Goal: Book appointment/travel/reservation

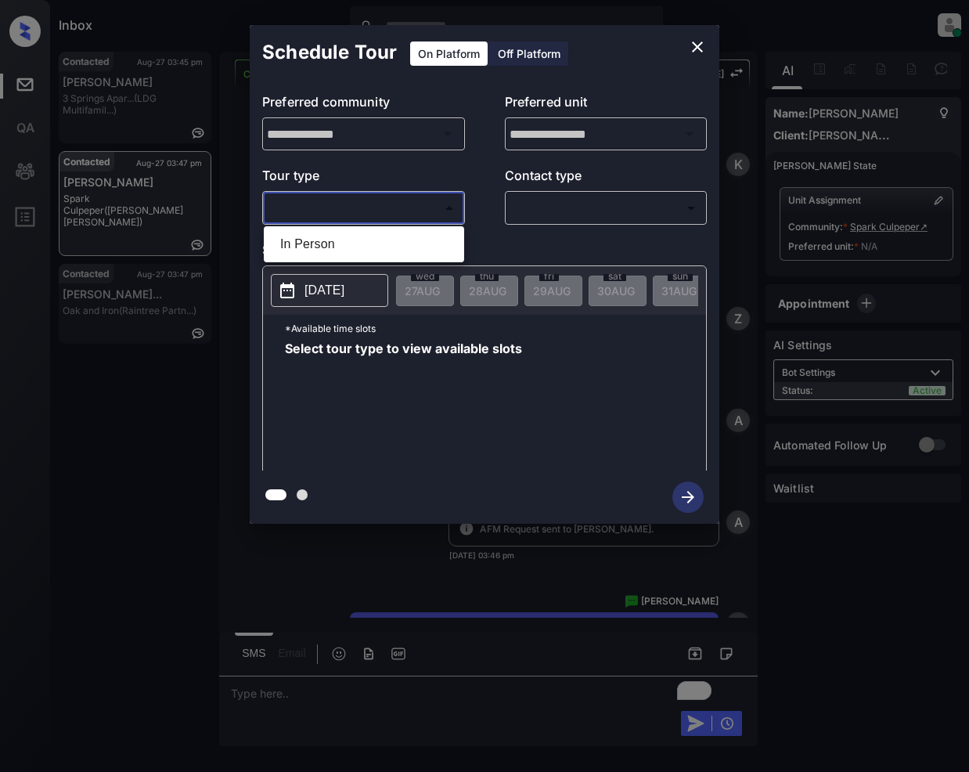
click at [388, 198] on body "Inbox Jeramie Castro Online Set yourself offline Set yourself on break Profile …" at bounding box center [484, 386] width 969 height 772
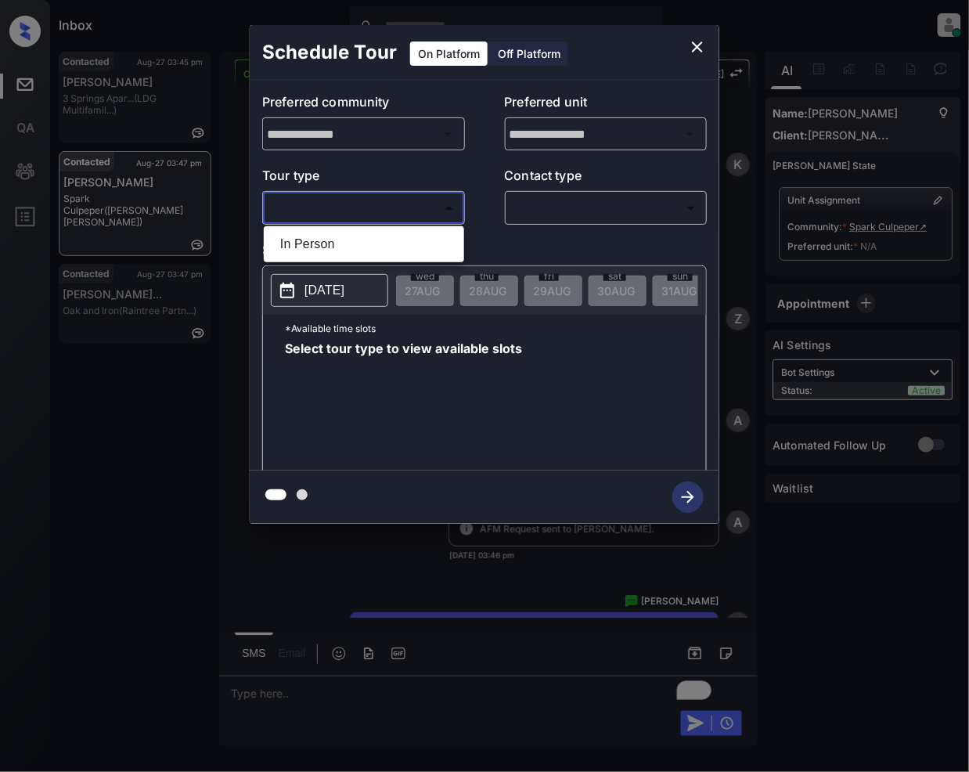
scroll to position [598, 0]
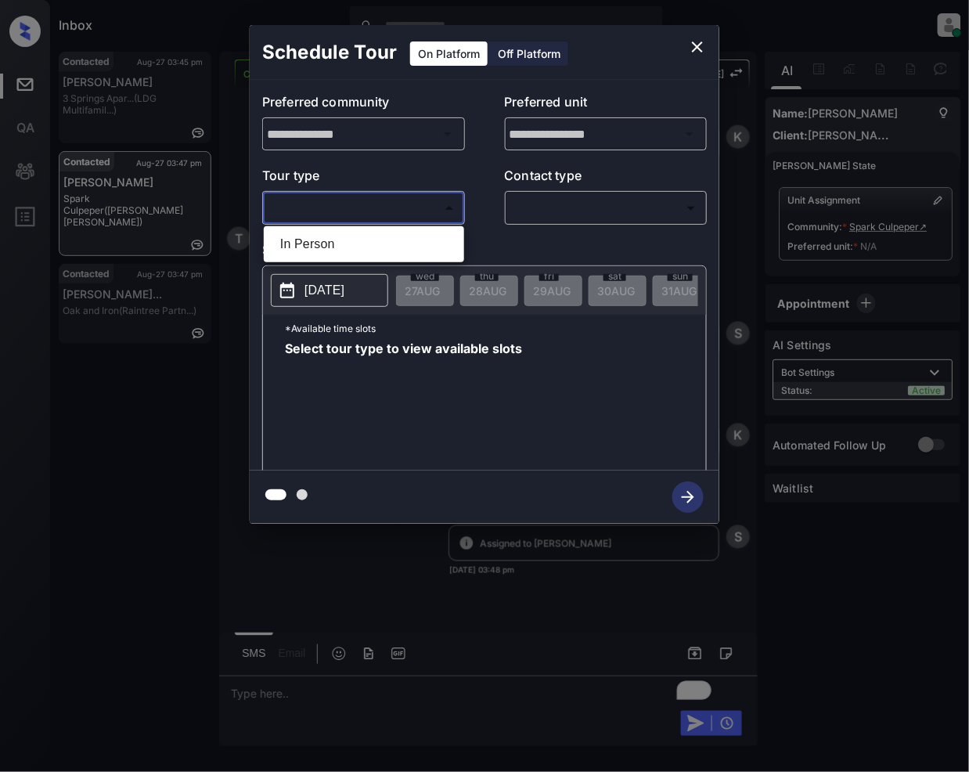
click at [349, 242] on li "In Person" at bounding box center [364, 244] width 193 height 28
type input "********"
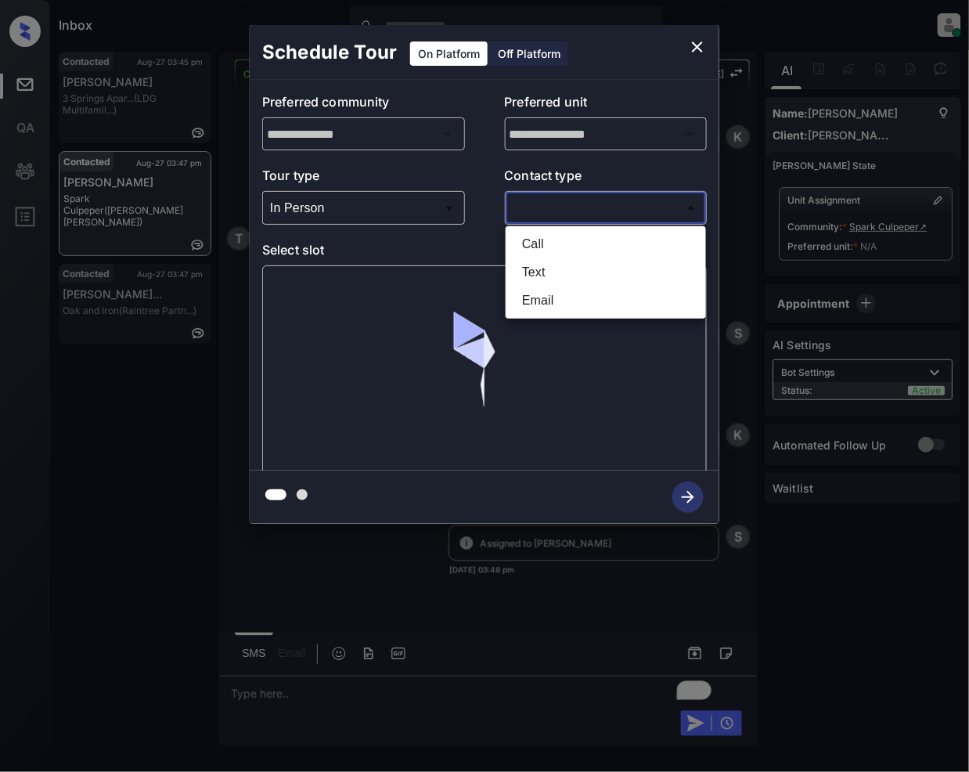
click at [571, 211] on body "Inbox Jeramie Castro Online Set yourself offline Set yourself on break Profile …" at bounding box center [484, 386] width 969 height 772
click at [542, 268] on li "Text" at bounding box center [606, 272] width 193 height 28
type input "****"
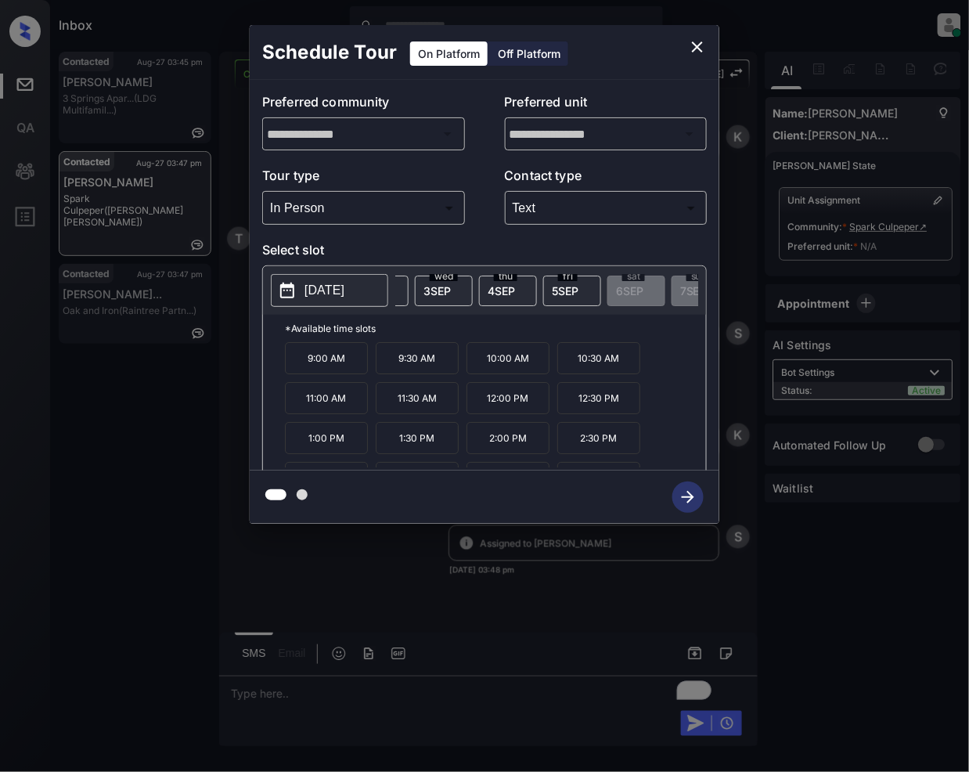
scroll to position [0, 459]
click at [693, 45] on icon "close" at bounding box center [697, 47] width 19 height 19
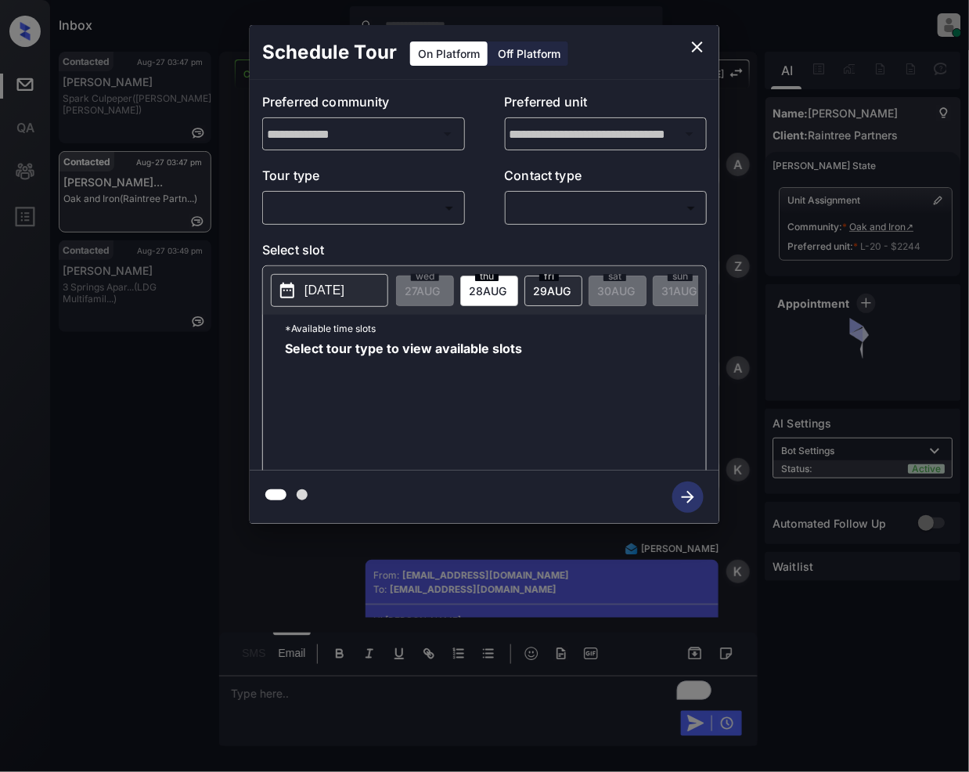
scroll to position [3241, 0]
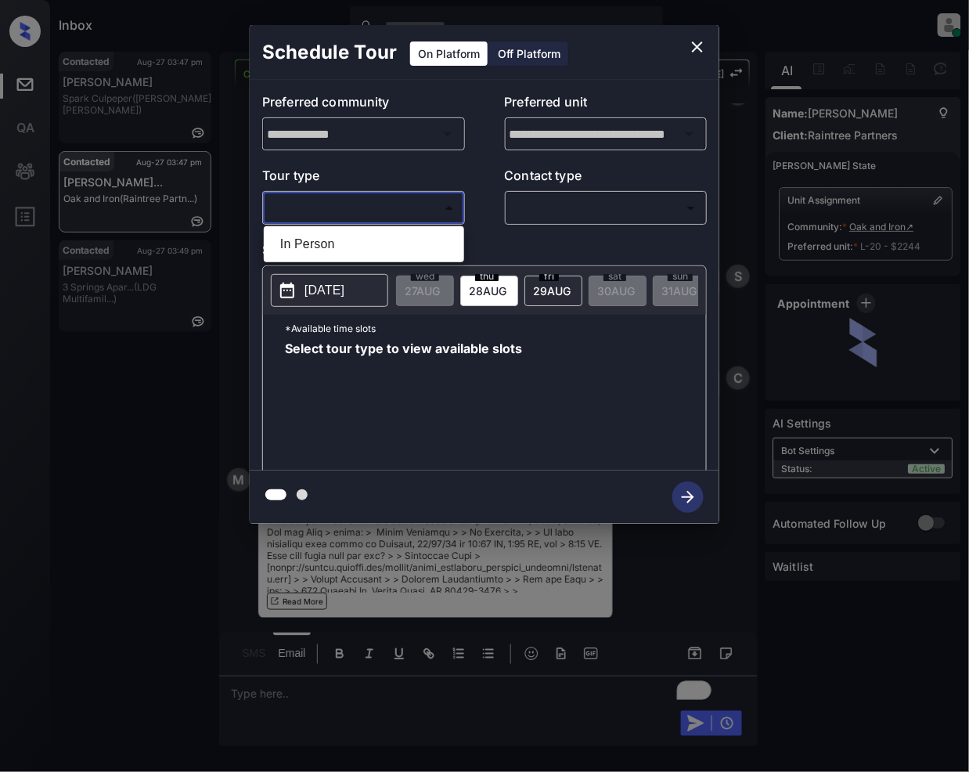
click at [333, 204] on body "Inbox Jeramie Castro Online Set yourself offline Set yourself on break Profile …" at bounding box center [484, 386] width 969 height 772
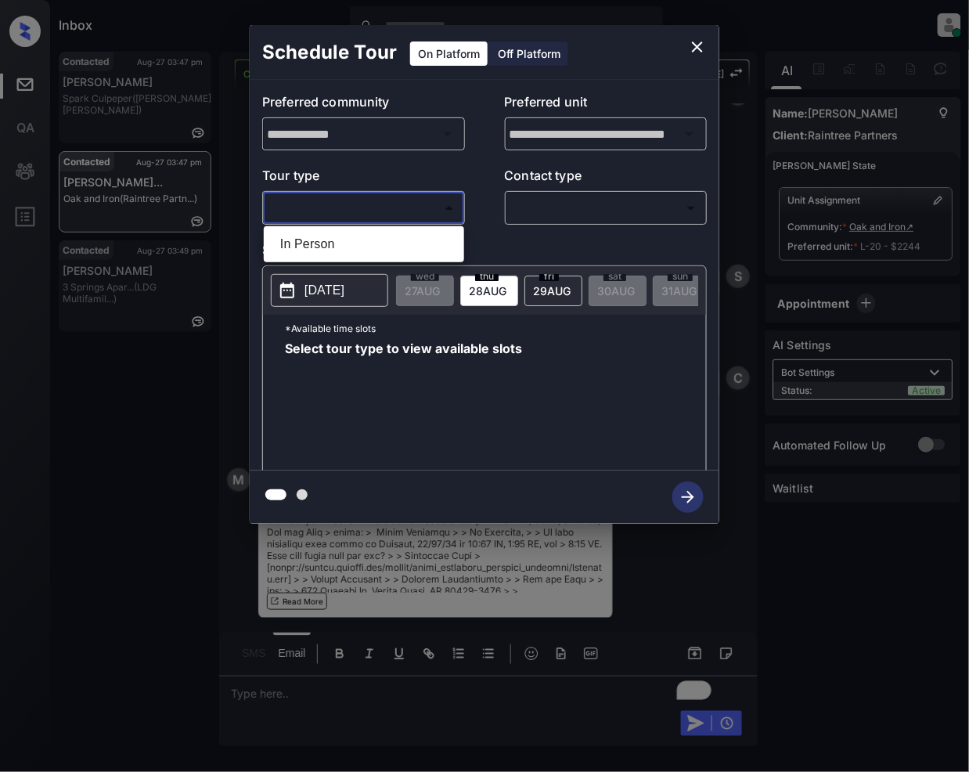
drag, startPoint x: 307, startPoint y: 245, endPoint x: 526, endPoint y: 268, distance: 220.3
click at [307, 244] on li "In Person" at bounding box center [364, 244] width 193 height 28
type input "********"
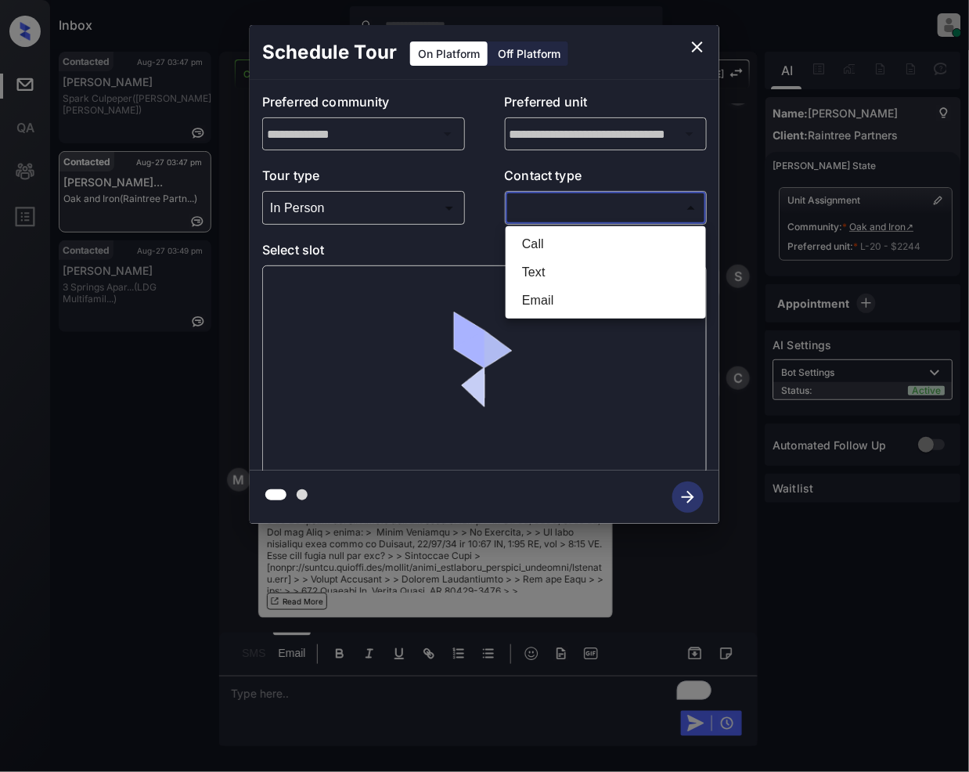
click at [542, 219] on body "Inbox Jeramie Castro Online Set yourself offline Set yourself on break Profile …" at bounding box center [484, 386] width 969 height 772
drag, startPoint x: 536, startPoint y: 295, endPoint x: 545, endPoint y: 344, distance: 50.1
click at [536, 296] on li "Email" at bounding box center [606, 300] width 193 height 28
type input "*****"
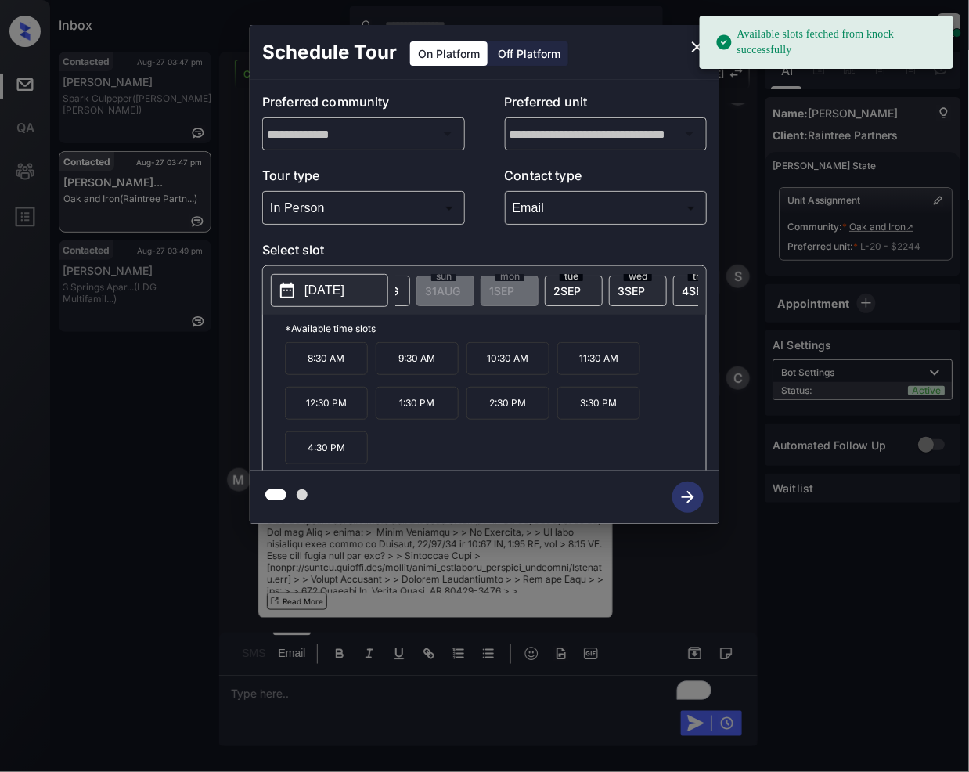
scroll to position [0, 305]
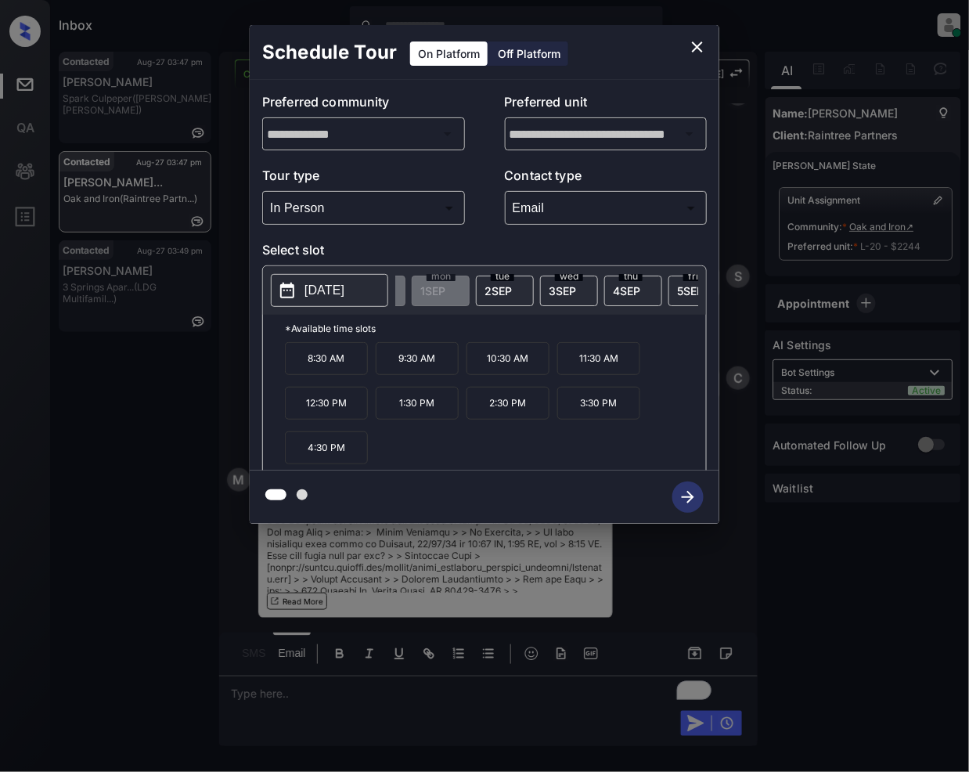
click at [499, 286] on span "2 SEP" at bounding box center [498, 290] width 27 height 13
click at [513, 409] on p "2:30 PM" at bounding box center [508, 403] width 83 height 33
click at [684, 499] on icon "button" at bounding box center [687, 496] width 31 height 31
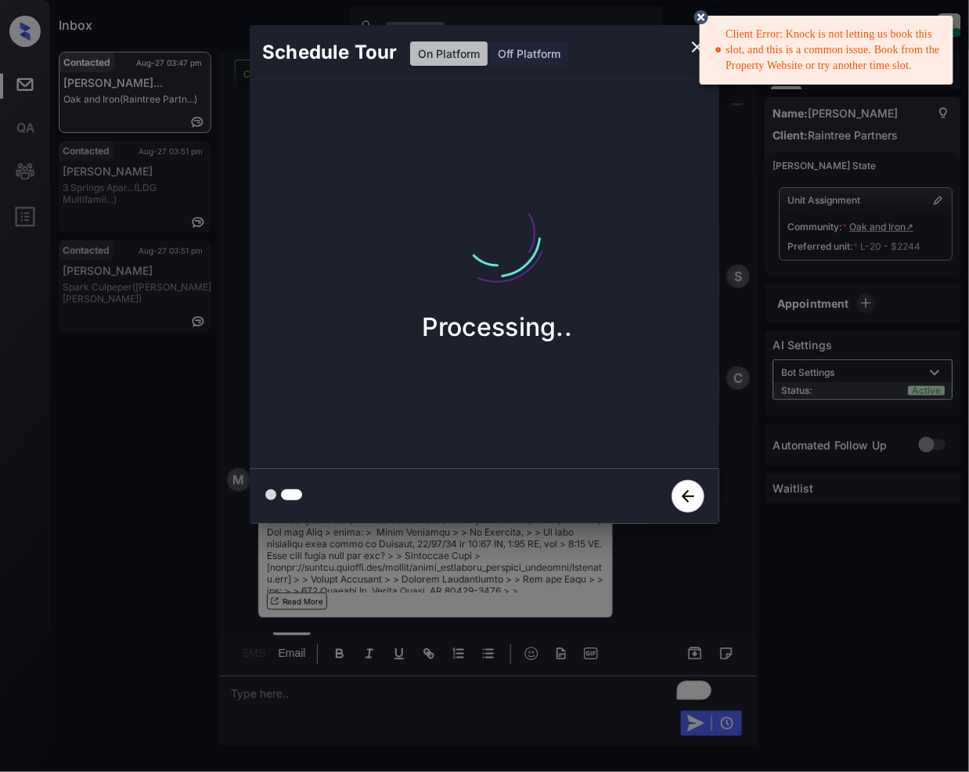
click at [813, 52] on div "Client Error: Knock is not letting us book this slot, and this is a common issu…" at bounding box center [827, 49] width 225 height 59
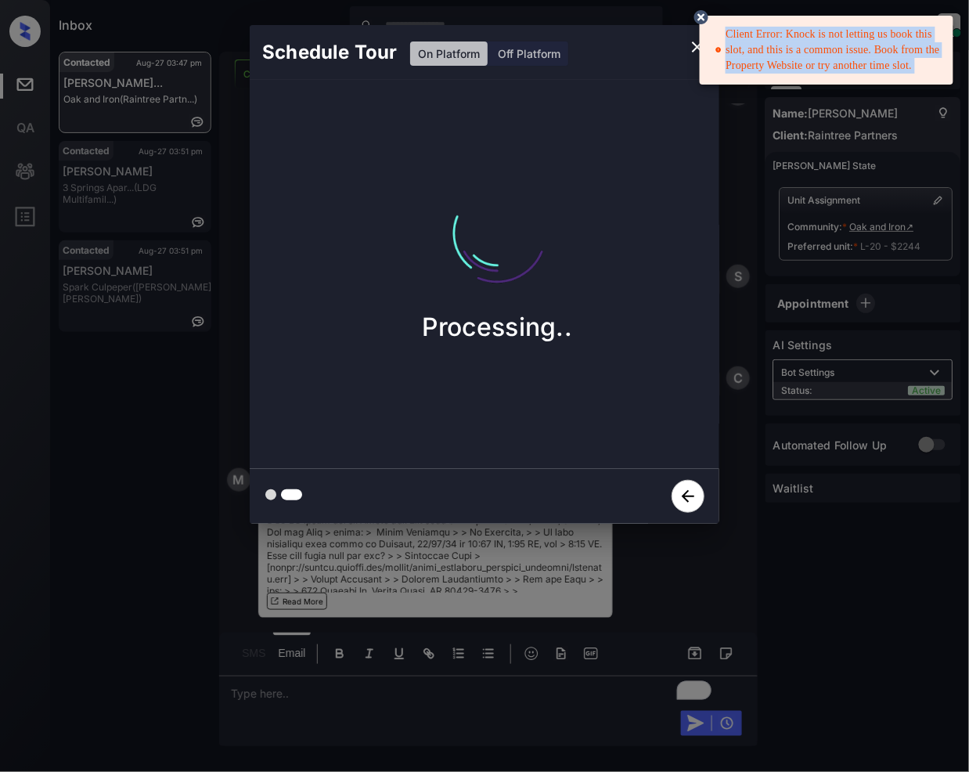
click at [813, 52] on div "Client Error: Knock is not letting us book this slot, and this is a common issu…" at bounding box center [827, 49] width 225 height 59
copy div "Client Error: Knock is not letting us book this slot, and this is a common issu…"
click at [698, 16] on icon at bounding box center [701, 17] width 14 height 14
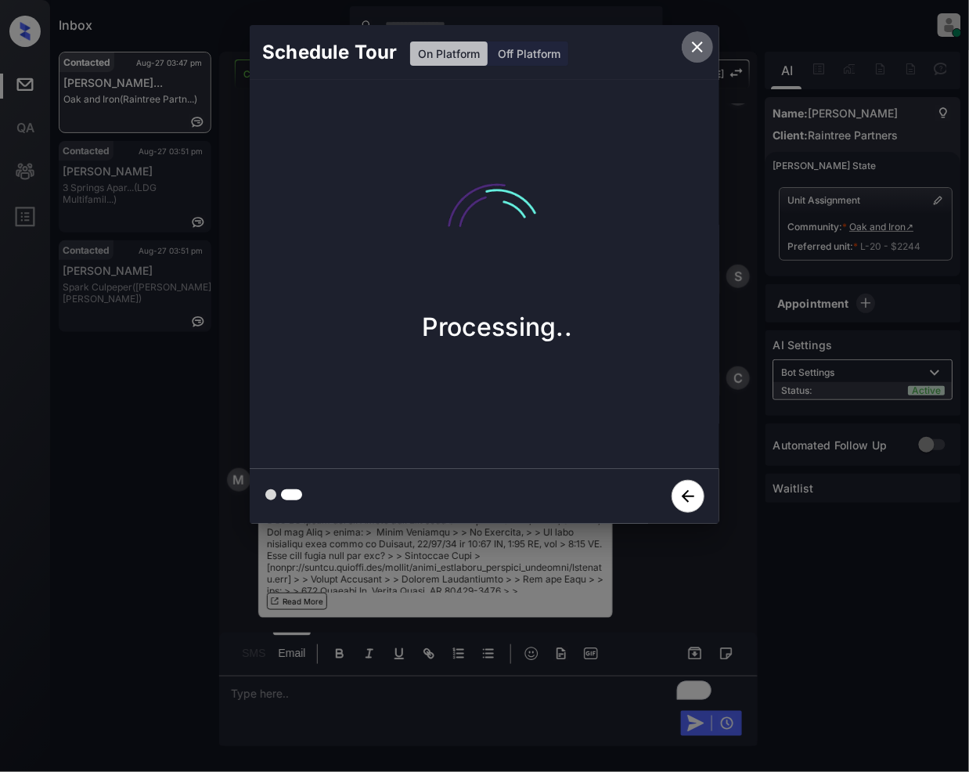
click at [697, 41] on icon "close" at bounding box center [697, 47] width 19 height 19
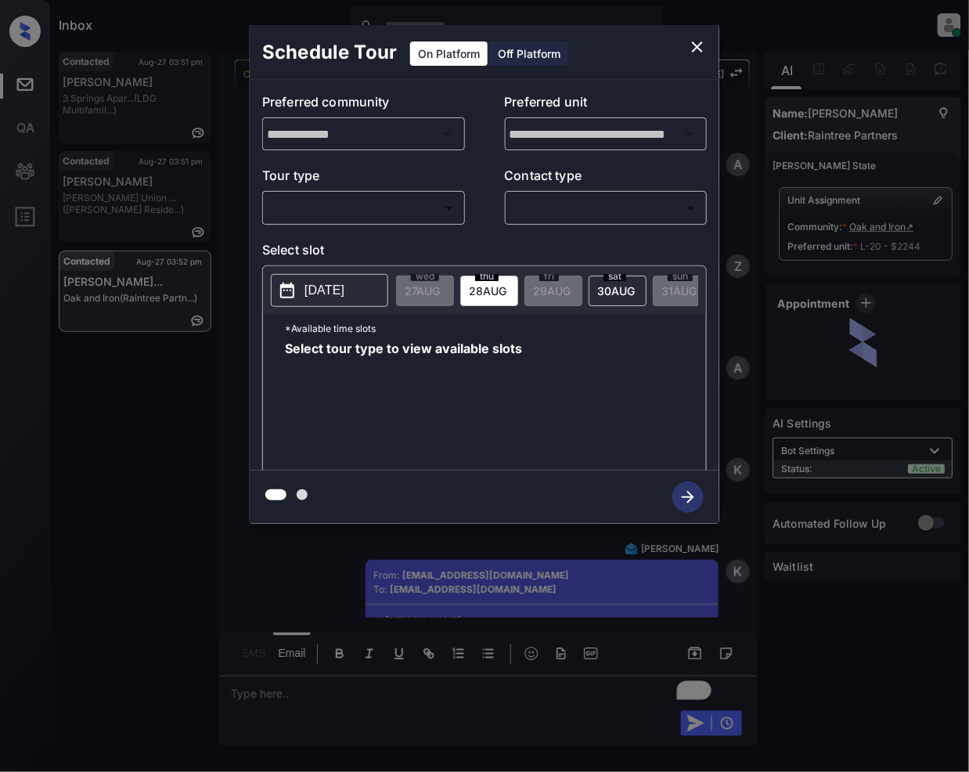
scroll to position [3241, 0]
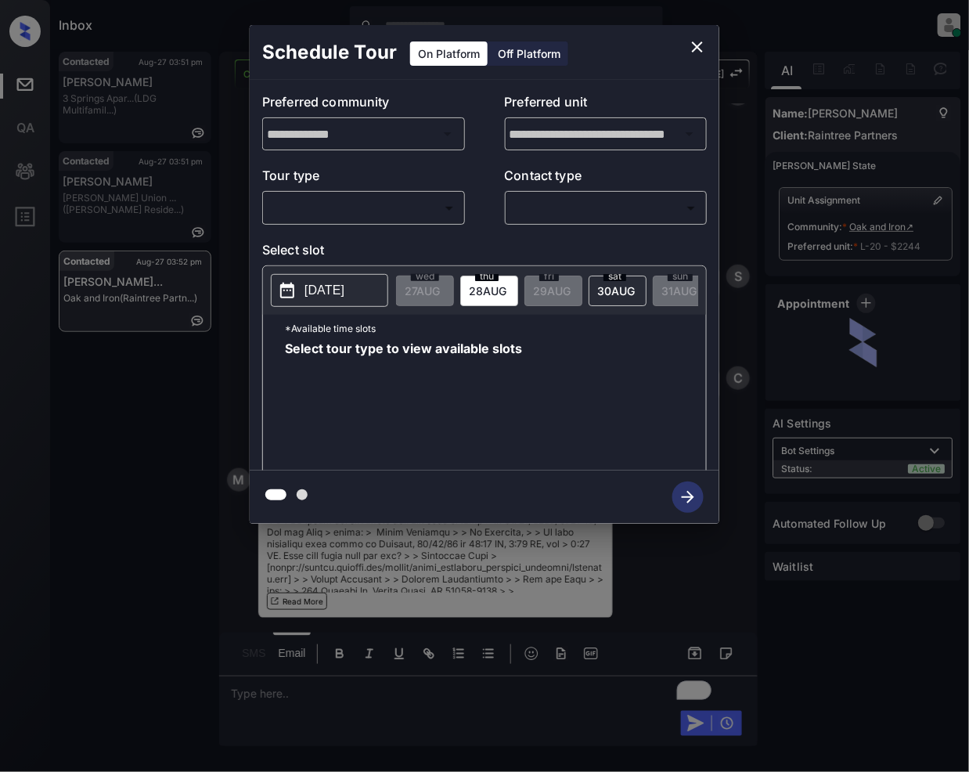
click at [421, 220] on body "Inbox [PERSON_NAME] Online Set yourself offline Set yourself on break Profile S…" at bounding box center [484, 386] width 969 height 772
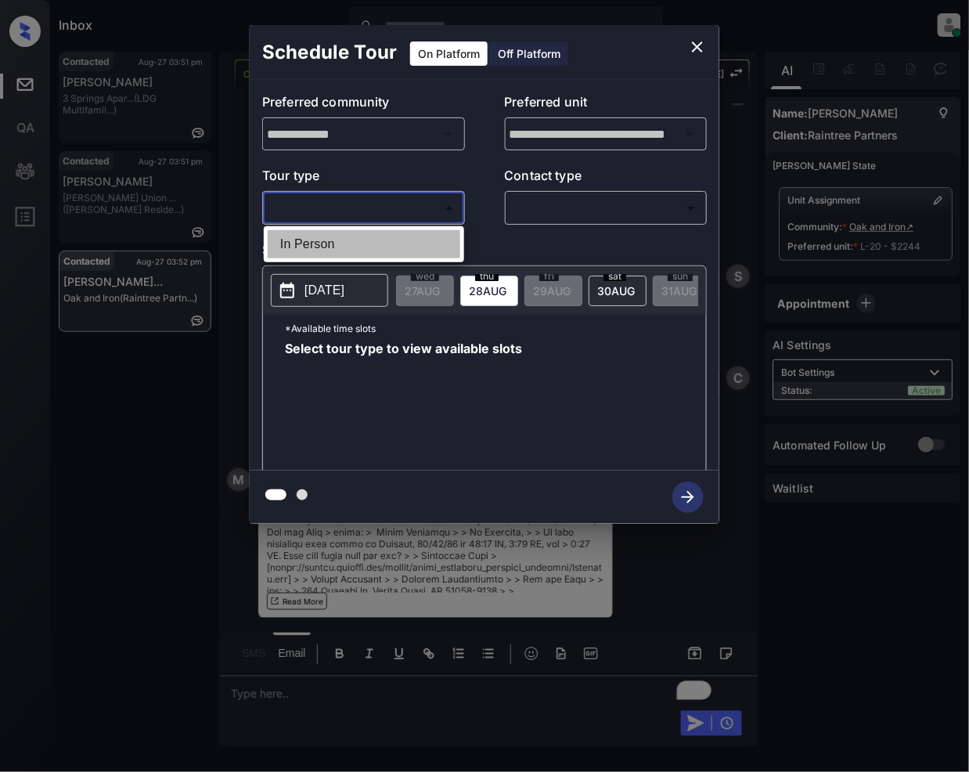
click at [369, 248] on li "In Person" at bounding box center [364, 244] width 193 height 28
type input "********"
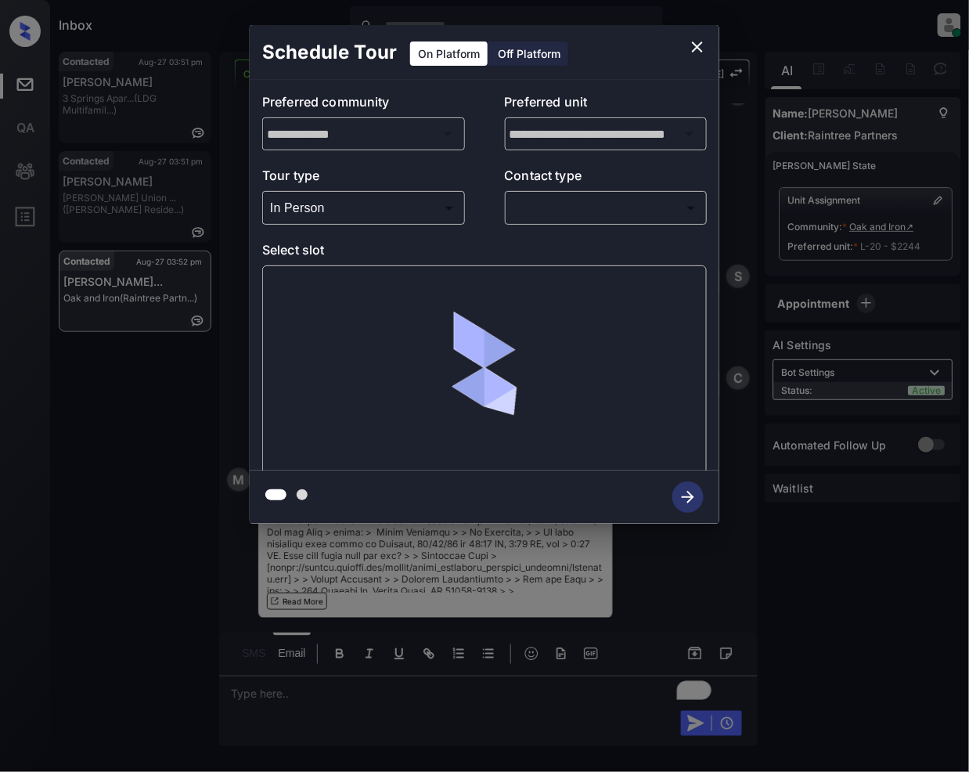
click at [593, 189] on p "Contact type" at bounding box center [606, 178] width 203 height 25
click at [599, 216] on body "Inbox Jeramie Castro Online Set yourself offline Set yourself on break Profile …" at bounding box center [484, 386] width 969 height 772
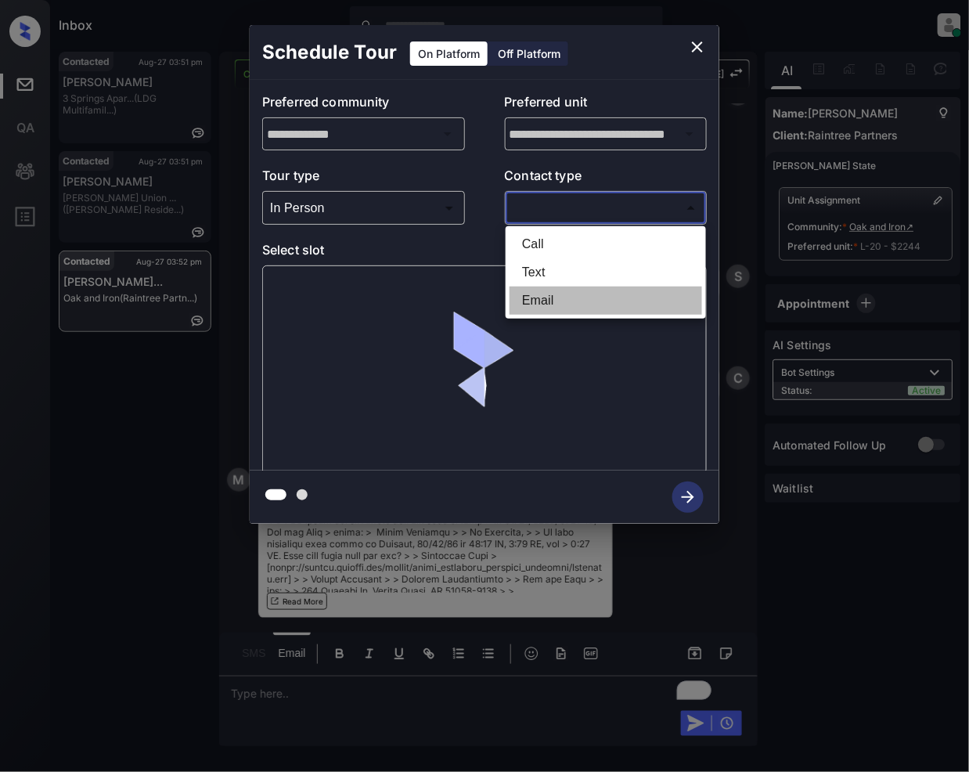
click at [550, 294] on li "Email" at bounding box center [606, 300] width 193 height 28
type input "*****"
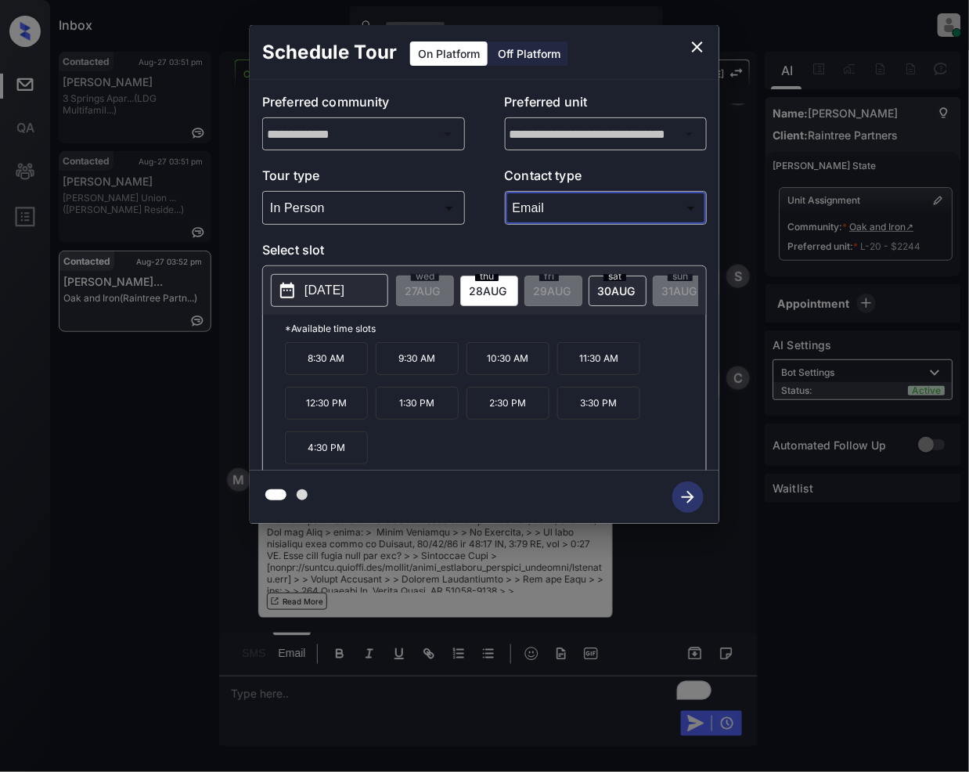
click at [530, 55] on div "Off Platform" at bounding box center [529, 53] width 78 height 24
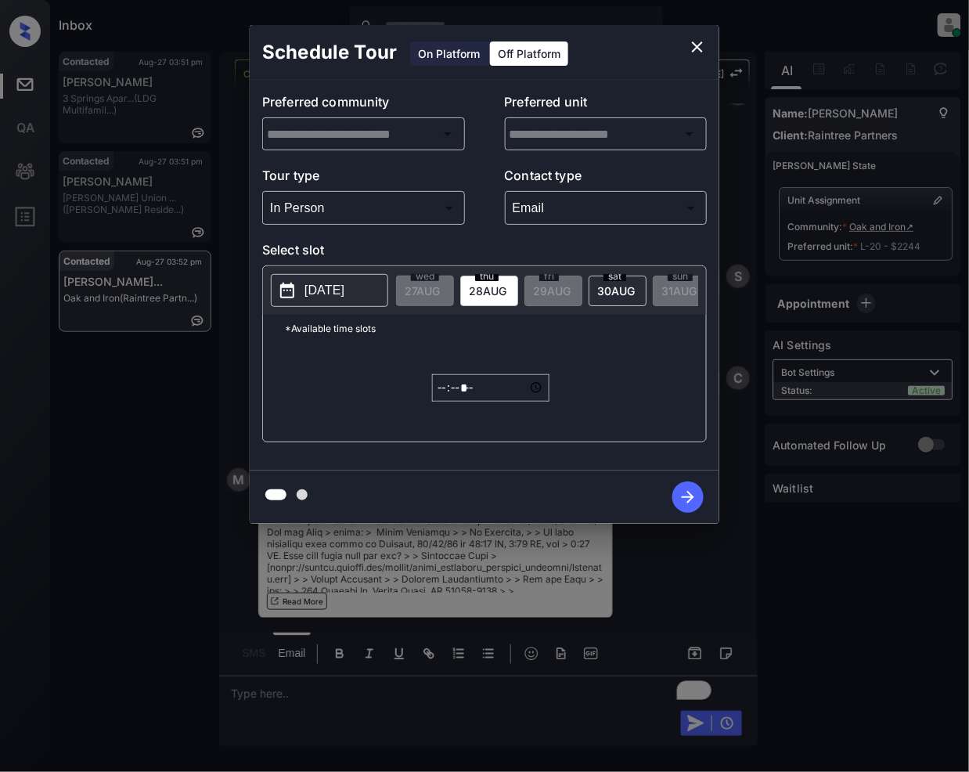
type input "**********"
click at [283, 292] on icon at bounding box center [287, 290] width 19 height 19
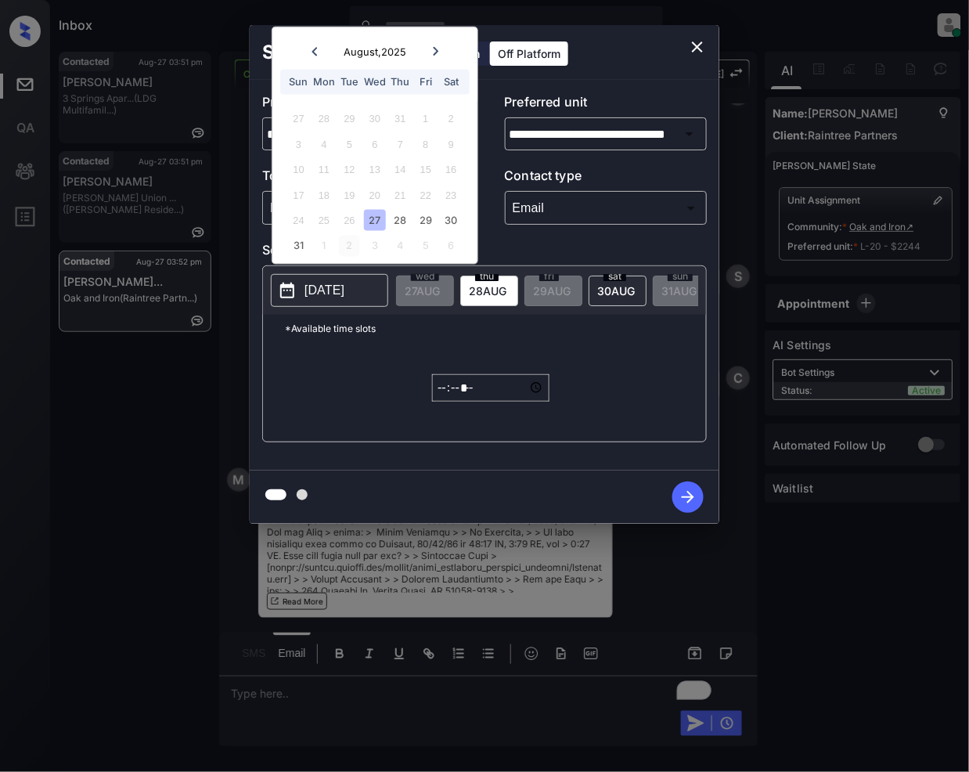
click at [346, 245] on div "2" at bounding box center [349, 245] width 21 height 21
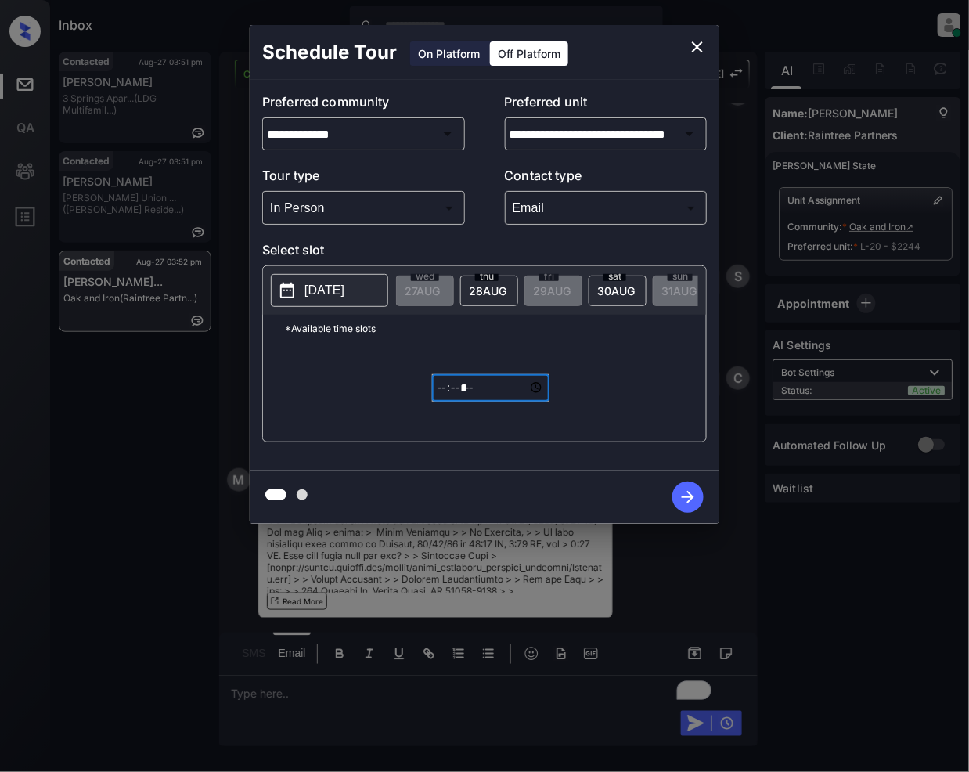
click at [448, 402] on input "*****" at bounding box center [490, 387] width 117 height 27
type input "*****"
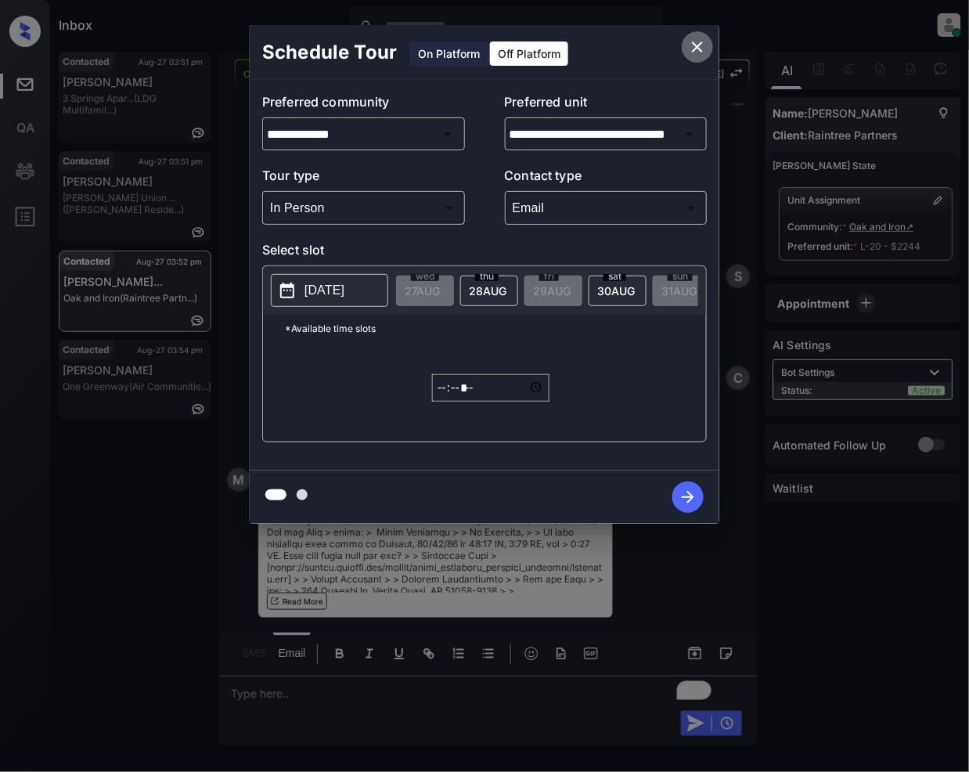
click at [692, 47] on icon "close" at bounding box center [697, 47] width 19 height 19
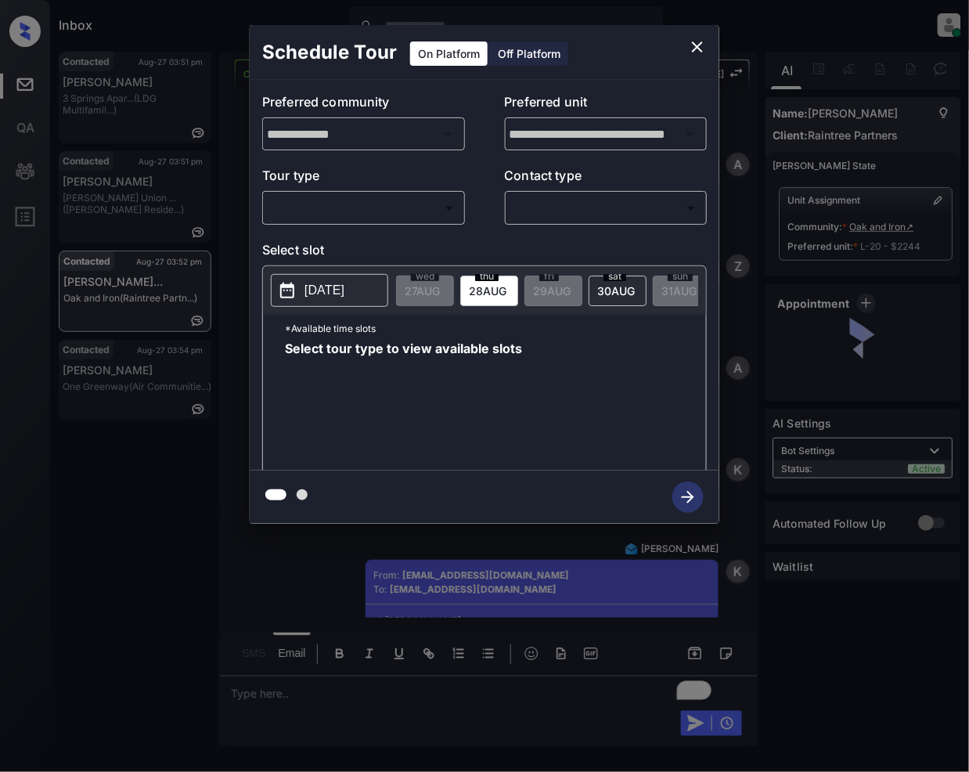
scroll to position [3241, 0]
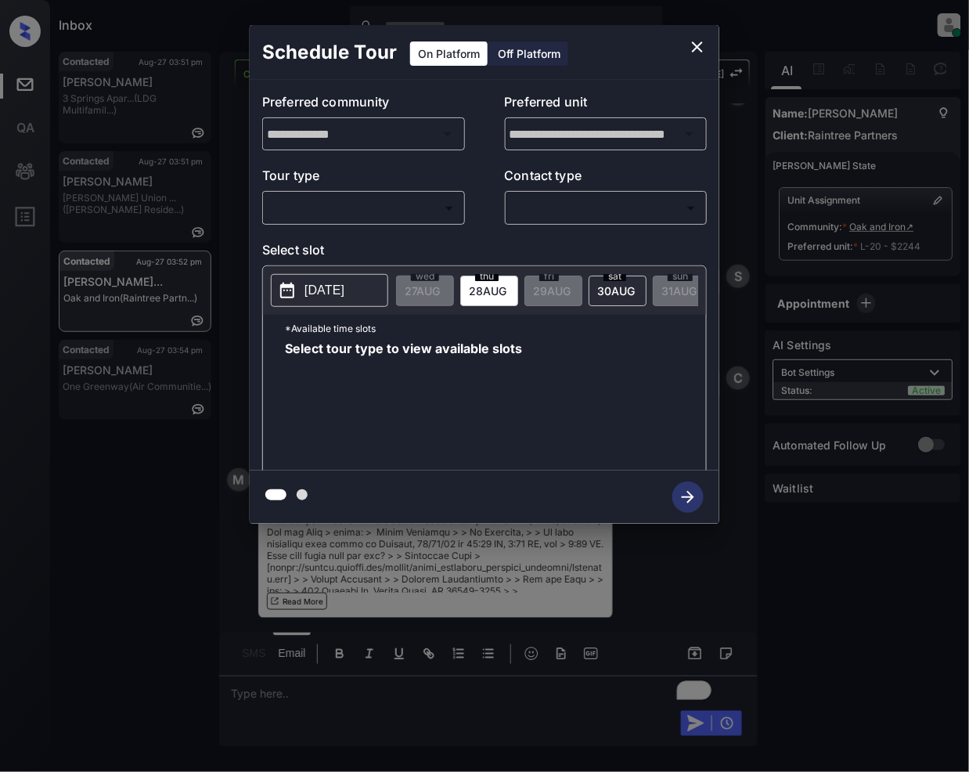
click at [380, 207] on body "Inbox [PERSON_NAME] Online Set yourself offline Set yourself on break Profile S…" at bounding box center [484, 386] width 969 height 772
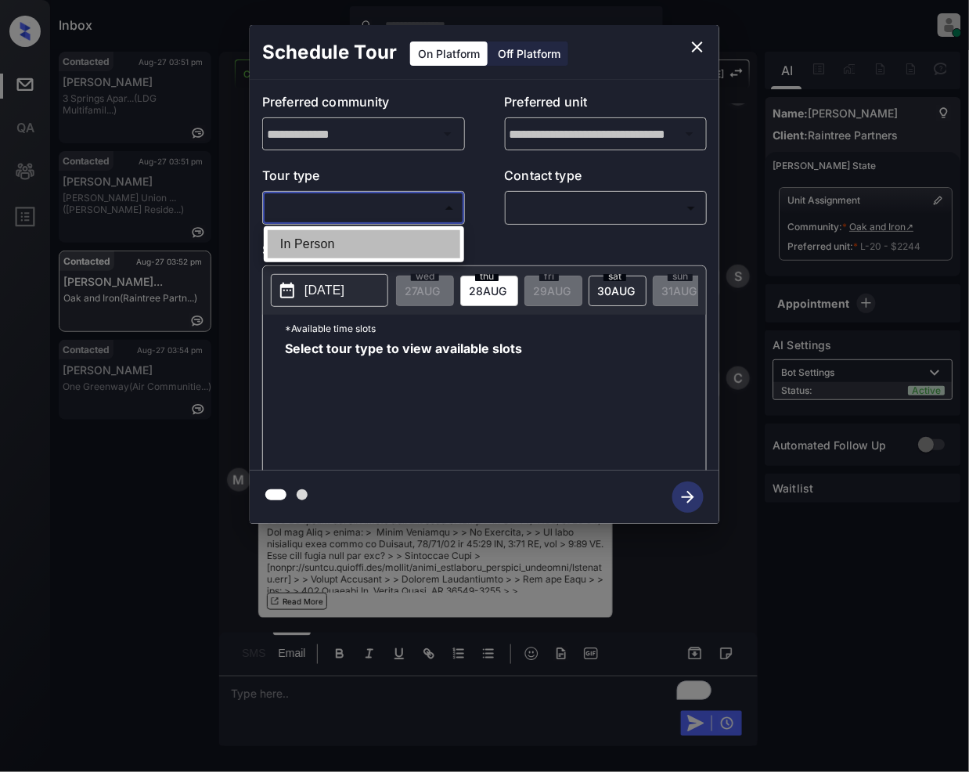
drag, startPoint x: 351, startPoint y: 243, endPoint x: 581, endPoint y: 195, distance: 234.3
click at [351, 244] on li "In Person" at bounding box center [364, 244] width 193 height 28
type input "********"
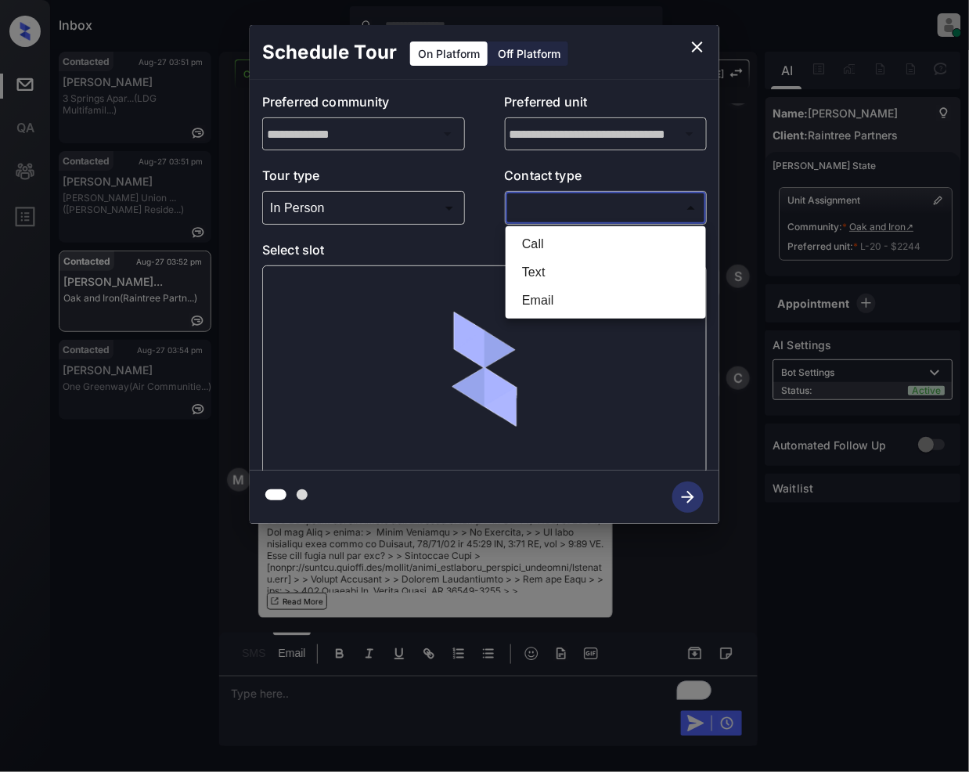
click at [565, 197] on body "Inbox Jeramie Castro Online Set yourself offline Set yourself on break Profile …" at bounding box center [484, 386] width 969 height 772
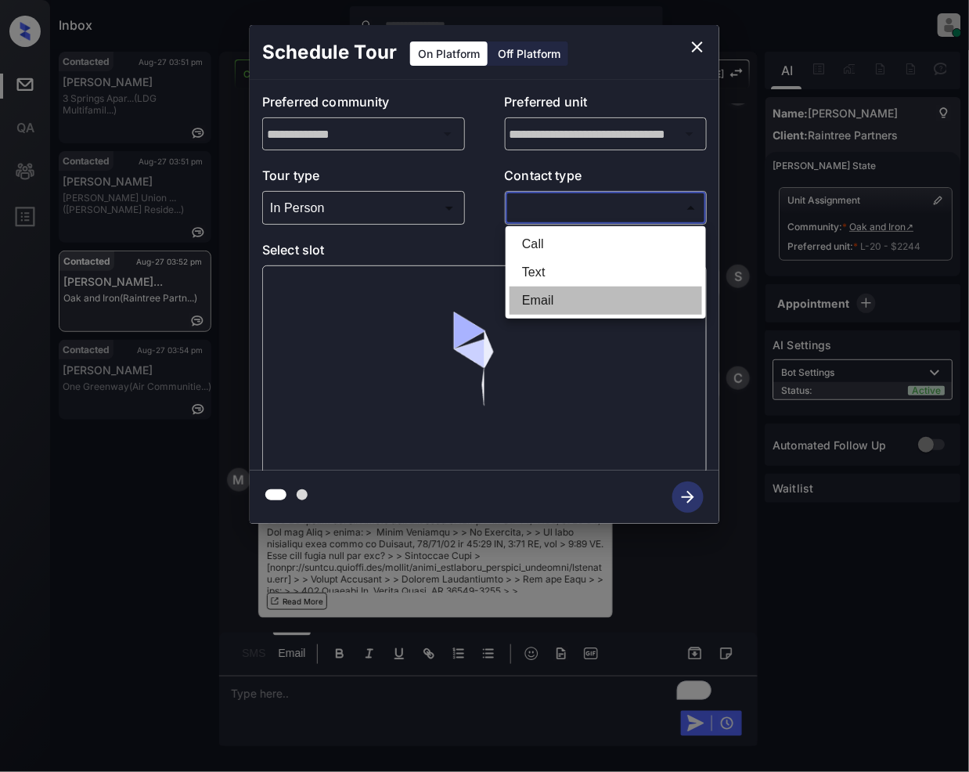
click at [549, 294] on li "Email" at bounding box center [606, 300] width 193 height 28
type input "*****"
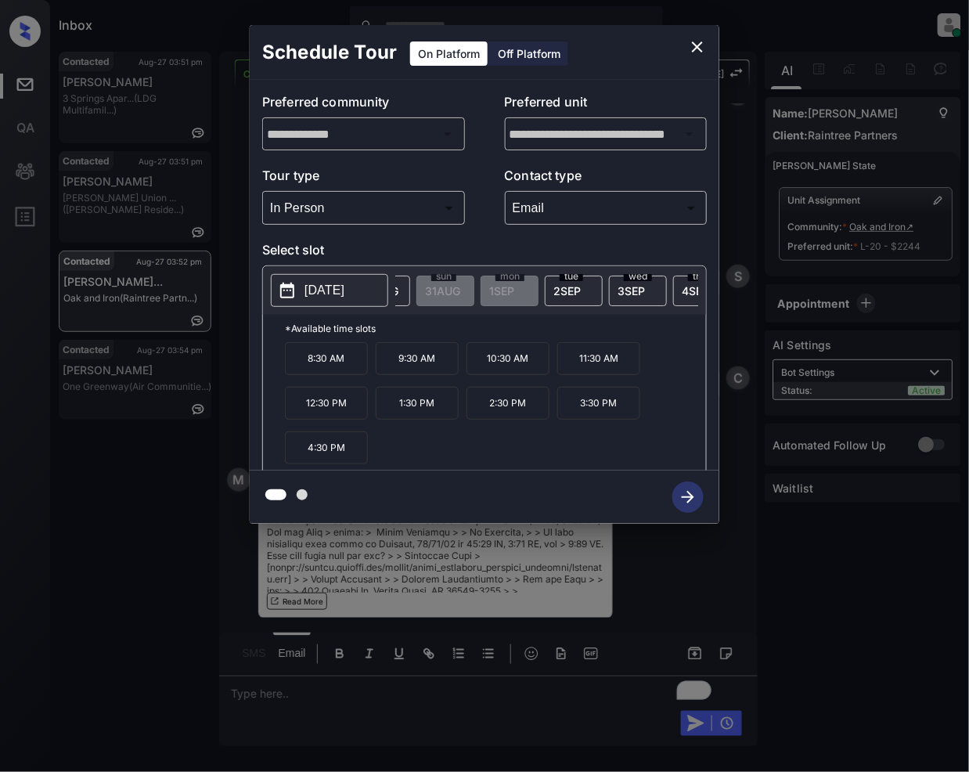
scroll to position [0, 389]
click at [433, 286] on div "tue 2 SEP" at bounding box center [421, 291] width 58 height 31
click at [513, 414] on p "2:30 PM" at bounding box center [508, 403] width 83 height 33
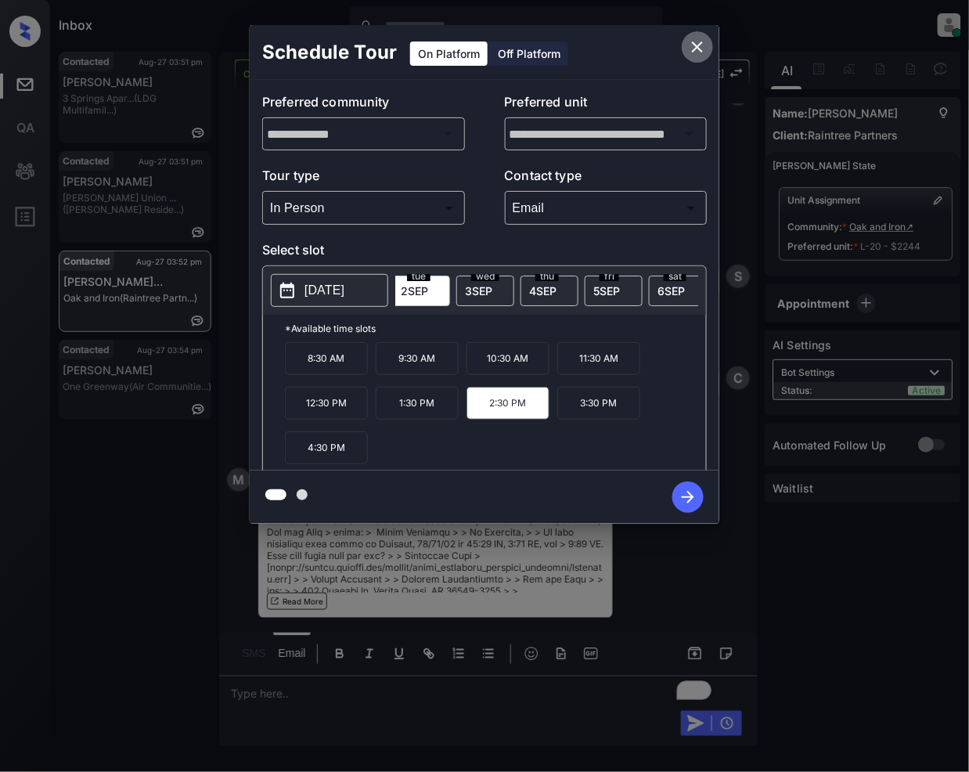
click at [701, 45] on icon "close" at bounding box center [697, 47] width 19 height 19
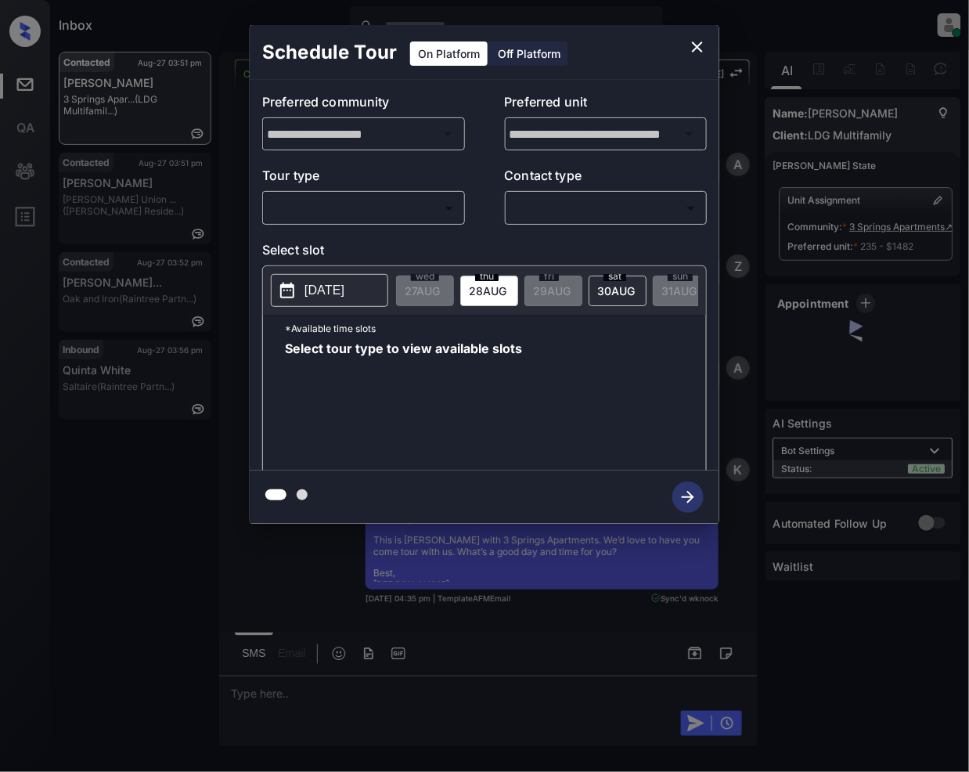
scroll to position [2688, 0]
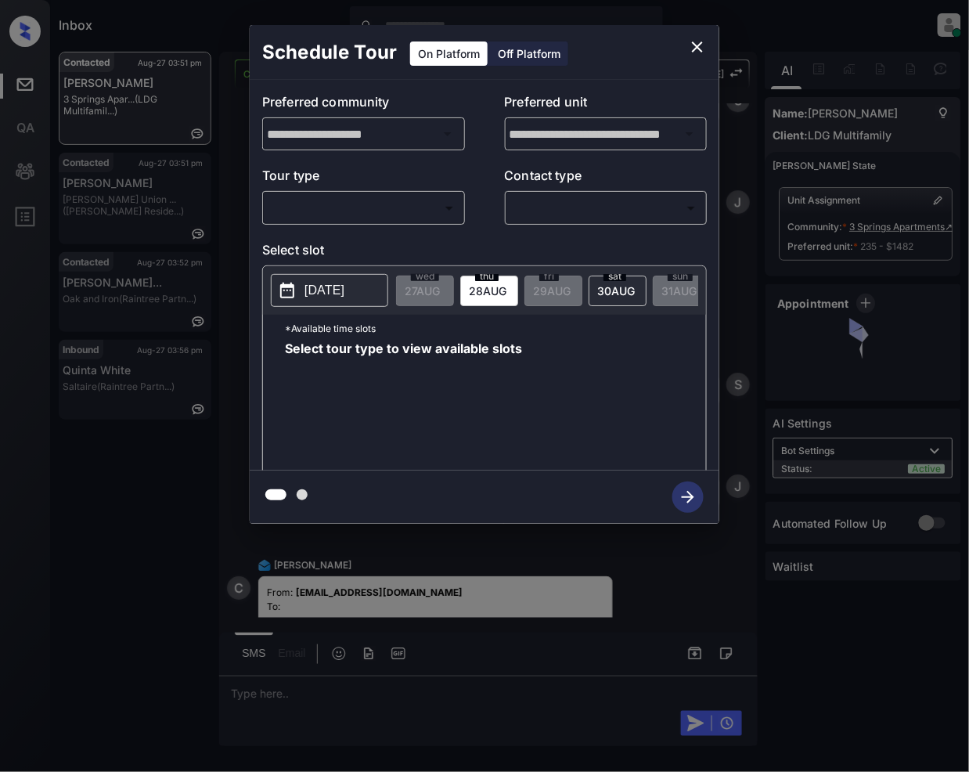
click at [343, 202] on body "Inbox [PERSON_NAME] Online Set yourself offline Set yourself on break Profile S…" at bounding box center [484, 386] width 969 height 772
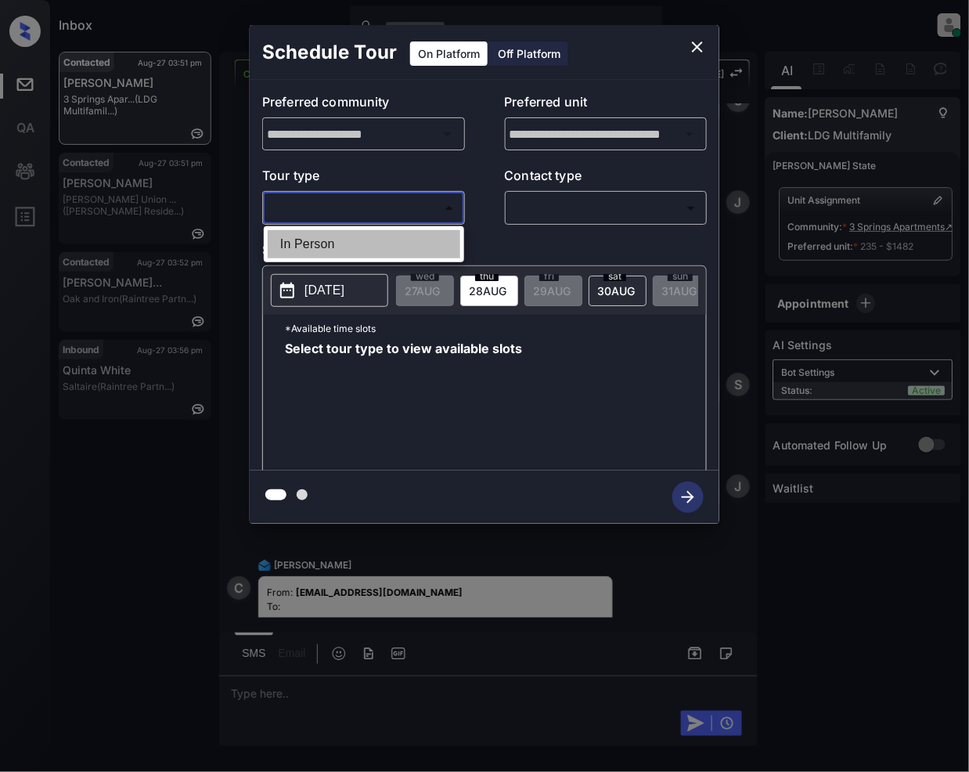
drag, startPoint x: 344, startPoint y: 244, endPoint x: 559, endPoint y: 223, distance: 215.5
click at [344, 245] on li "In Person" at bounding box center [364, 244] width 193 height 28
type input "********"
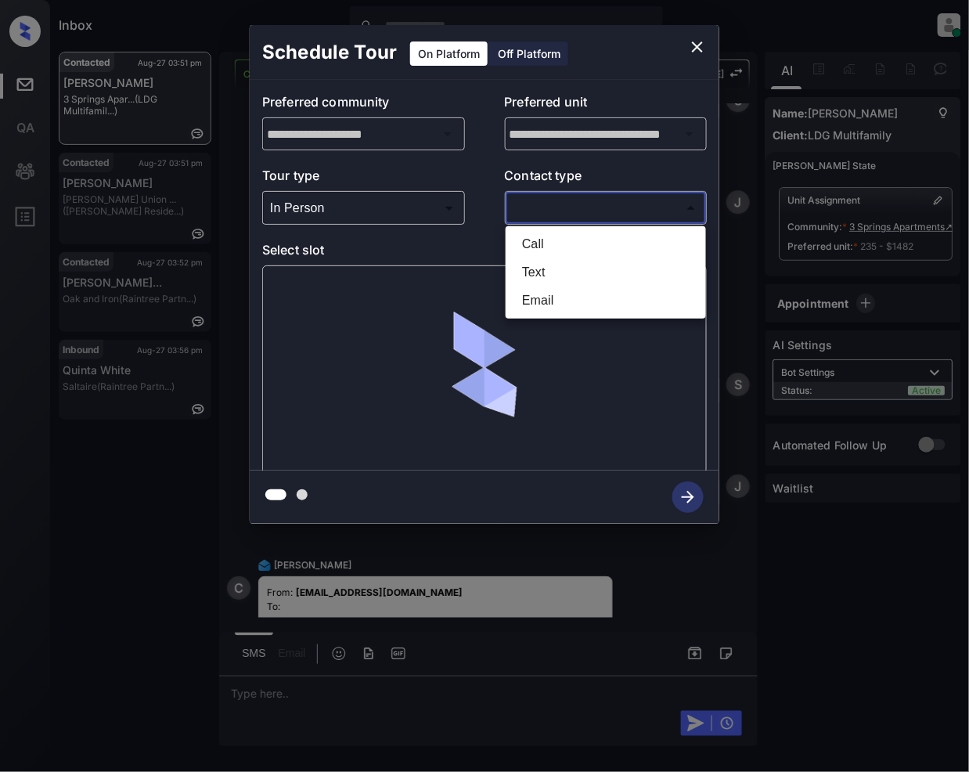
click at [560, 201] on body "Inbox [PERSON_NAME] Online Set yourself offline Set yourself on break Profile S…" at bounding box center [484, 386] width 969 height 772
drag, startPoint x: 556, startPoint y: 263, endPoint x: 551, endPoint y: 291, distance: 28.6
click at [551, 291] on ul "Call Text Email" at bounding box center [606, 272] width 200 height 92
click at [551, 311] on li "Email" at bounding box center [606, 300] width 193 height 28
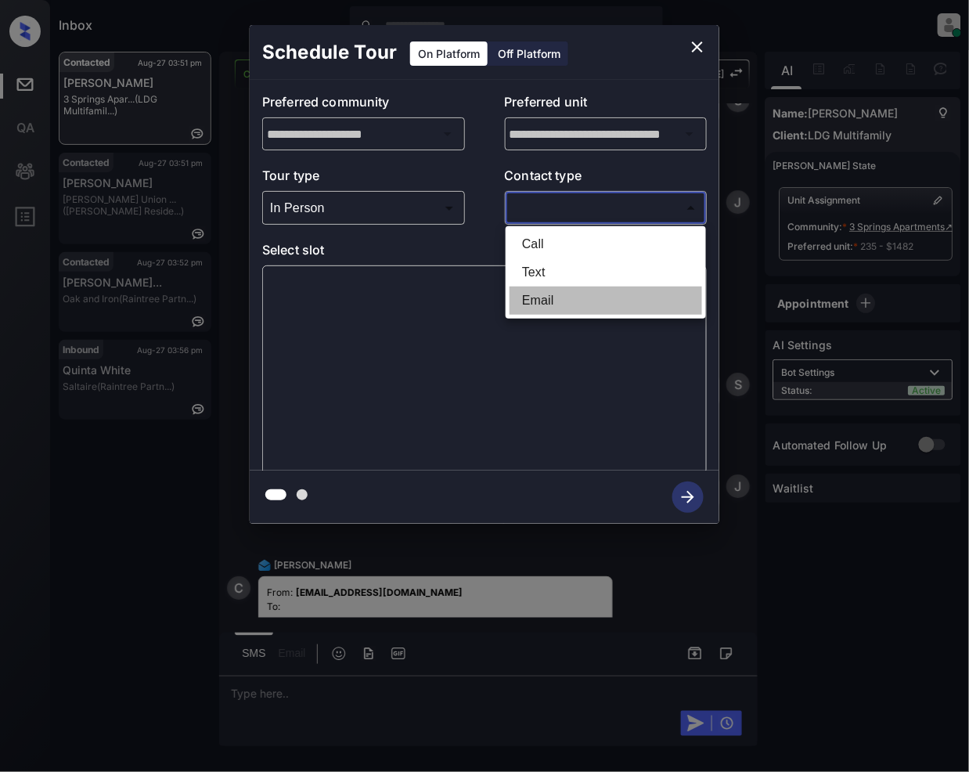
type input "*****"
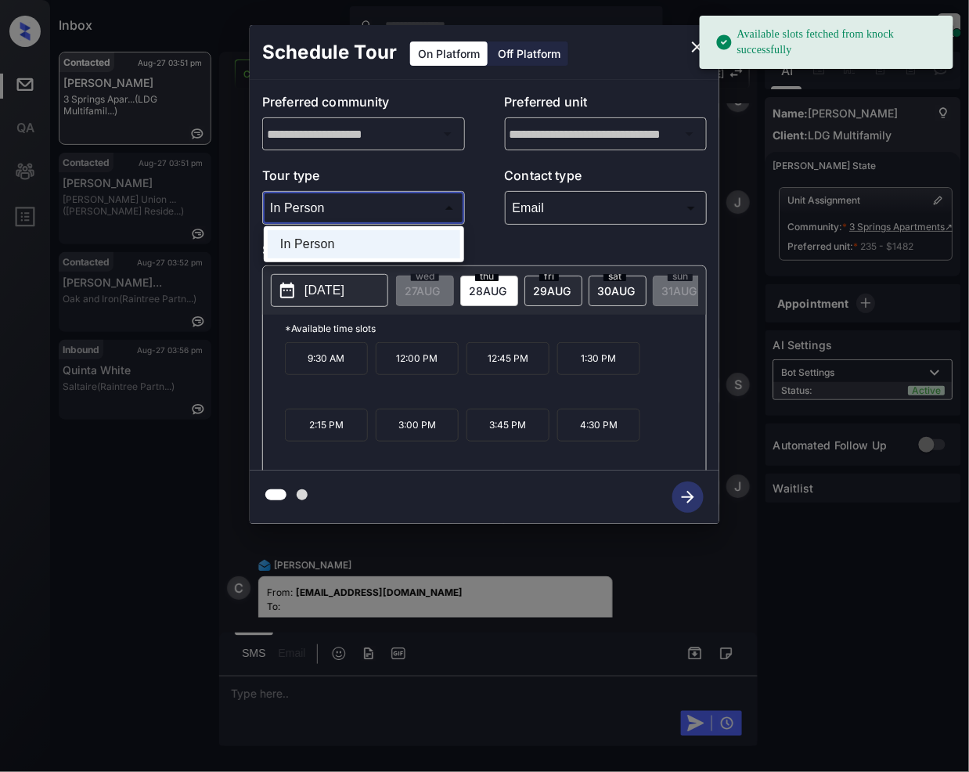
click at [357, 204] on body "Available slots fetched from knock successfully Inbox Jeramie Castro Online Set…" at bounding box center [484, 386] width 969 height 772
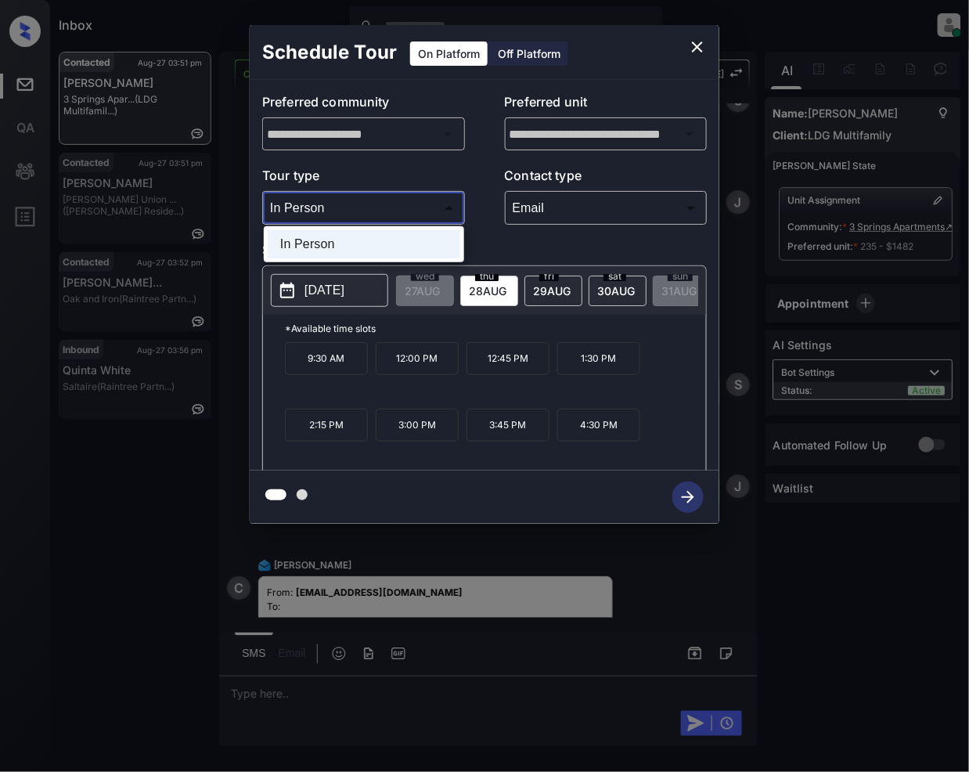
click at [389, 235] on li "In Person" at bounding box center [364, 244] width 193 height 28
click at [484, 292] on span "28 AUG" at bounding box center [488, 290] width 38 height 13
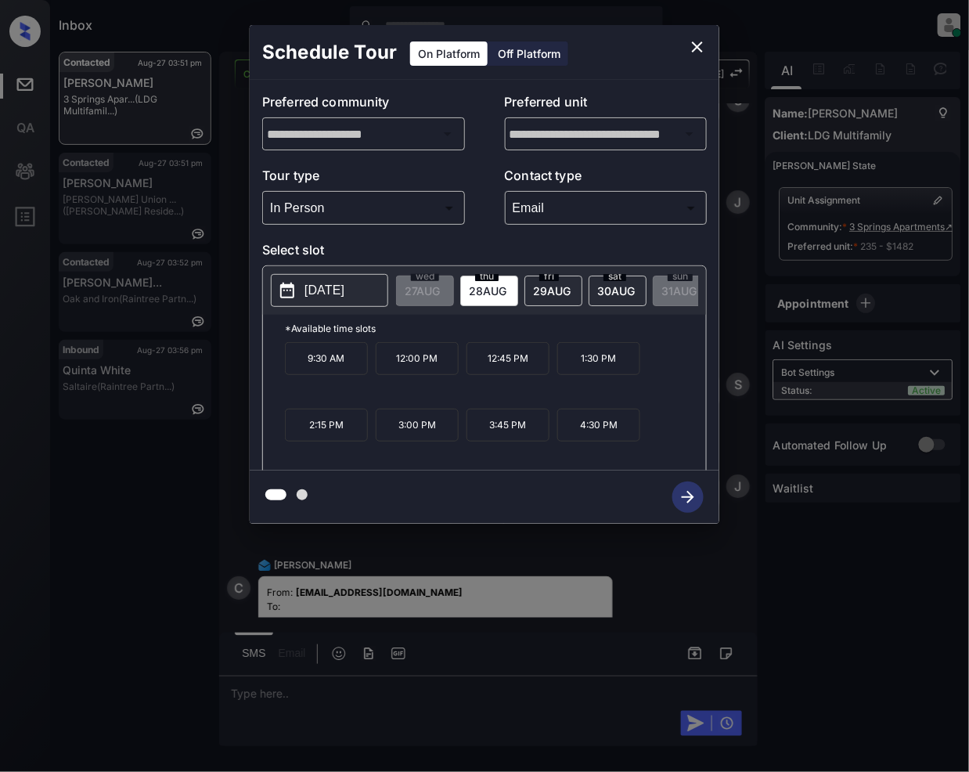
click at [694, 45] on icon "close" at bounding box center [697, 47] width 19 height 19
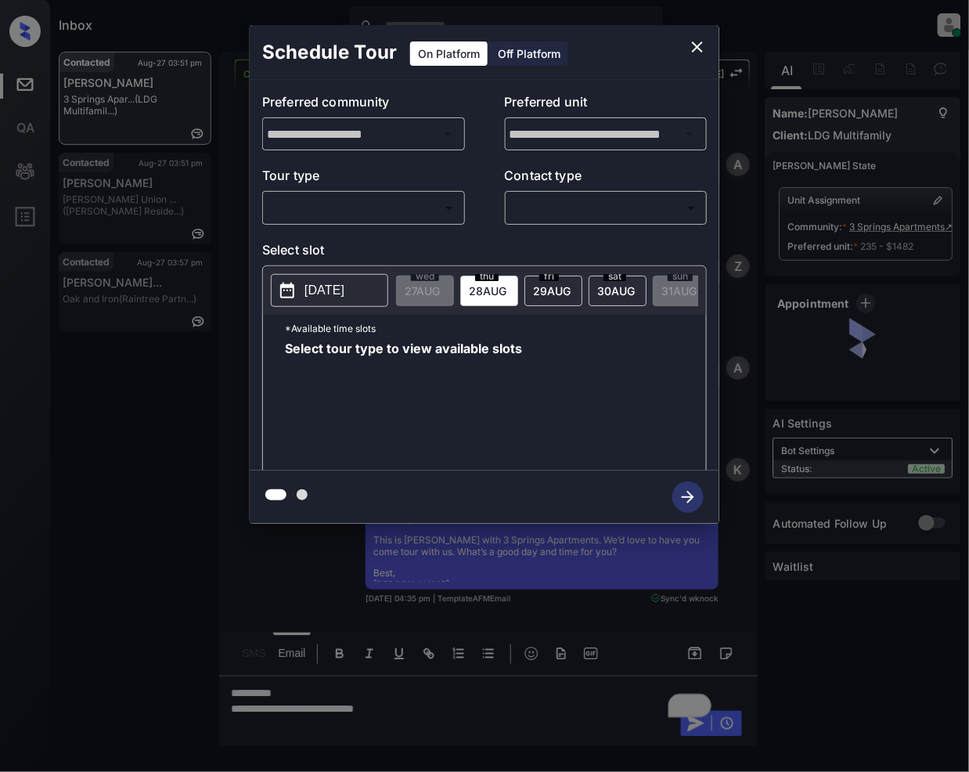
scroll to position [4378, 0]
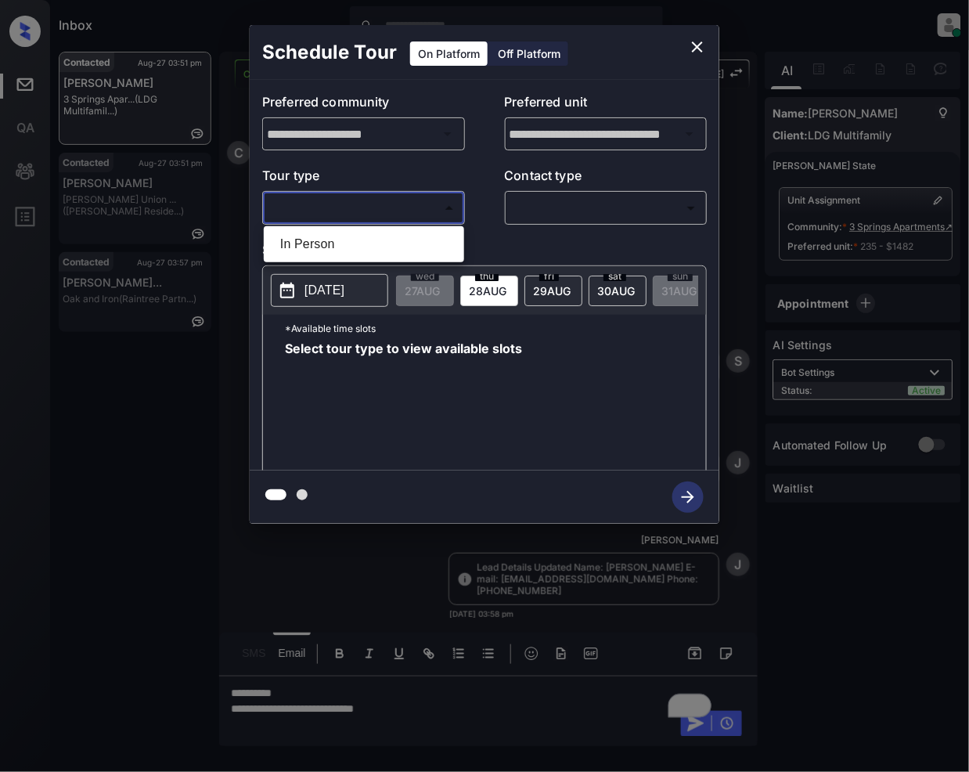
click at [390, 214] on body "Inbox Jeramie Castro Online Set yourself offline Set yourself on break Profile …" at bounding box center [484, 386] width 969 height 772
click at [354, 240] on li "In Person" at bounding box center [364, 244] width 193 height 28
type input "********"
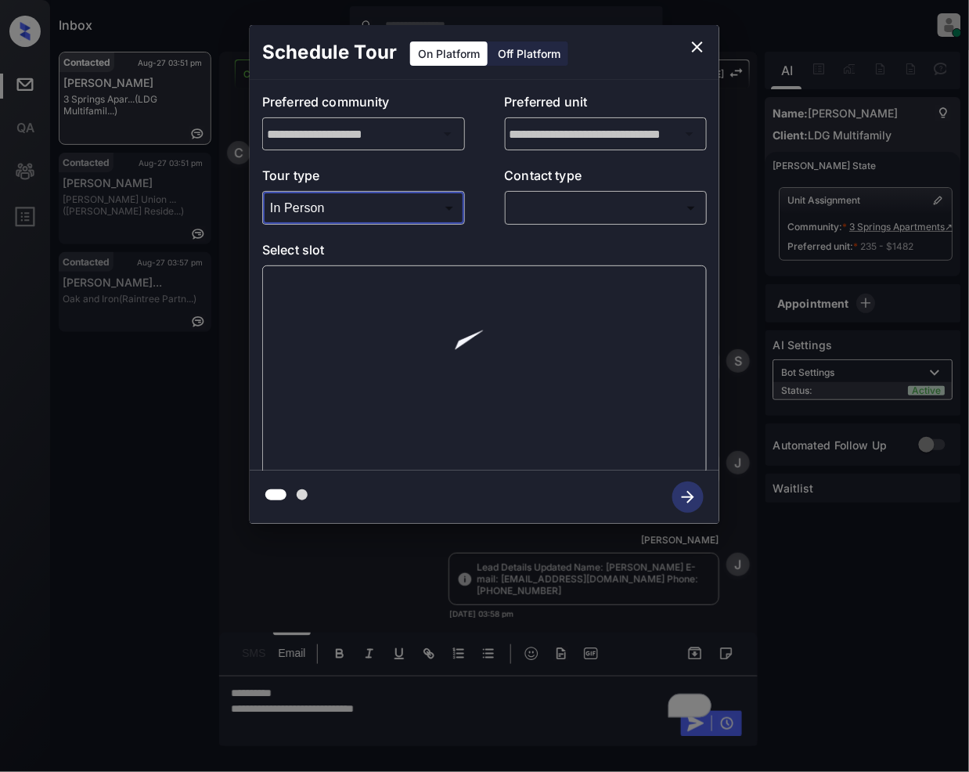
click at [557, 201] on body "Inbox Jeramie Castro Online Set yourself offline Set yourself on break Profile …" at bounding box center [484, 386] width 969 height 772
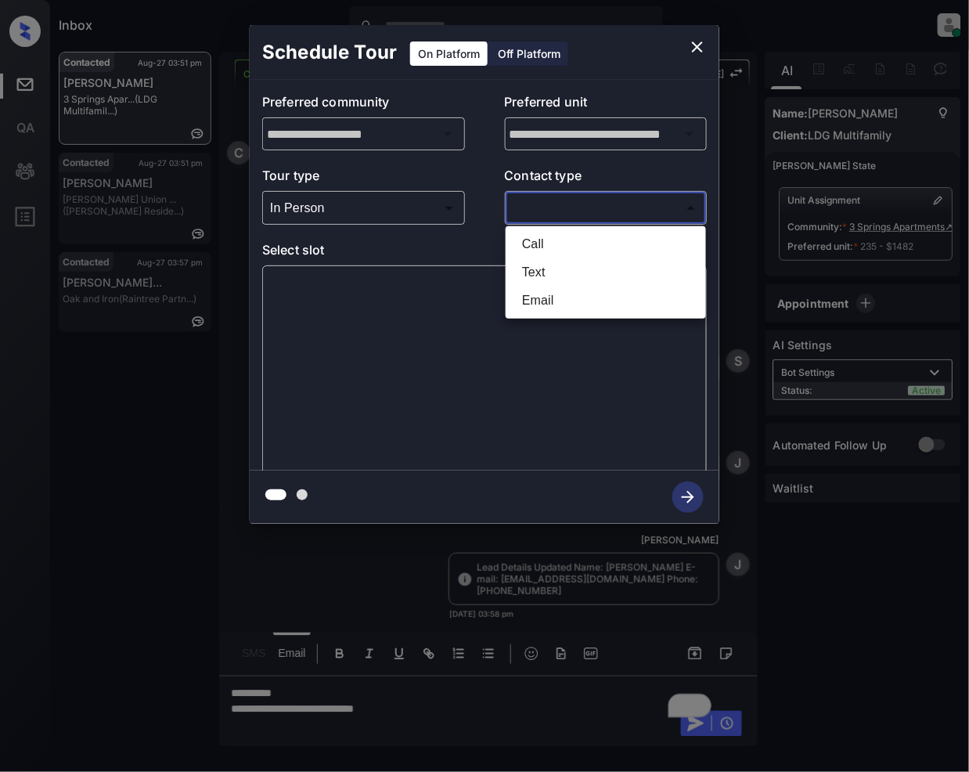
click at [543, 301] on li "Email" at bounding box center [606, 300] width 193 height 28
type input "*****"
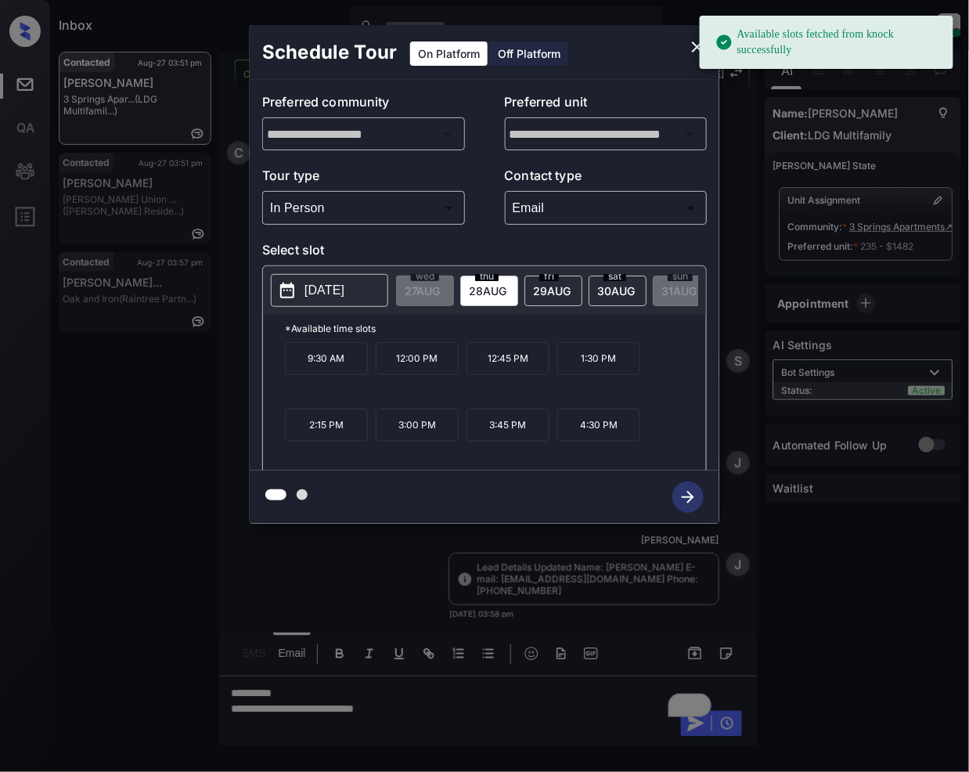
click at [482, 286] on span "[DATE]" at bounding box center [488, 290] width 38 height 13
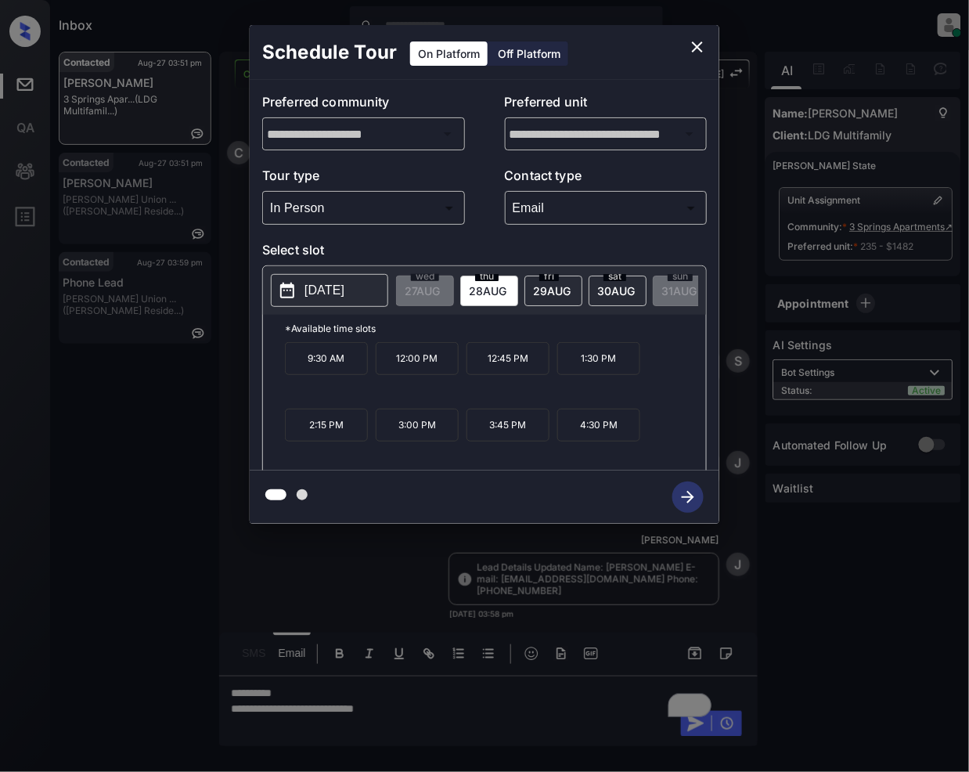
click at [699, 45] on icon "close" at bounding box center [697, 46] width 11 height 11
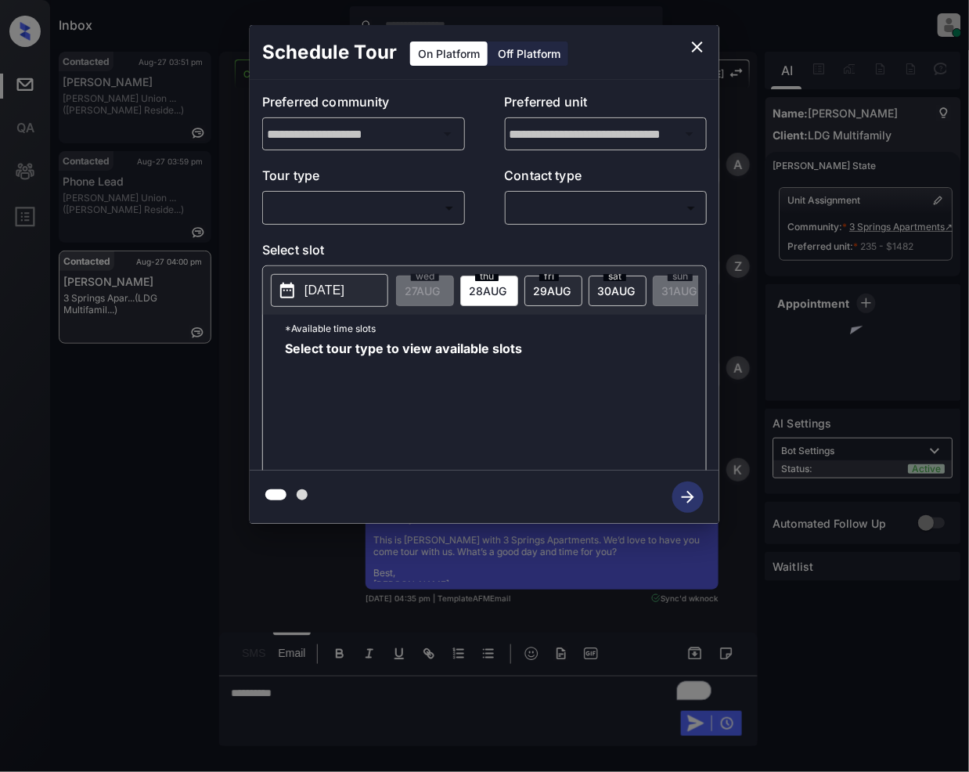
scroll to position [5113, 0]
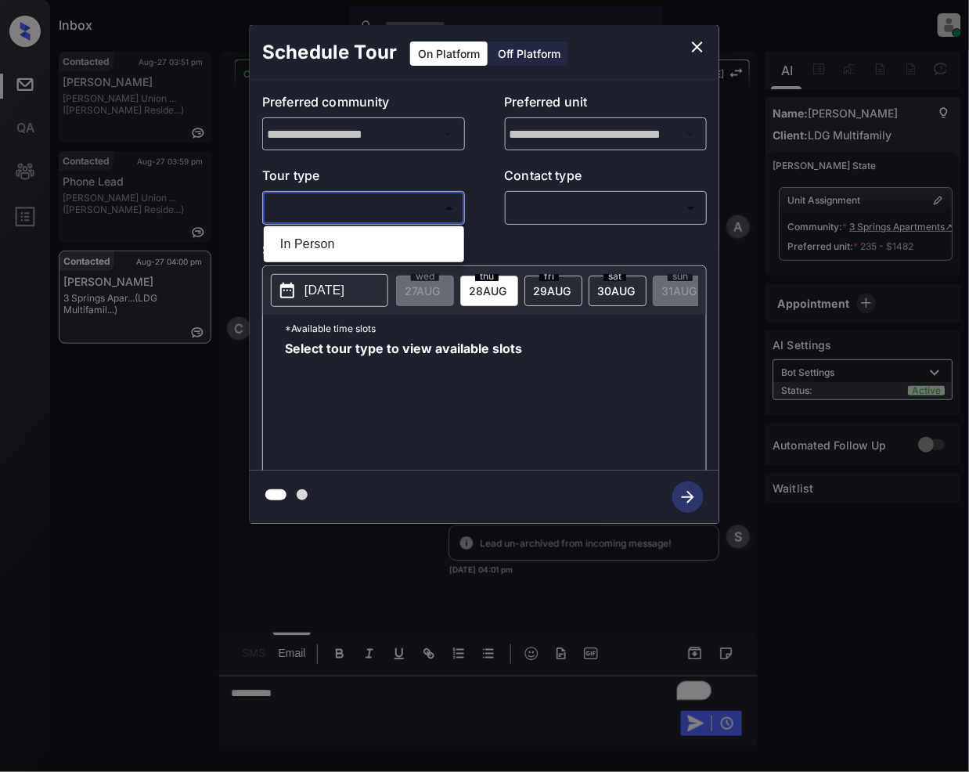
click at [385, 200] on body "Inbox Jeramie Castro Online Set yourself offline Set yourself on break Profile …" at bounding box center [484, 386] width 969 height 772
click at [340, 251] on li "In Person" at bounding box center [364, 244] width 193 height 28
type input "********"
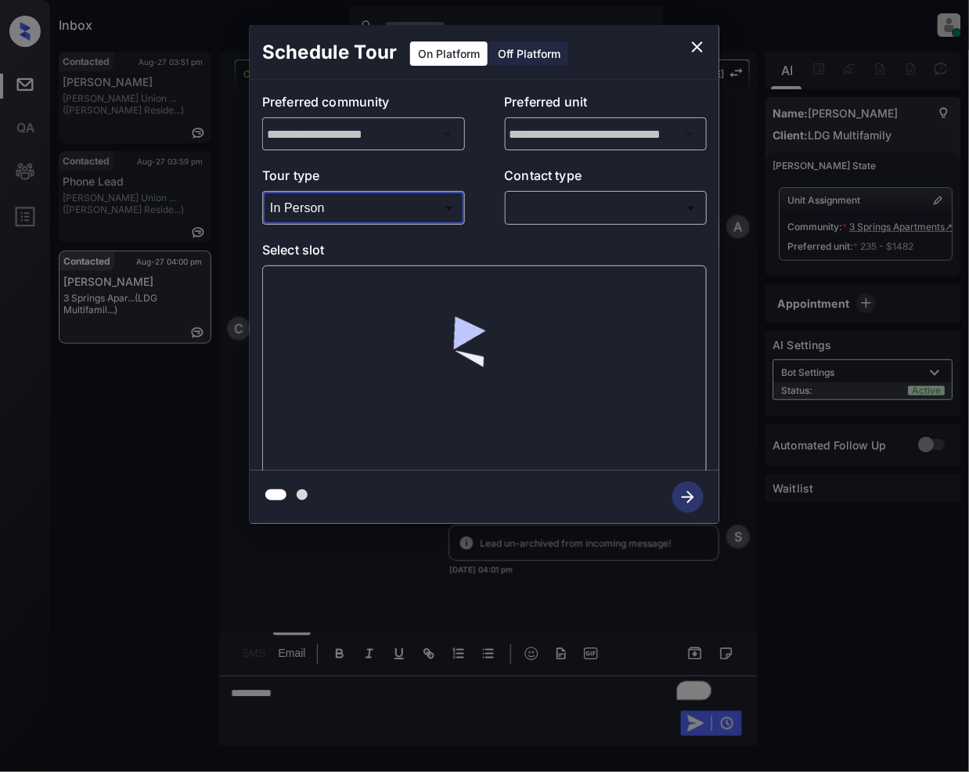
click at [526, 208] on body "Inbox Jeramie Castro Online Set yourself offline Set yourself on break Profile …" at bounding box center [484, 386] width 969 height 772
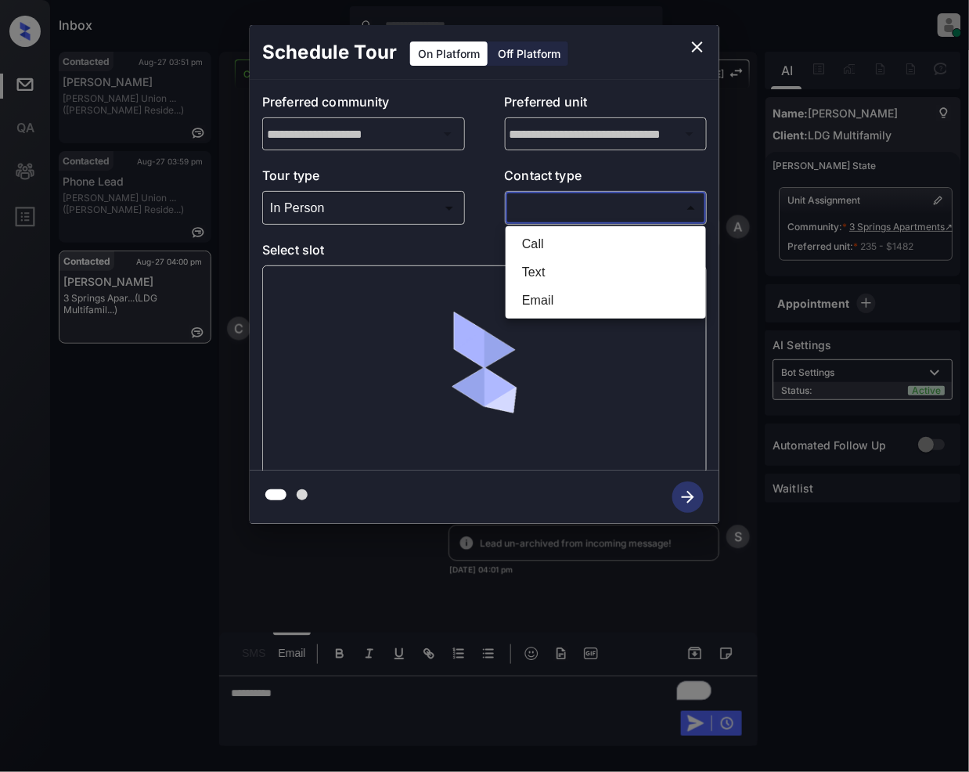
drag, startPoint x: 530, startPoint y: 297, endPoint x: 537, endPoint y: 330, distance: 33.6
click at [529, 297] on li "Email" at bounding box center [606, 300] width 193 height 28
type input "*****"
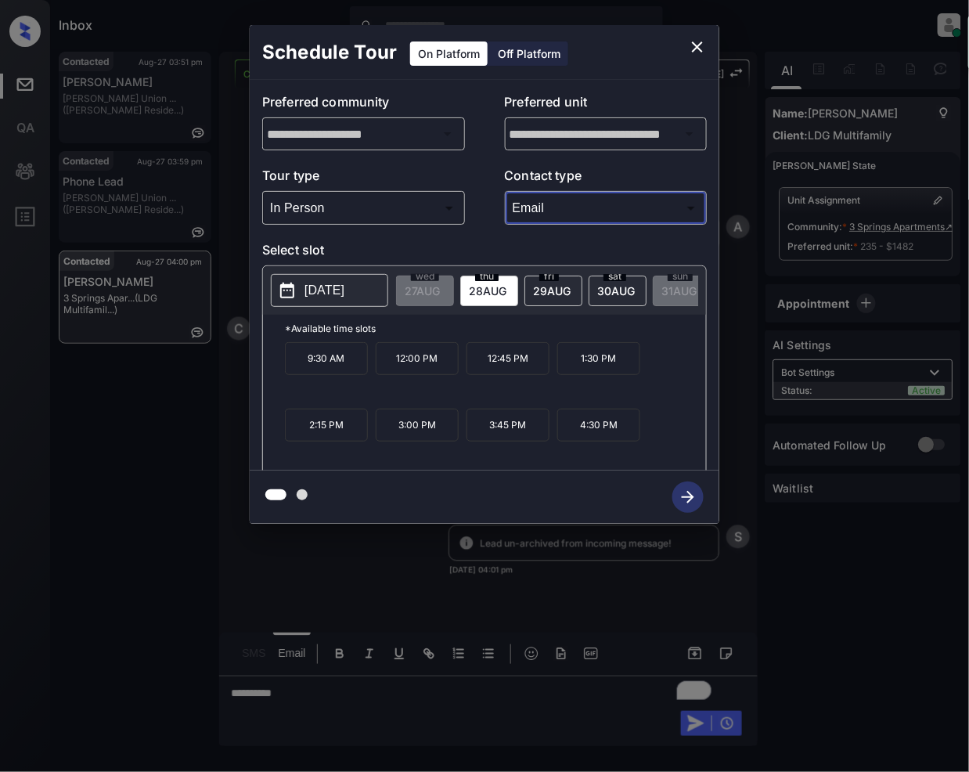
click at [421, 373] on p "12:00 PM" at bounding box center [417, 358] width 83 height 33
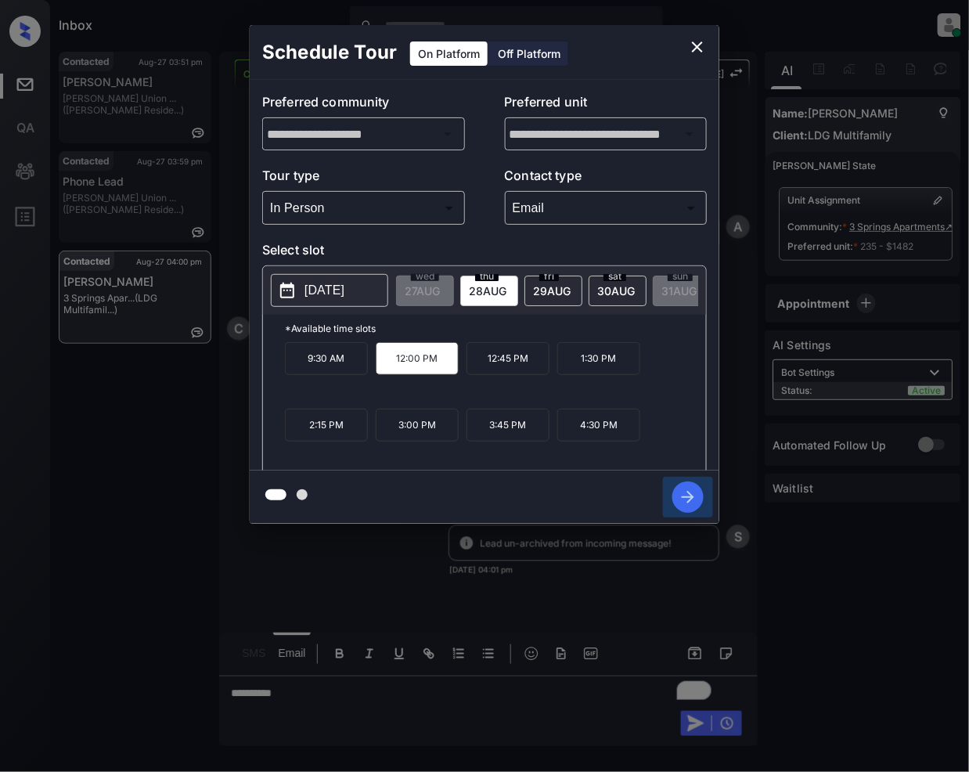
click at [689, 505] on icon "button" at bounding box center [687, 496] width 31 height 31
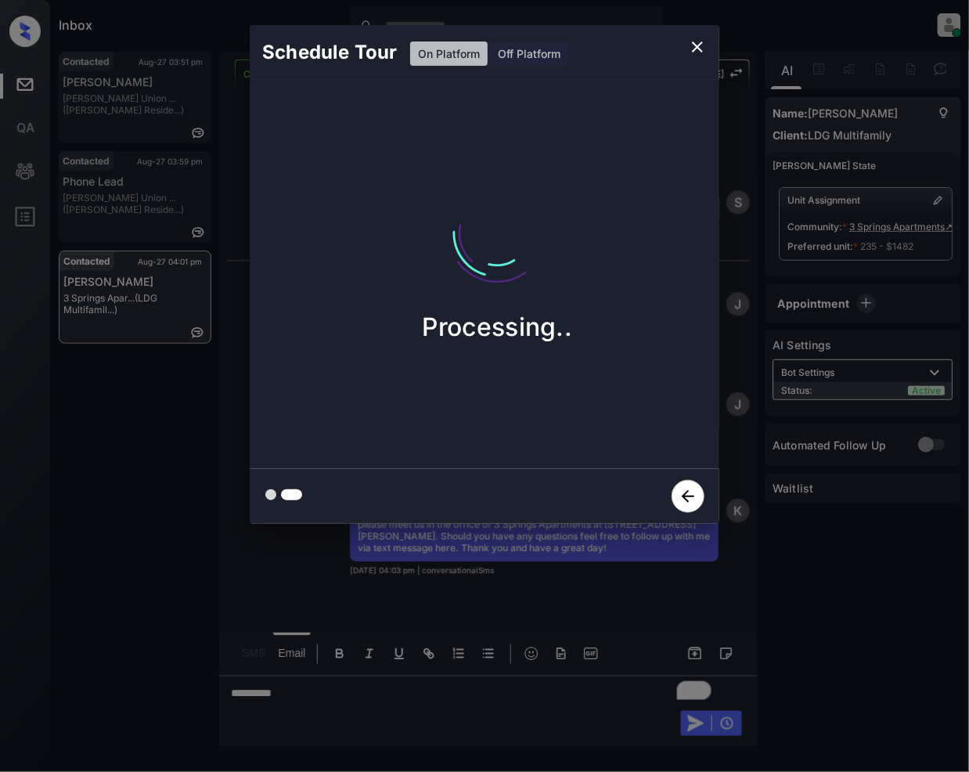
scroll to position [5458, 0]
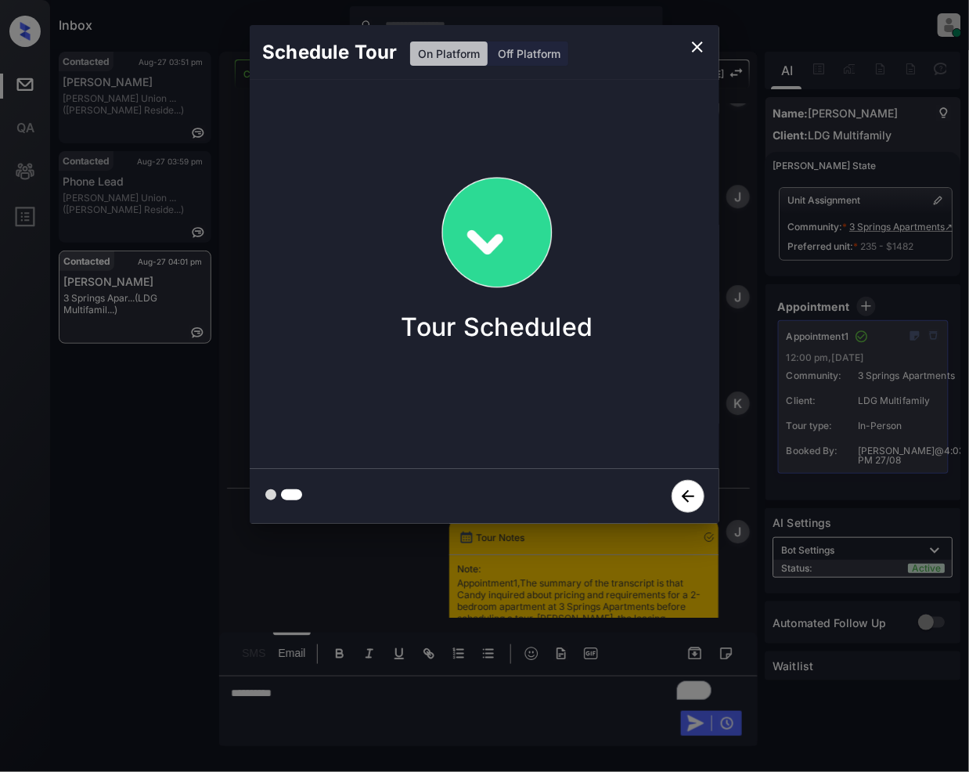
click at [690, 47] on icon "close" at bounding box center [697, 47] width 19 height 19
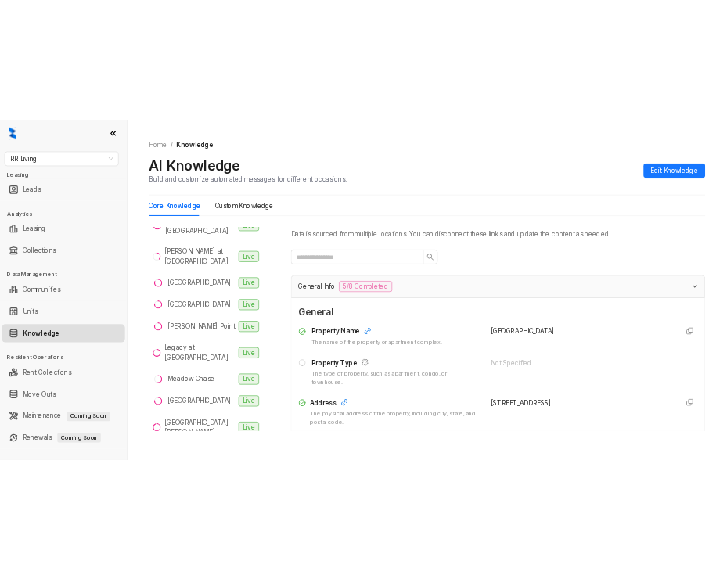
scroll to position [507, 0]
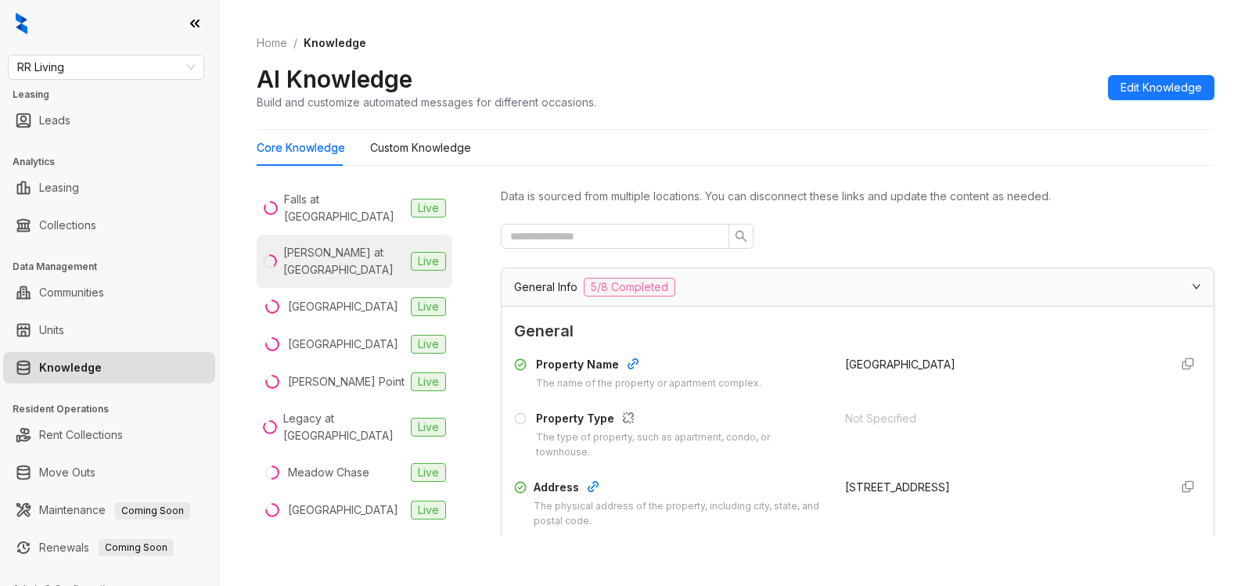
click at [321, 270] on div "[PERSON_NAME] at [GEOGRAPHIC_DATA]" at bounding box center [343, 261] width 121 height 34
drag, startPoint x: 845, startPoint y: 485, endPoint x: 1084, endPoint y: 491, distance: 238.8
click at [1084, 491] on div "Address The physical address of the property, including city, state, and postal…" at bounding box center [857, 504] width 687 height 50
copy div "6601 SW Mallet Rd, Bentonville, AR, 72713-8132"
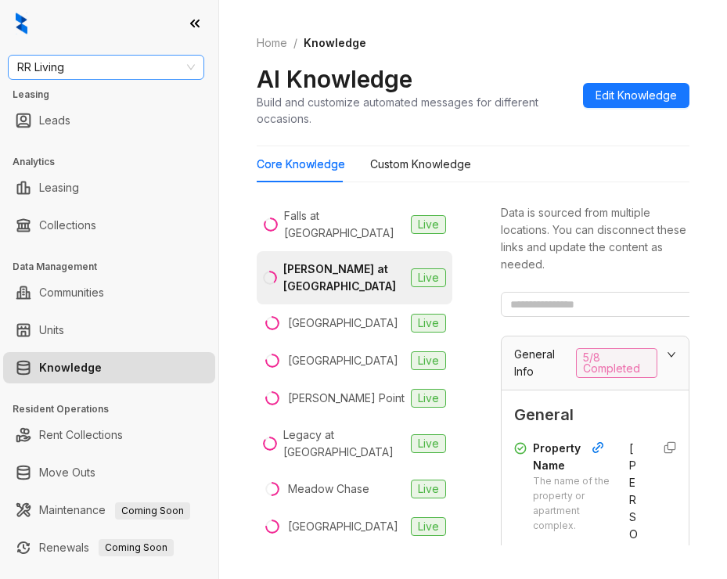
click at [123, 63] on span "RR Living" at bounding box center [106, 67] width 178 height 23
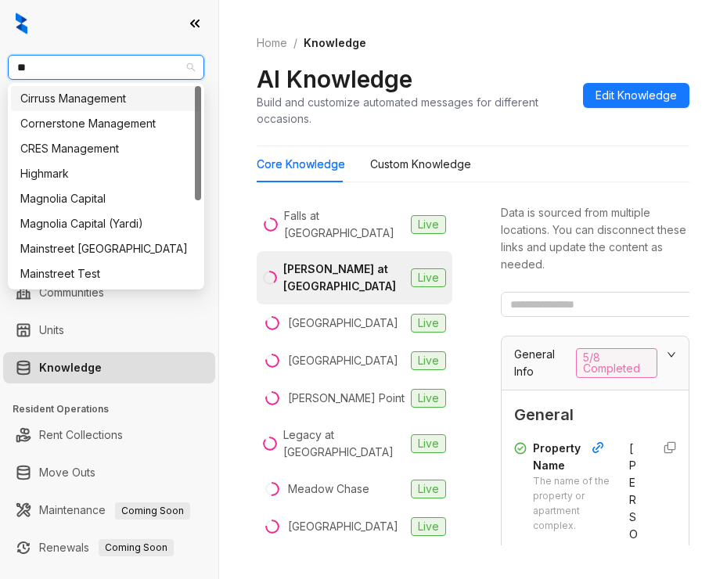
type input "***"
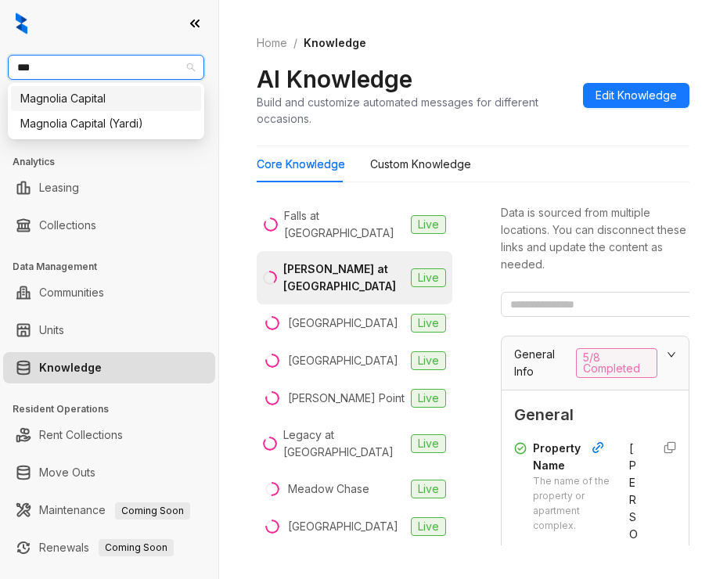
click at [95, 96] on div "Magnolia Capital" at bounding box center [105, 98] width 171 height 17
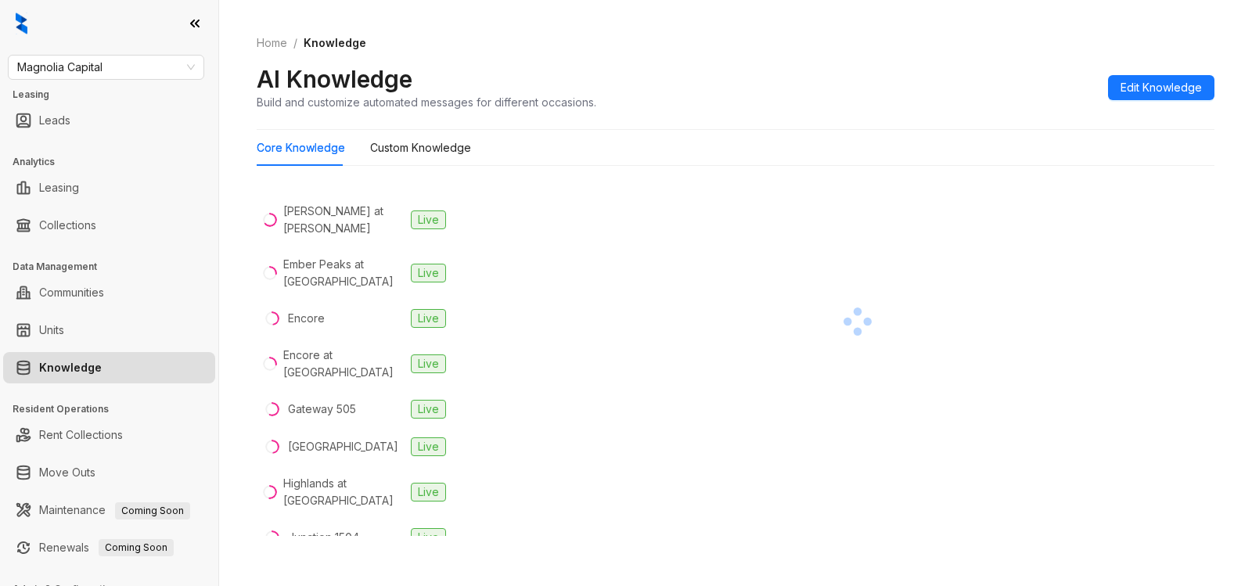
scroll to position [488, 0]
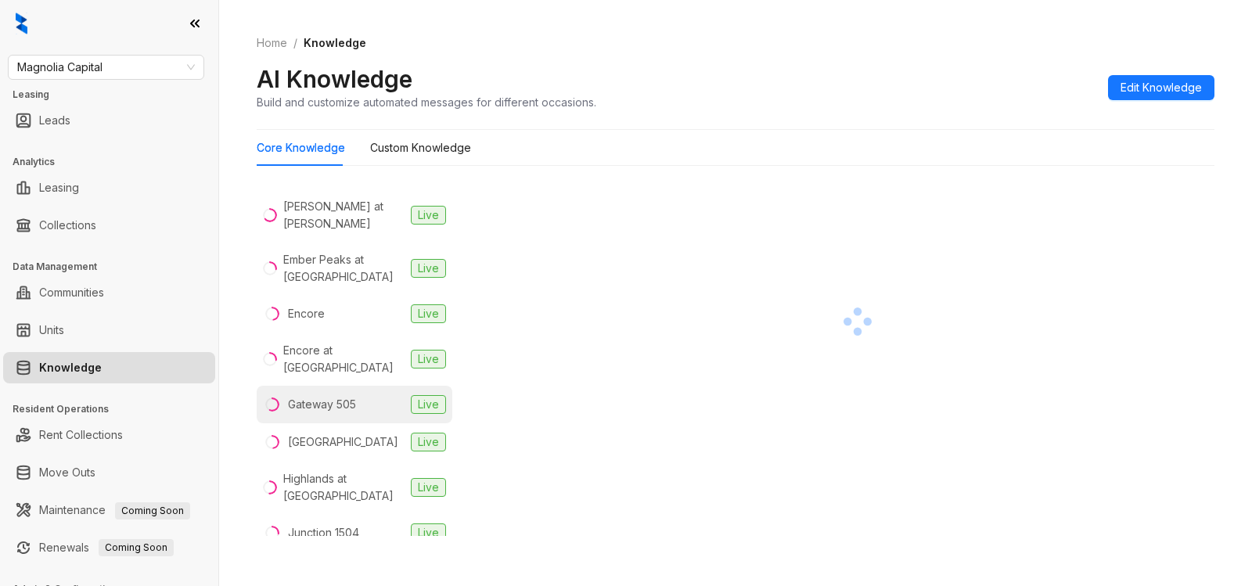
click at [326, 396] on div "Gateway 505" at bounding box center [322, 404] width 68 height 17
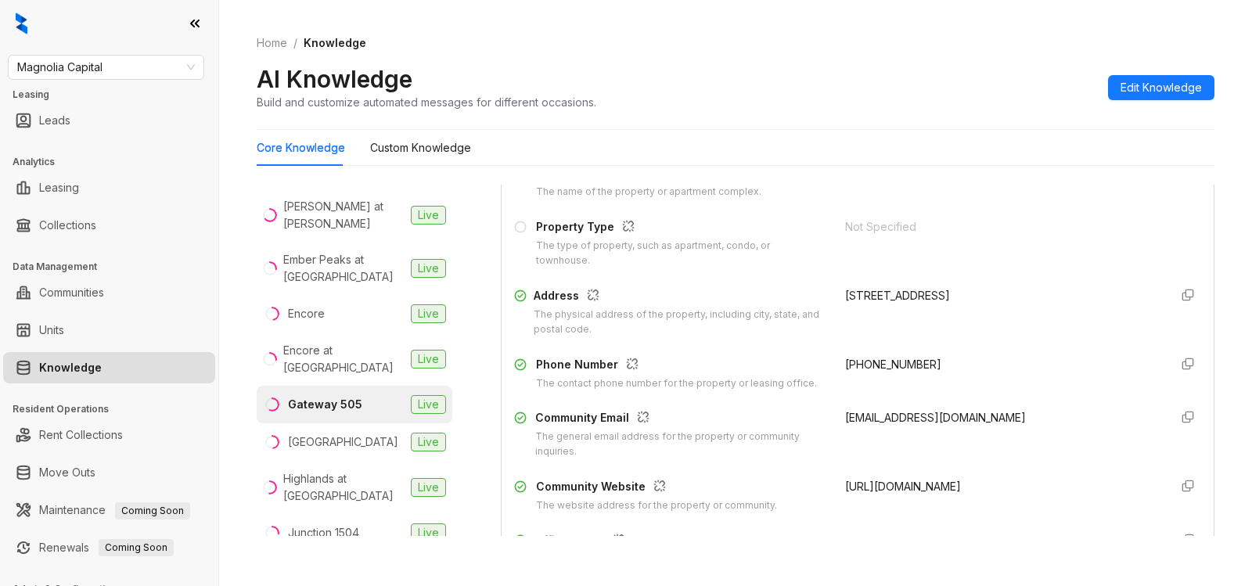
scroll to position [215, 0]
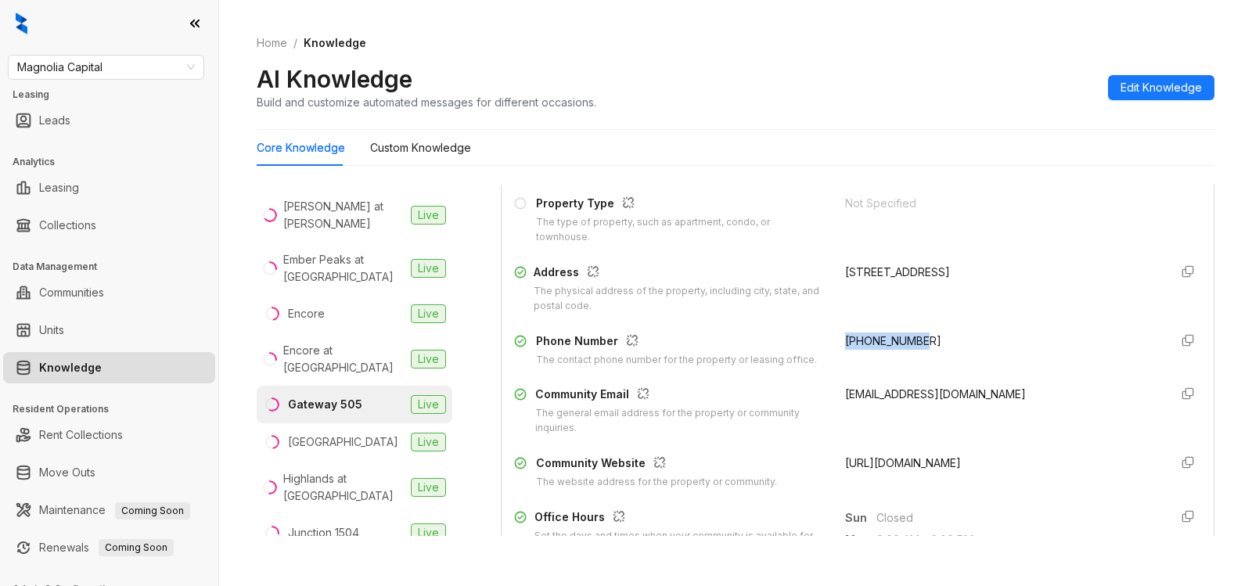
drag, startPoint x: 822, startPoint y: 341, endPoint x: 938, endPoint y: 338, distance: 115.9
click at [726, 338] on div "Phone Number The contact phone number for the property or leasing office. [PHON…" at bounding box center [857, 350] width 687 height 35
copy span "[PHONE_NUMBER]"
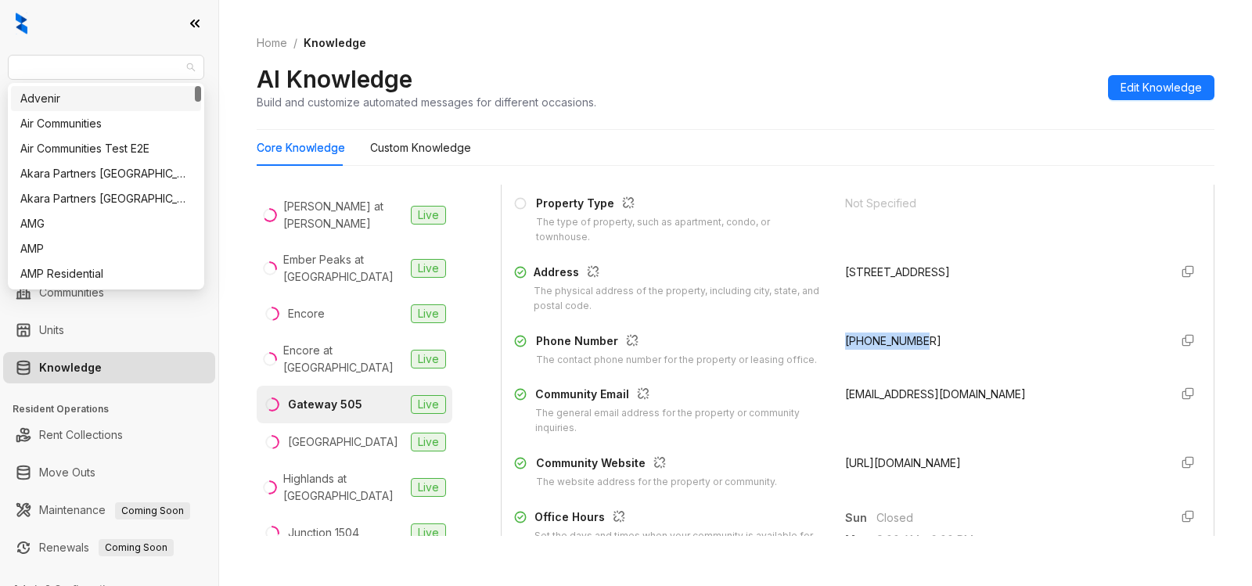
drag, startPoint x: 114, startPoint y: 63, endPoint x: 0, endPoint y: 77, distance: 115.2
click at [0, 77] on div "Magnolia Capital Leasing Leads Analytics Leasing Collections Data Management Co…" at bounding box center [109, 293] width 218 height 586
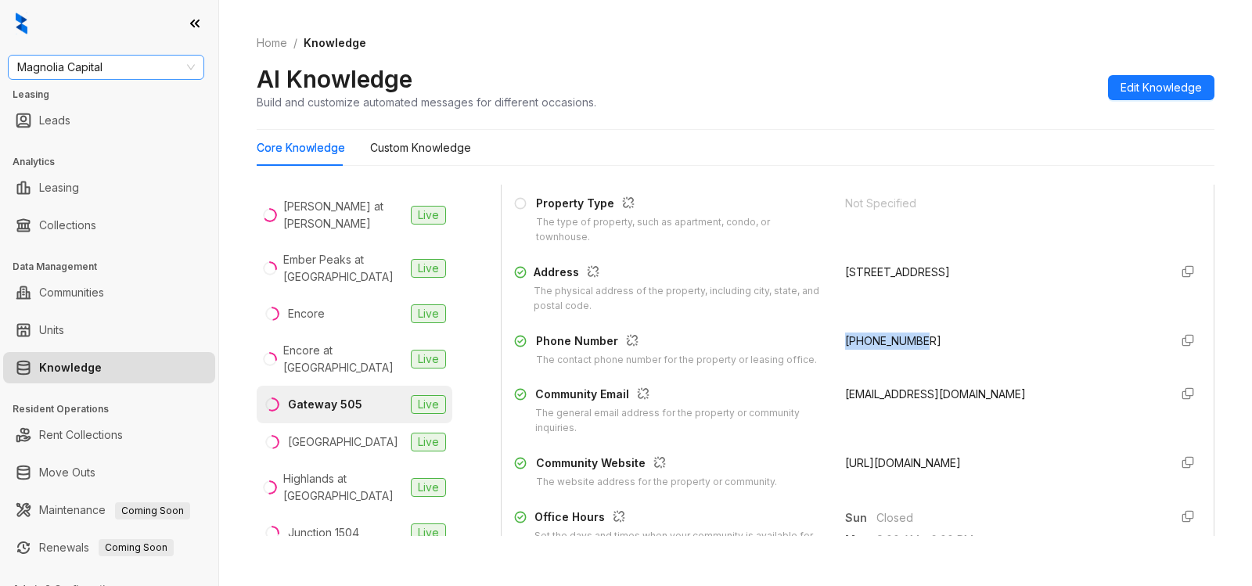
click at [107, 71] on span "Magnolia Capital" at bounding box center [106, 67] width 178 height 23
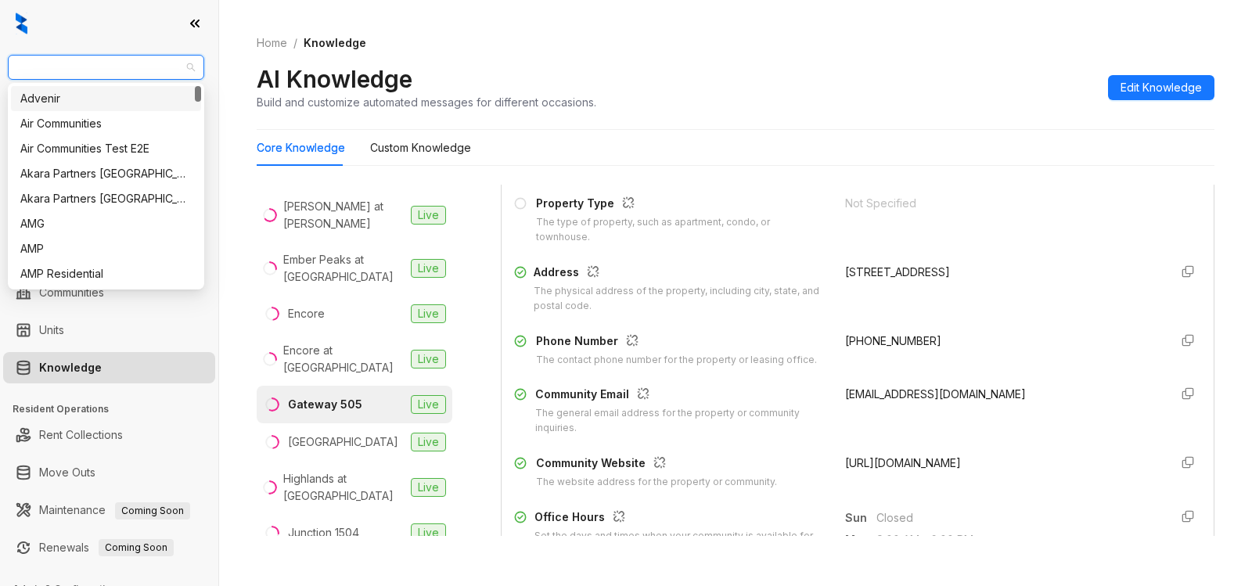
click at [129, 60] on span "Magnolia Capital" at bounding box center [106, 67] width 178 height 23
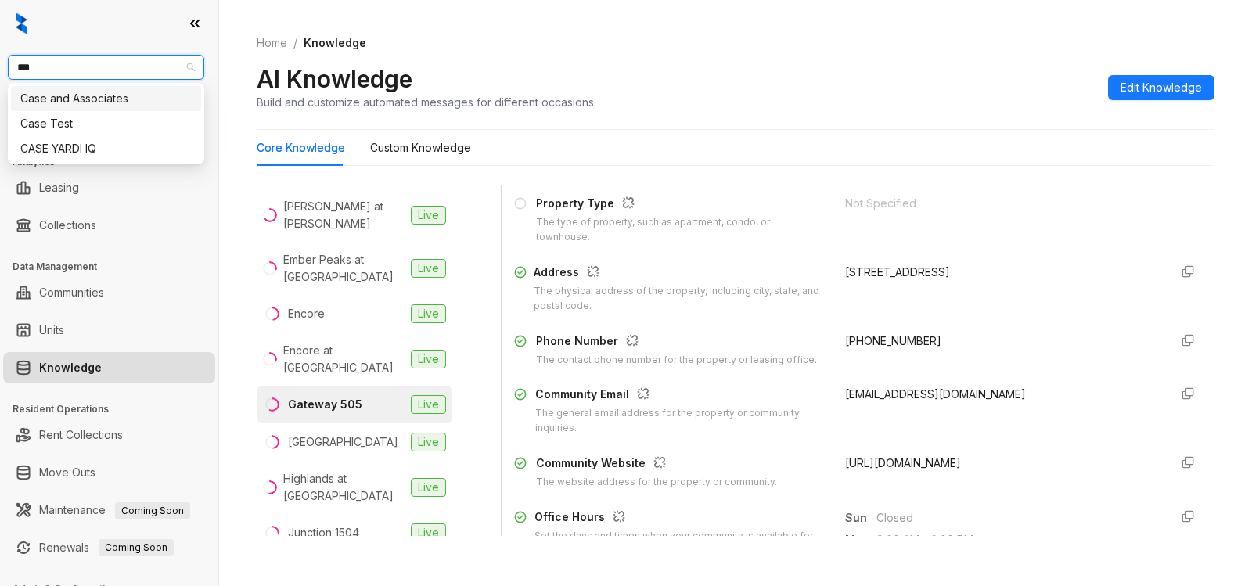
type input "****"
click at [124, 95] on div "Case and Associates" at bounding box center [105, 98] width 171 height 17
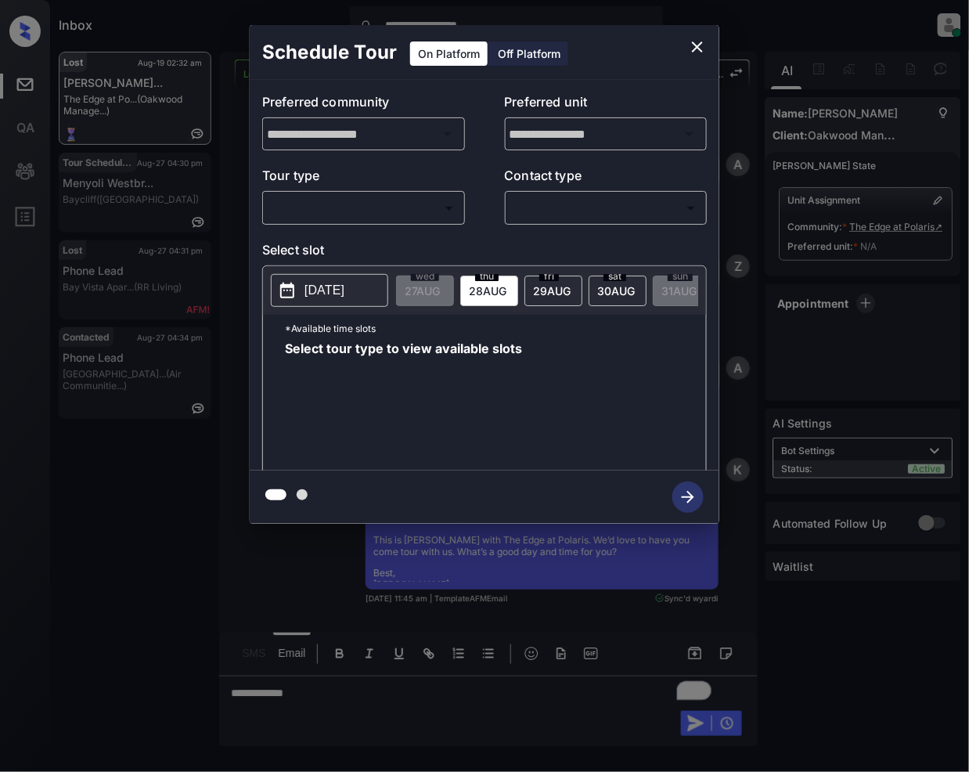
click at [383, 204] on body "**********" at bounding box center [484, 386] width 969 height 772
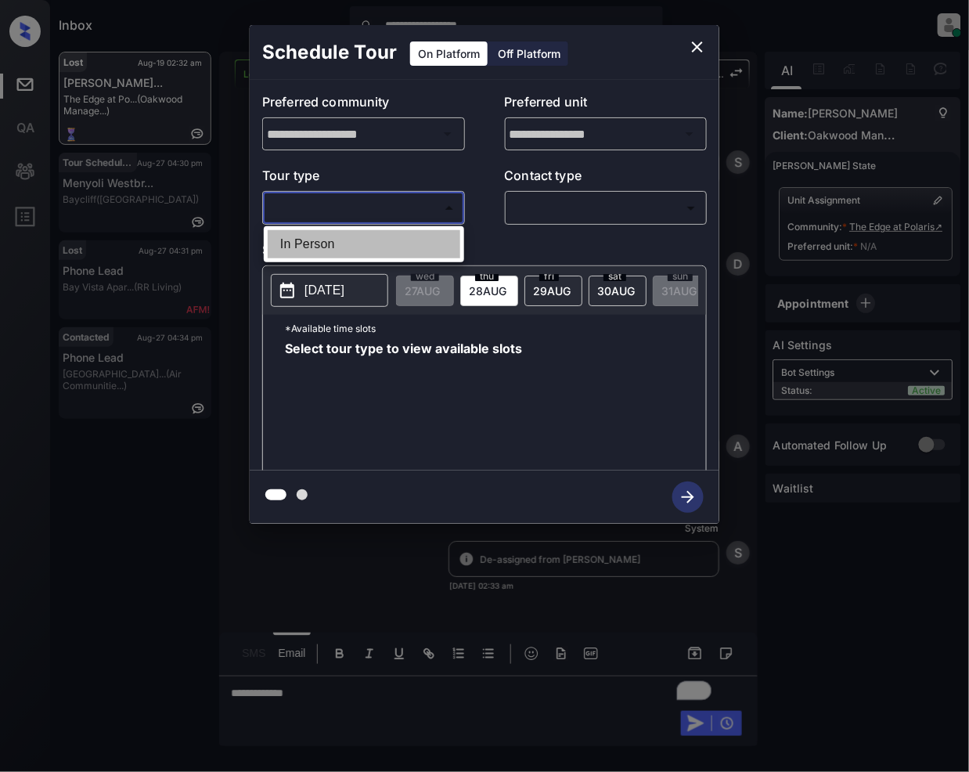
click at [339, 245] on li "In Person" at bounding box center [364, 244] width 193 height 28
type input "********"
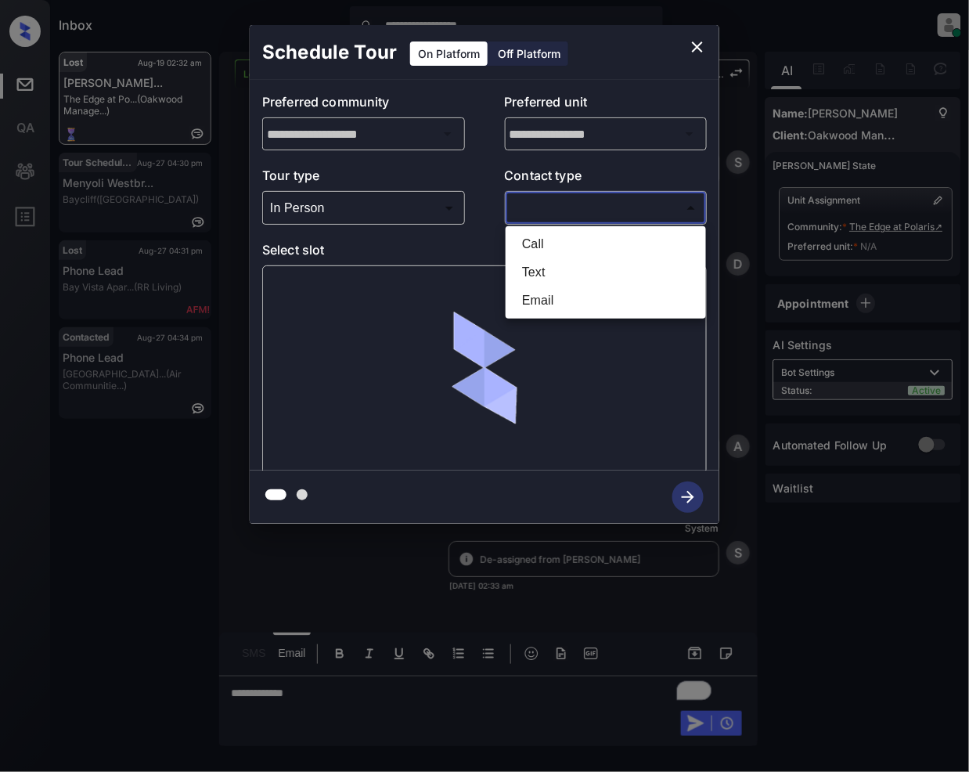
click at [546, 207] on body "**********" at bounding box center [484, 386] width 969 height 772
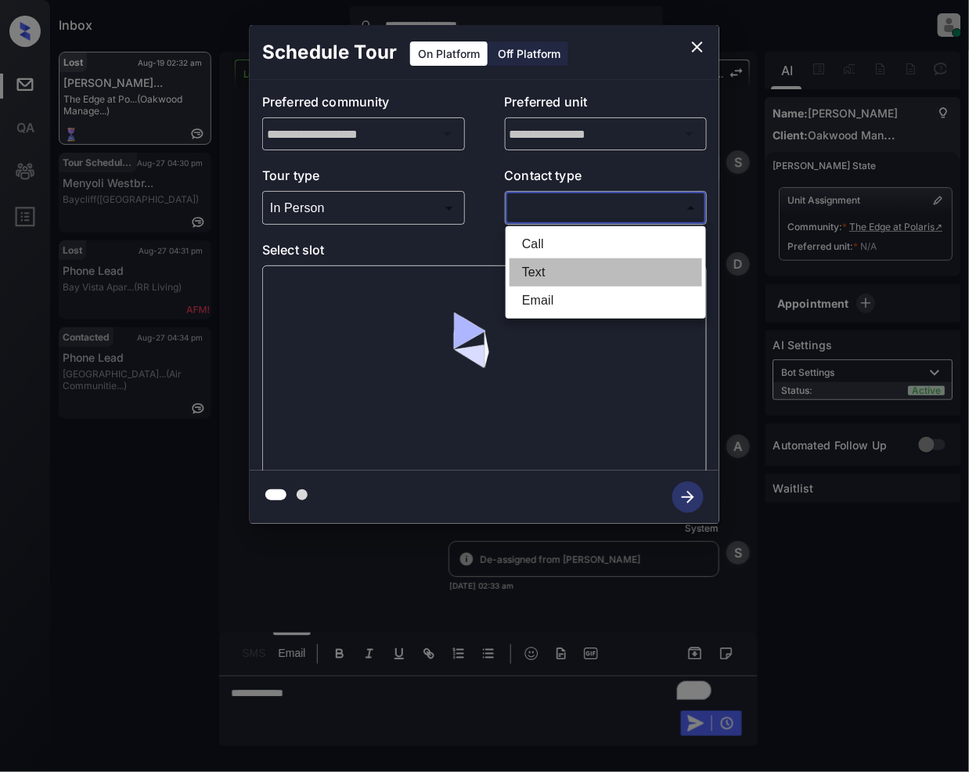
click at [550, 268] on li "Text" at bounding box center [606, 272] width 193 height 28
type input "****"
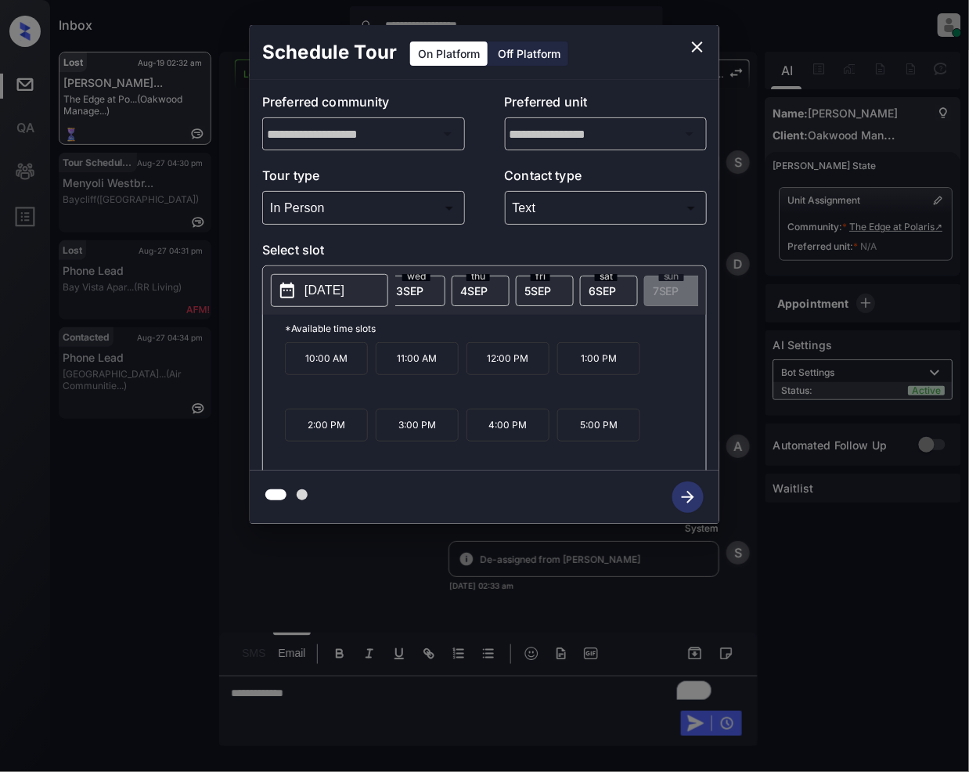
scroll to position [0, 473]
click at [708, 45] on button "close" at bounding box center [697, 46] width 31 height 31
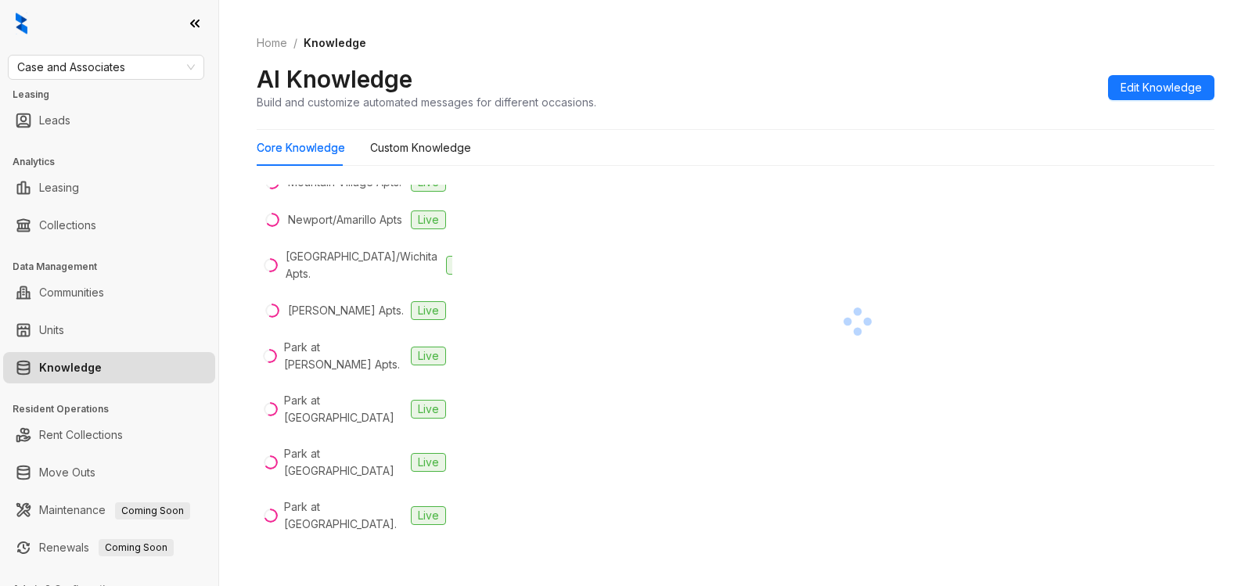
scroll to position [1873, 0]
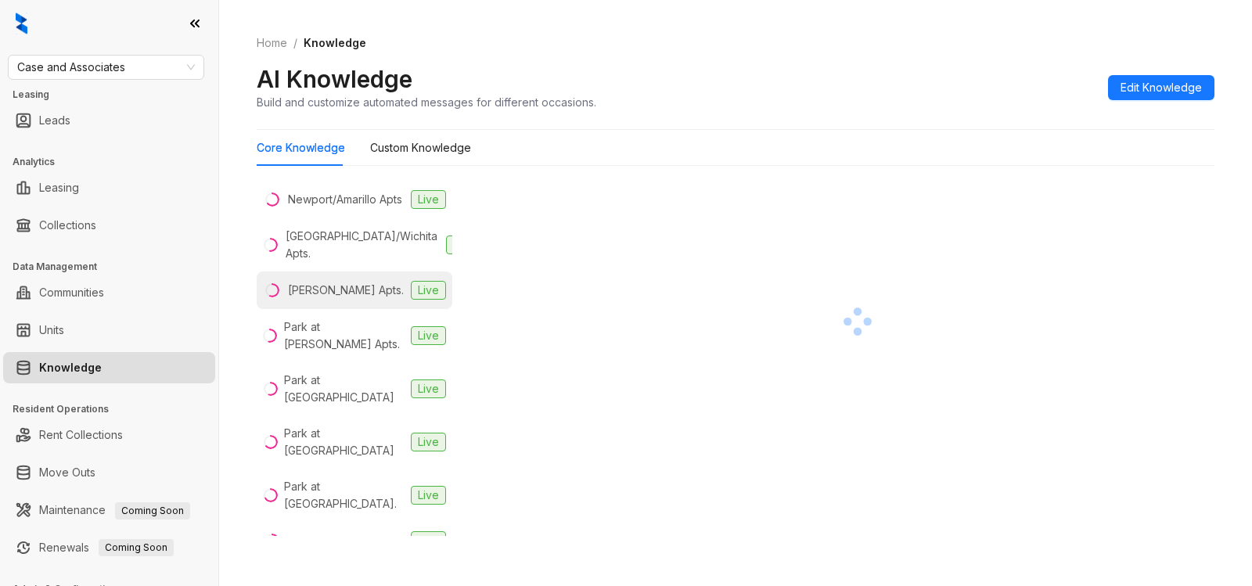
click at [323, 299] on div "Nickel Creek Apts." at bounding box center [346, 290] width 116 height 17
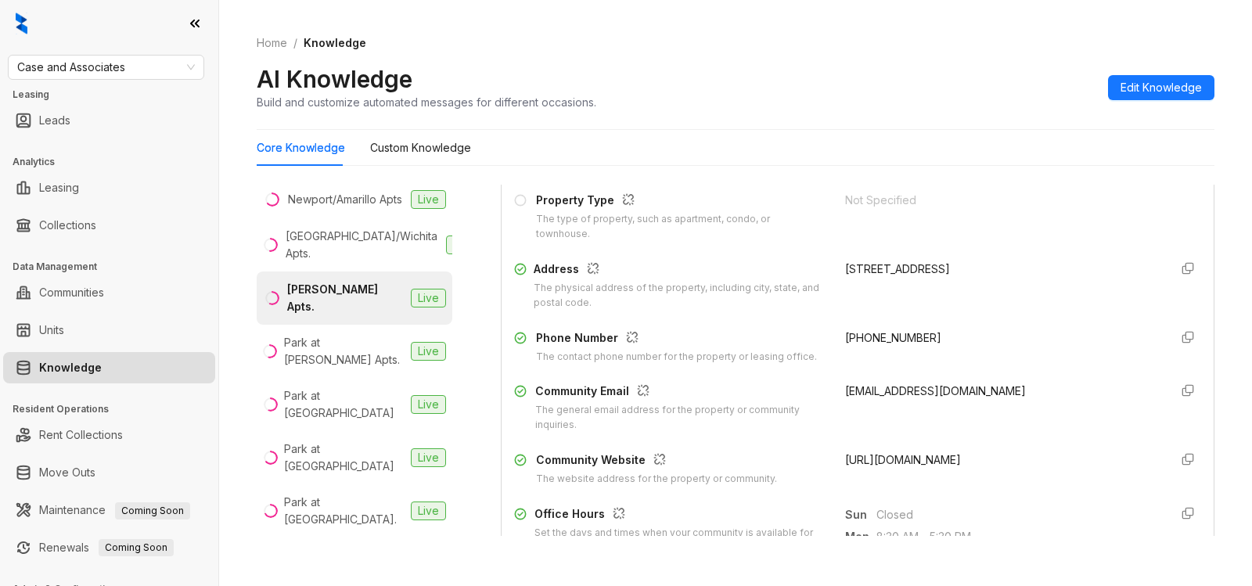
scroll to position [229, 0]
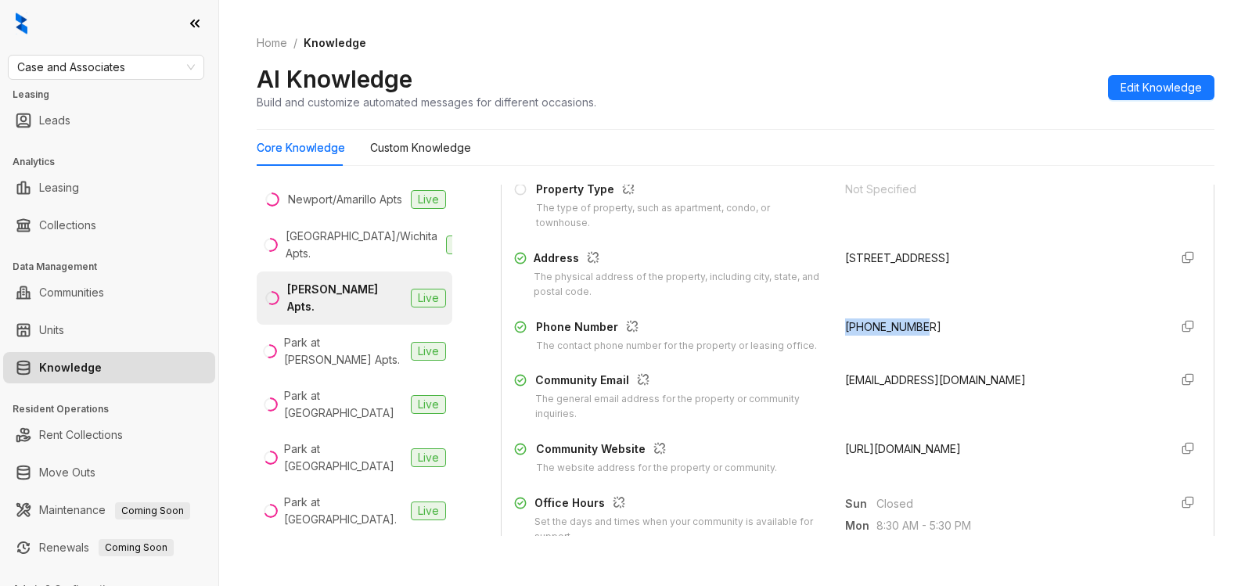
drag, startPoint x: 824, startPoint y: 327, endPoint x: 917, endPoint y: 326, distance: 93.2
click at [917, 326] on div "Phone Number The contact phone number for the property or leasing office. +1918…" at bounding box center [857, 336] width 687 height 35
copy span "+19189335858"
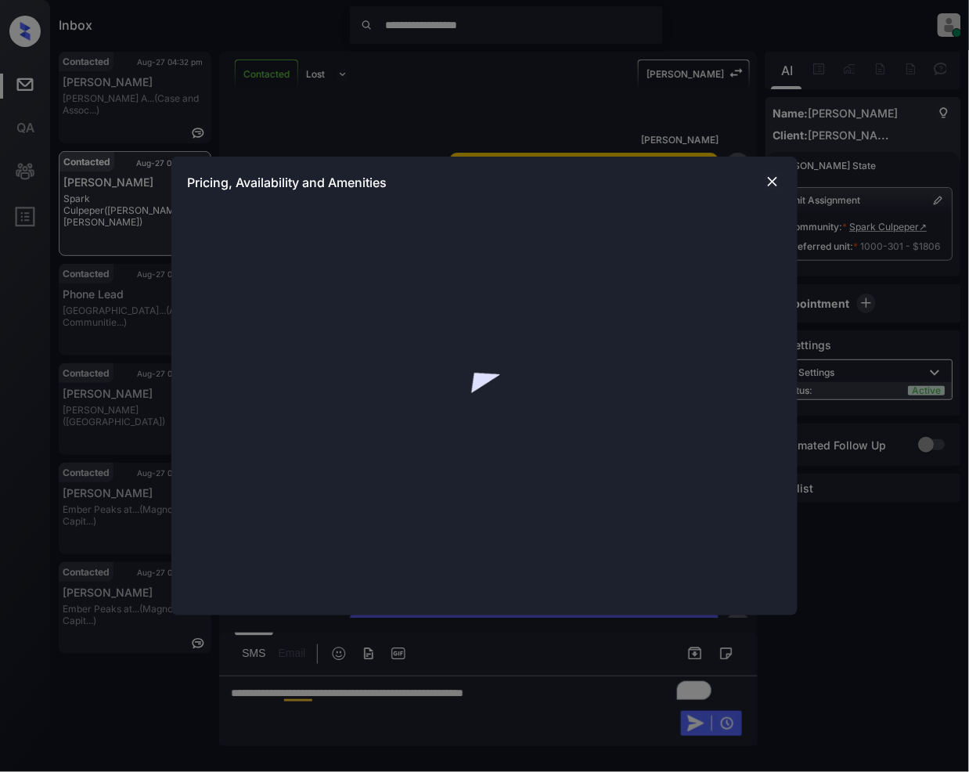
scroll to position [4563, 0]
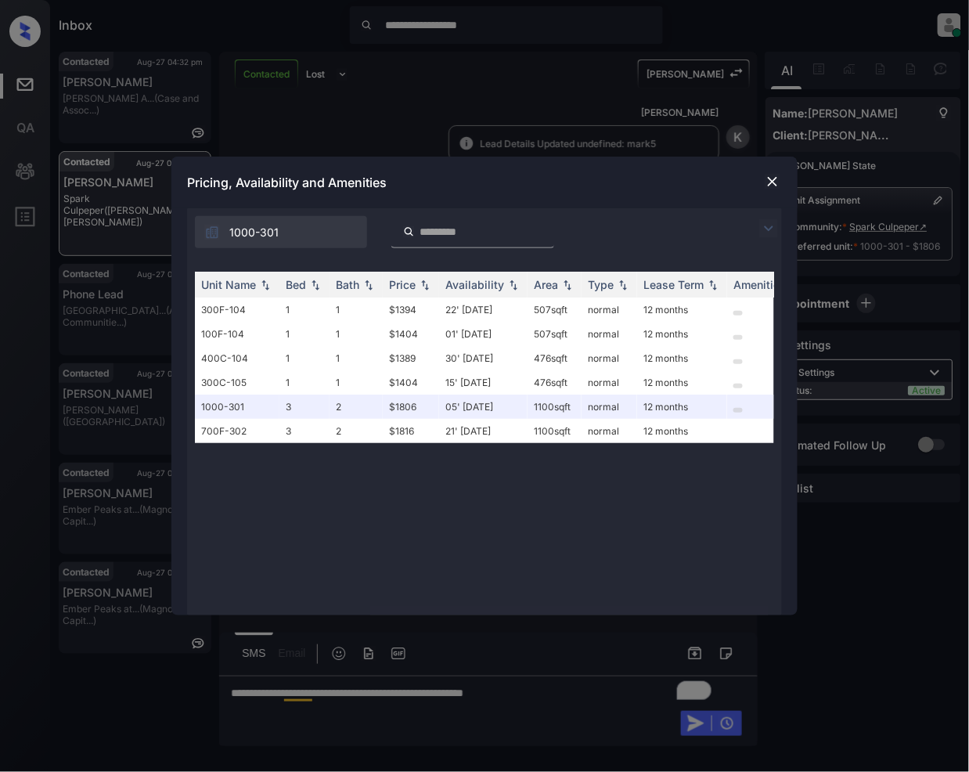
click at [770, 183] on img at bounding box center [773, 182] width 16 height 16
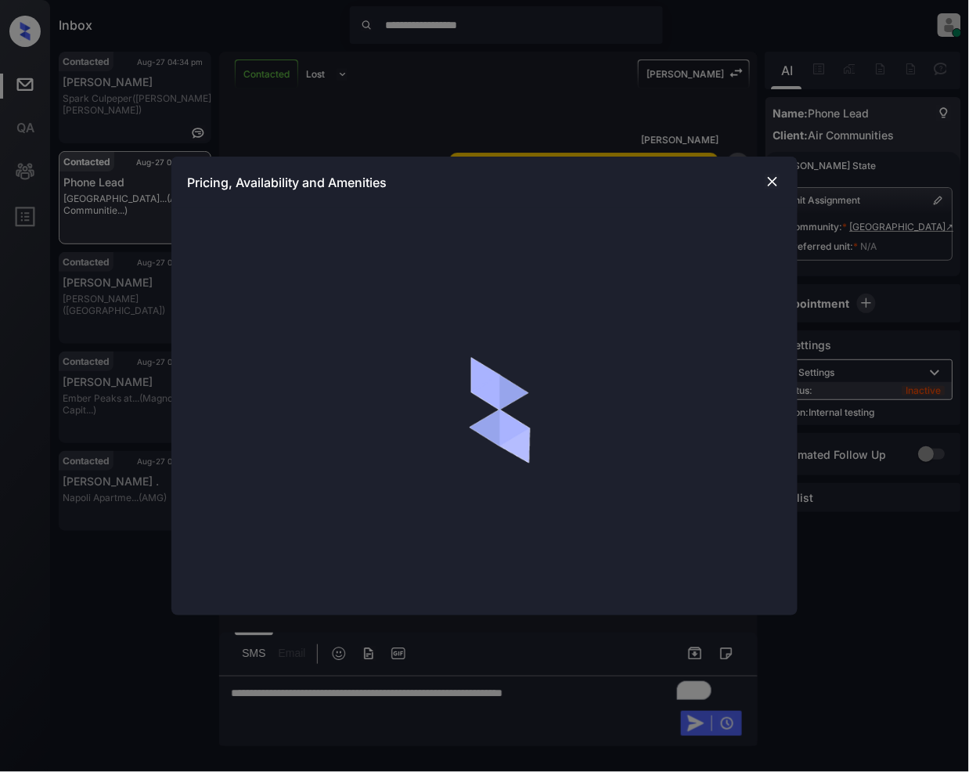
scroll to position [1454, 0]
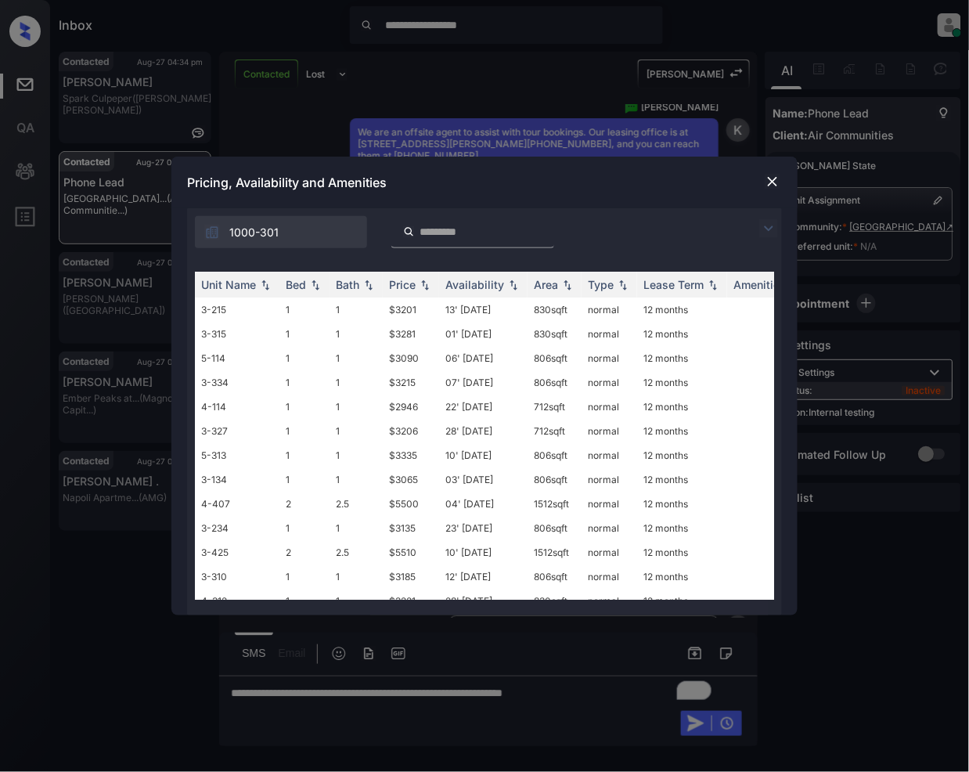
click at [768, 227] on img at bounding box center [768, 228] width 19 height 19
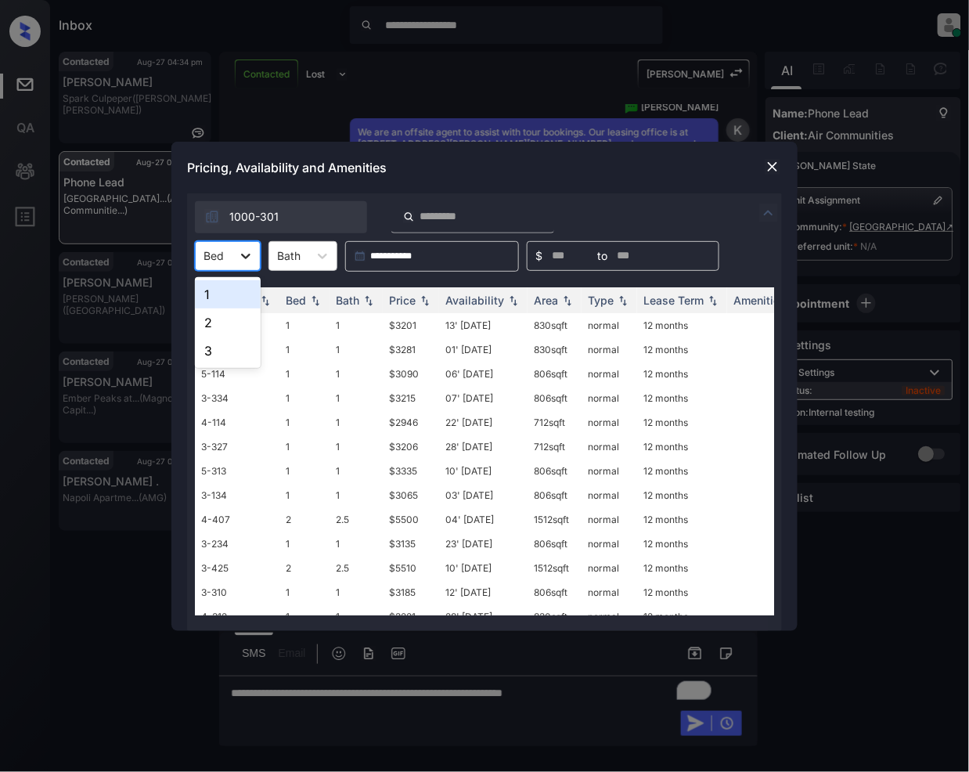
click at [244, 261] on icon at bounding box center [246, 256] width 16 height 16
click at [236, 295] on div "1" at bounding box center [228, 294] width 66 height 28
click at [429, 308] on th "Price" at bounding box center [411, 300] width 56 height 26
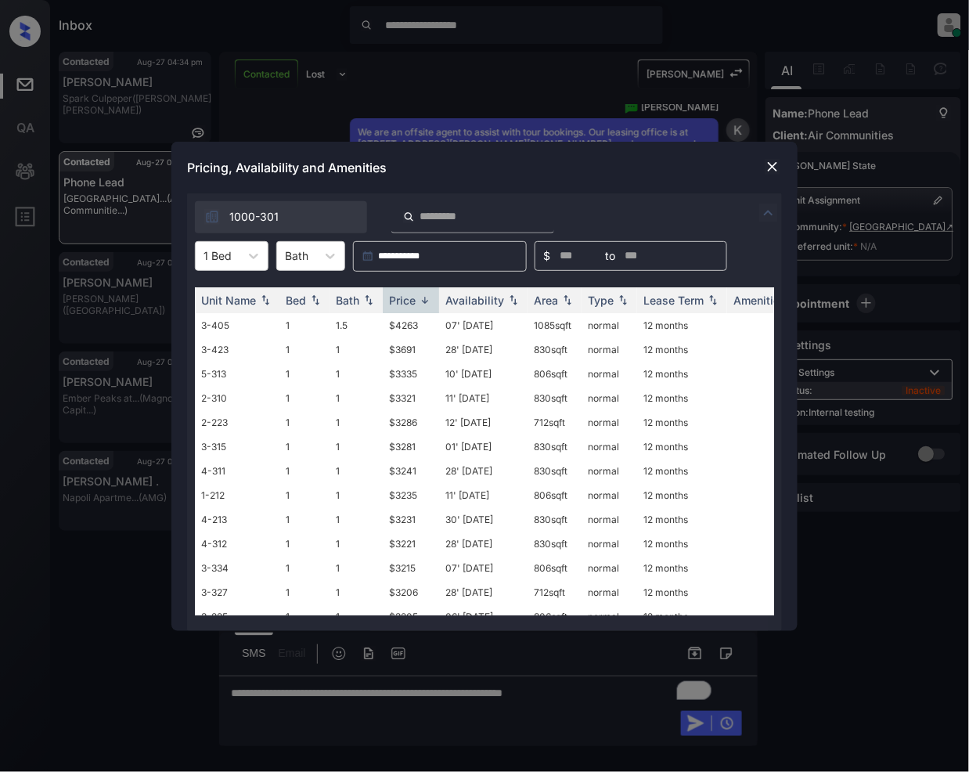
scroll to position [434, 0]
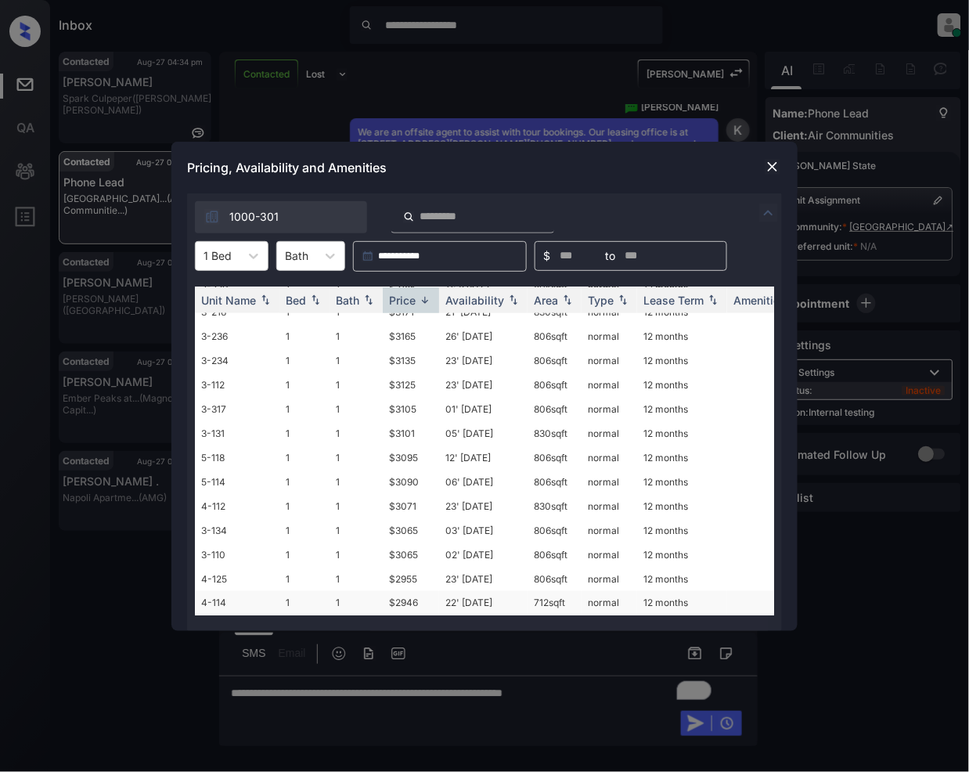
click at [417, 591] on td "$2946" at bounding box center [411, 603] width 56 height 24
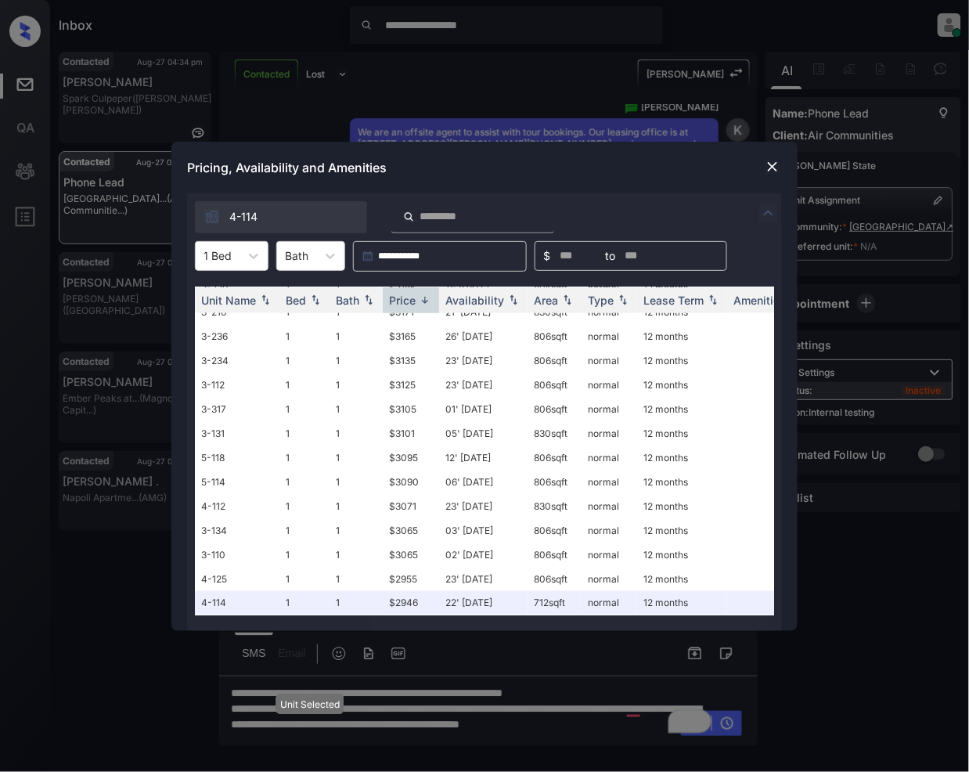
click at [772, 163] on img at bounding box center [773, 167] width 16 height 16
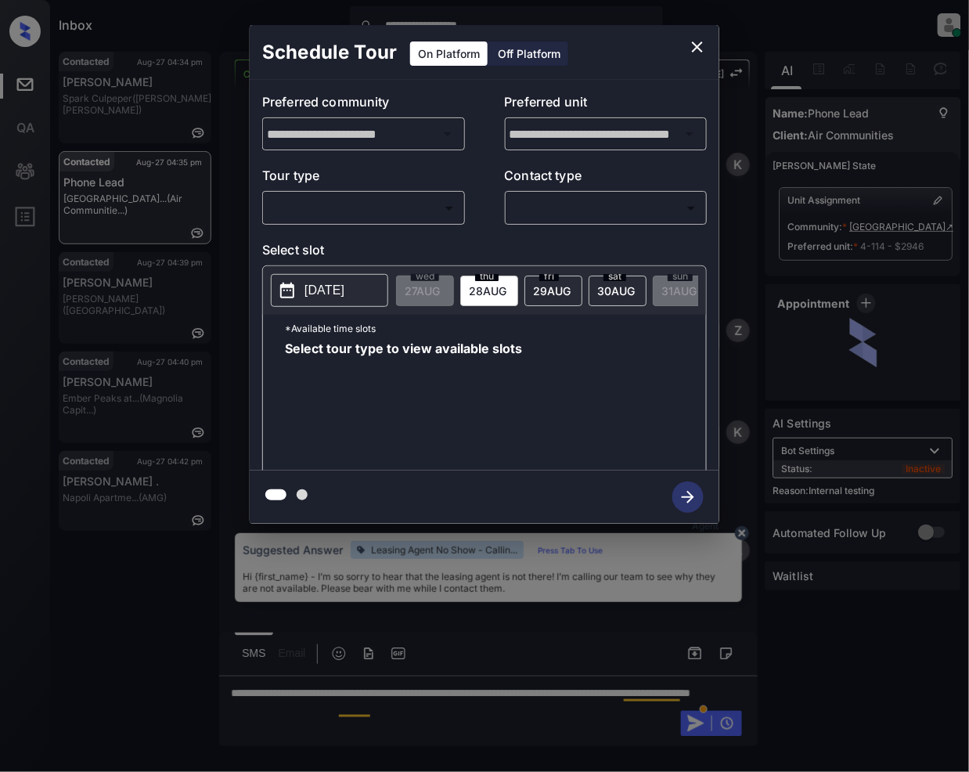
scroll to position [1454, 0]
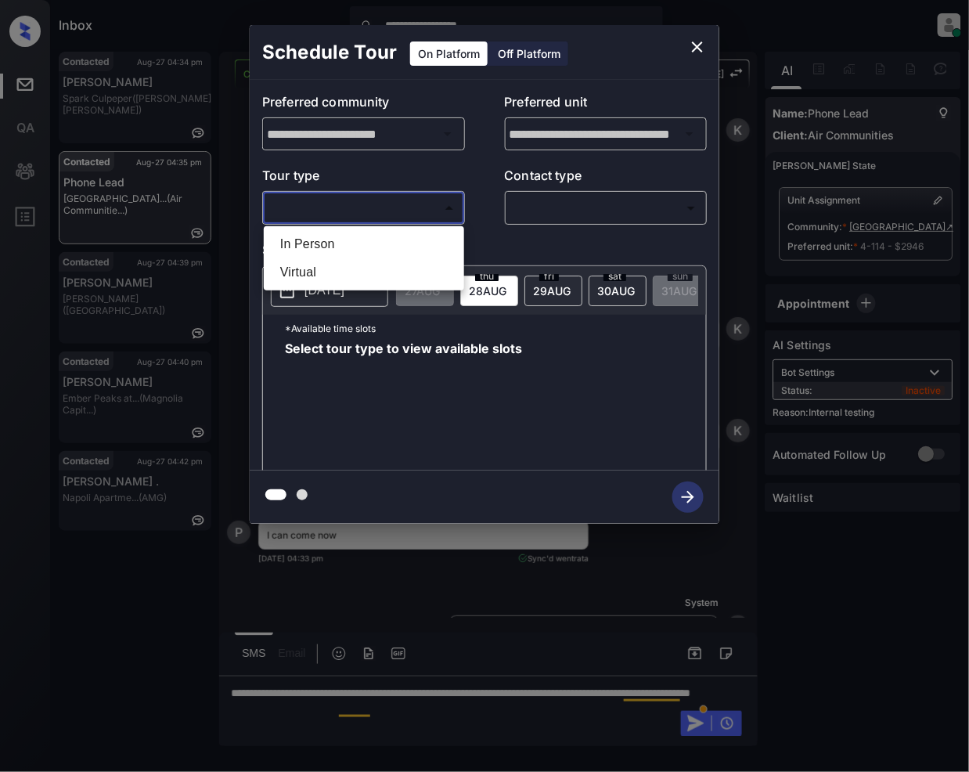
drag, startPoint x: 367, startPoint y: 204, endPoint x: 339, endPoint y: 251, distance: 54.8
click at [366, 205] on body "**********" at bounding box center [484, 386] width 969 height 772
drag, startPoint x: 341, startPoint y: 250, endPoint x: 583, endPoint y: 274, distance: 243.0
click at [342, 250] on li "In Person" at bounding box center [364, 244] width 193 height 28
type input "********"
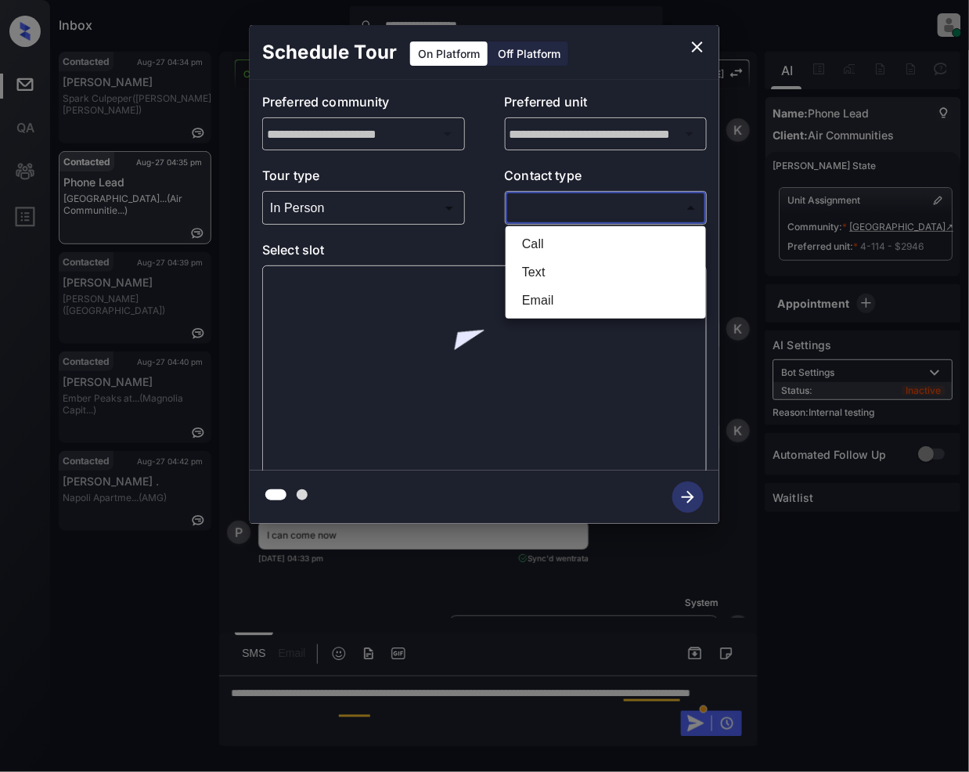
click at [575, 219] on body "**********" at bounding box center [484, 386] width 969 height 772
drag, startPoint x: 545, startPoint y: 265, endPoint x: 545, endPoint y: 327, distance: 62.6
click at [545, 266] on li "Text" at bounding box center [606, 272] width 193 height 28
type input "****"
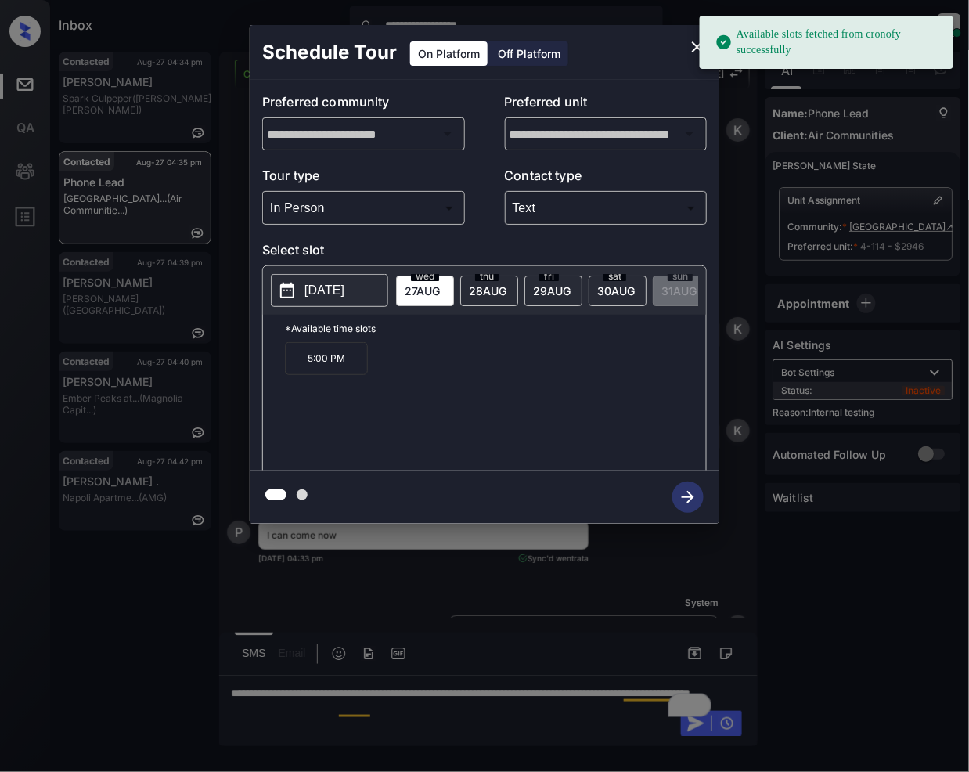
click at [467, 712] on div at bounding box center [484, 386] width 969 height 772
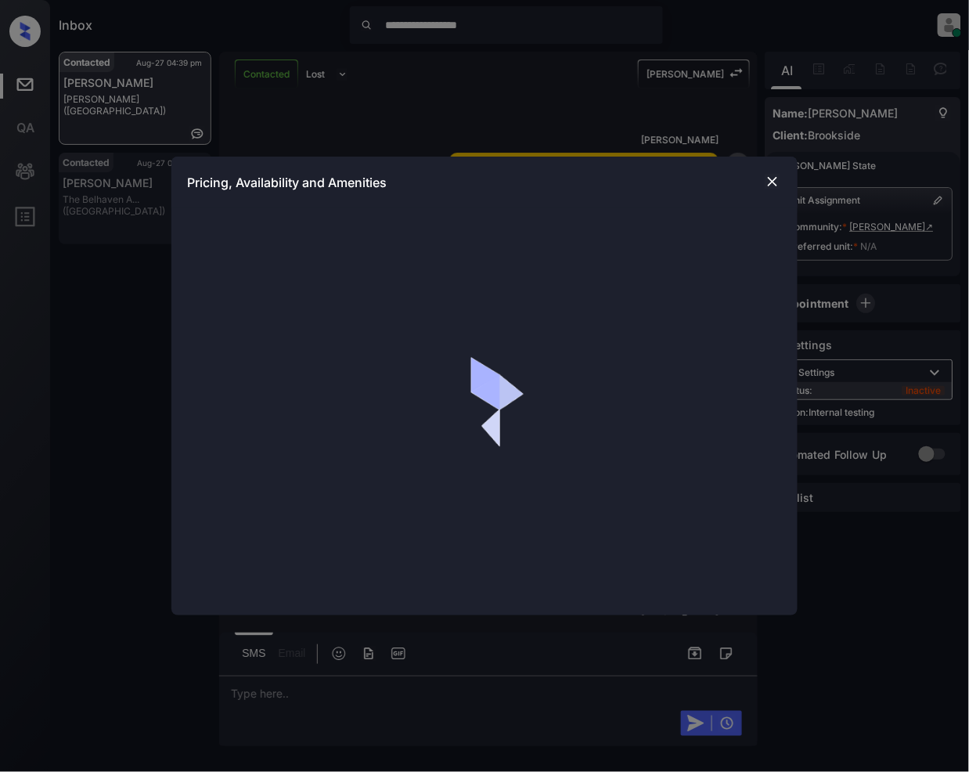
scroll to position [3228, 0]
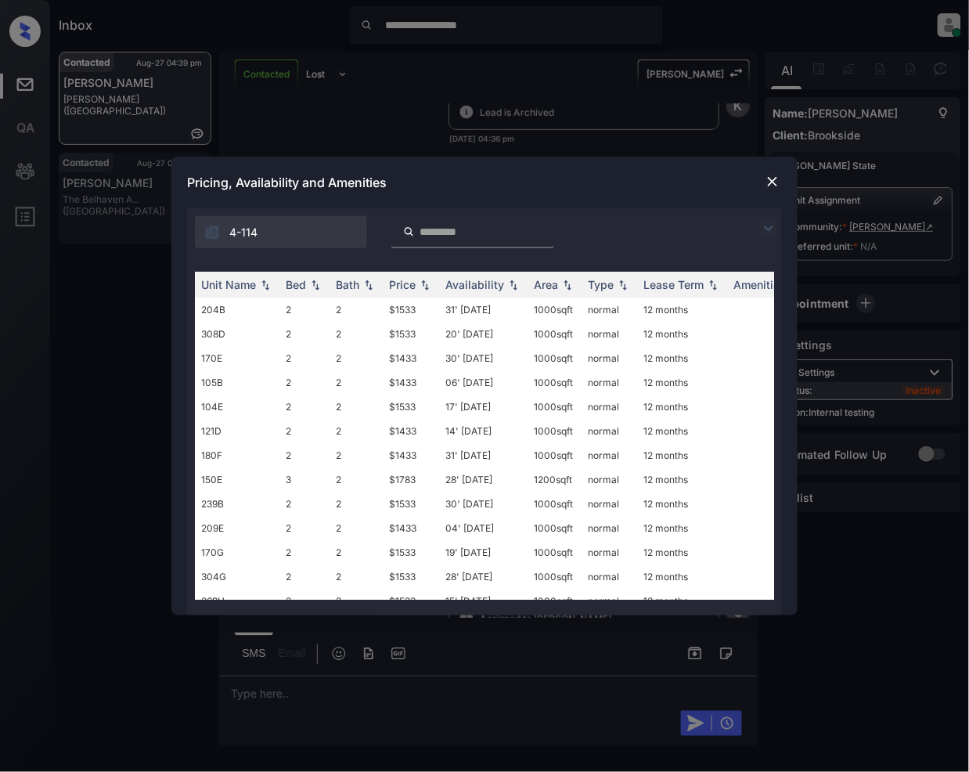
click at [767, 227] on img at bounding box center [768, 228] width 19 height 19
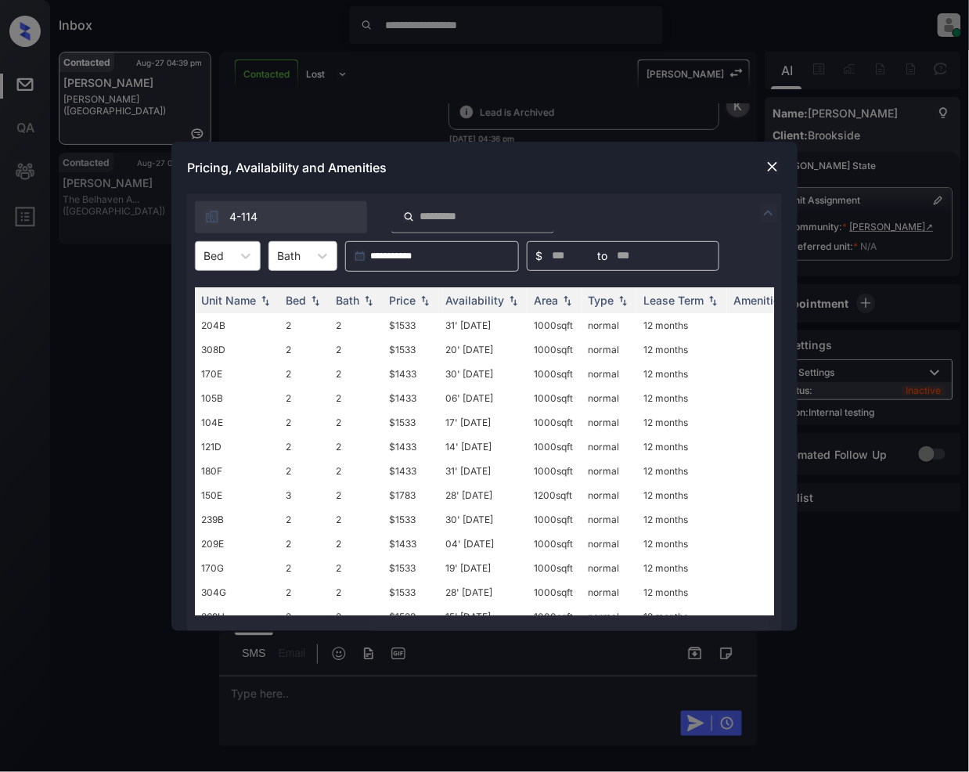
click at [227, 255] on div "Bed" at bounding box center [214, 255] width 36 height 23
click at [214, 293] on div "2" at bounding box center [228, 294] width 66 height 28
click at [426, 301] on img at bounding box center [425, 299] width 16 height 11
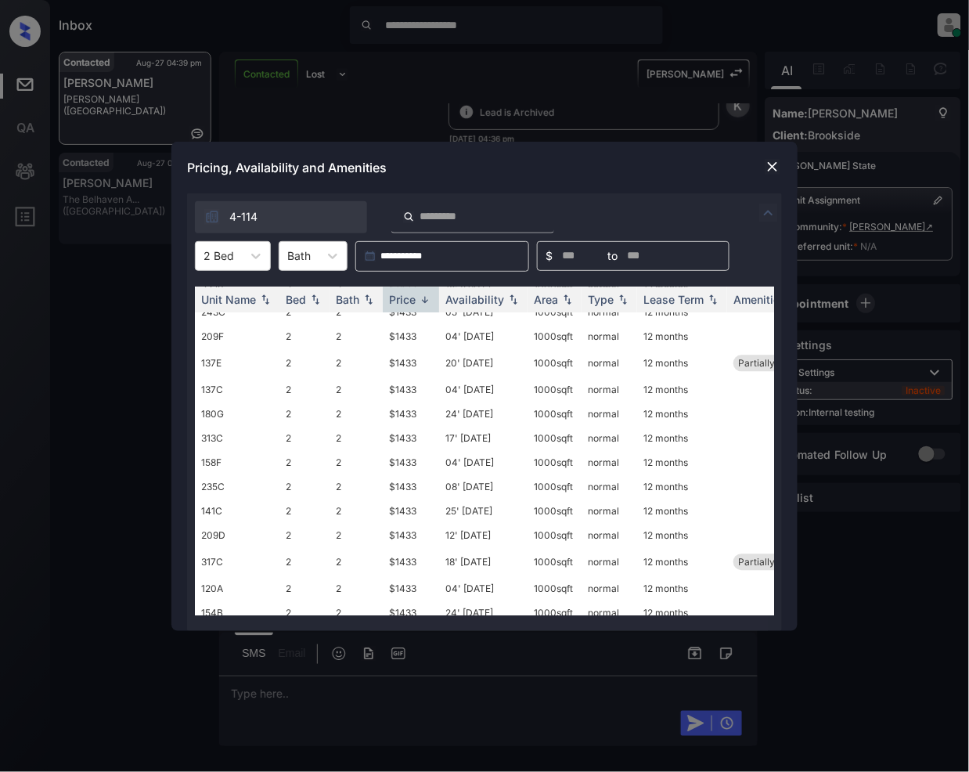
scroll to position [2928, 0]
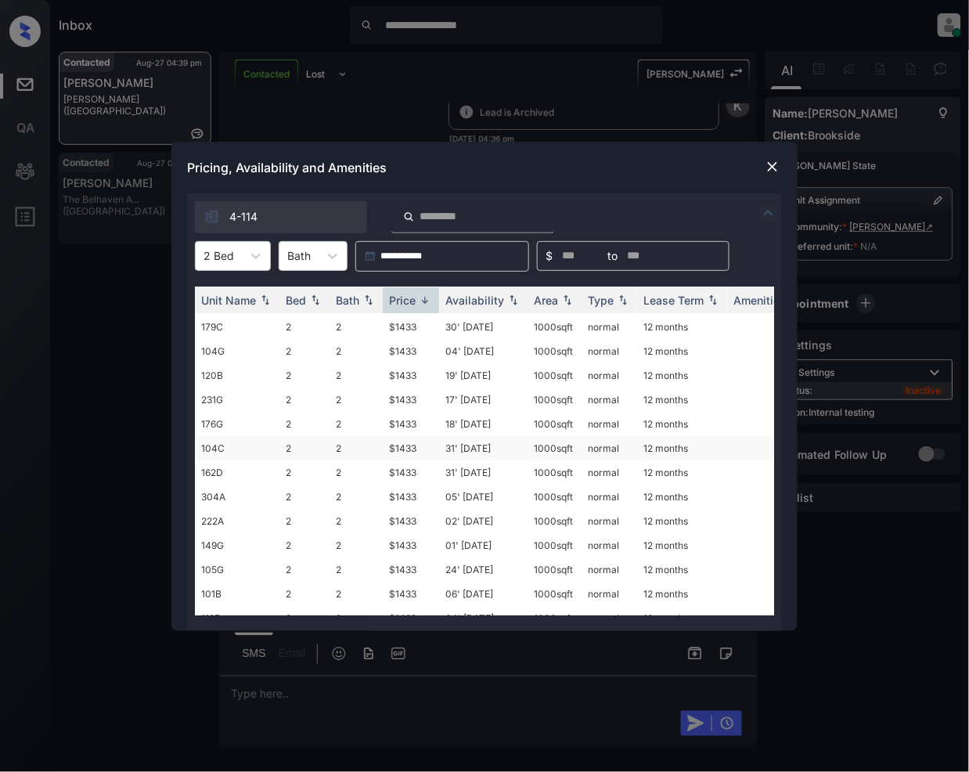
click at [405, 436] on td "$1433" at bounding box center [411, 448] width 56 height 24
click at [774, 163] on img at bounding box center [773, 167] width 16 height 16
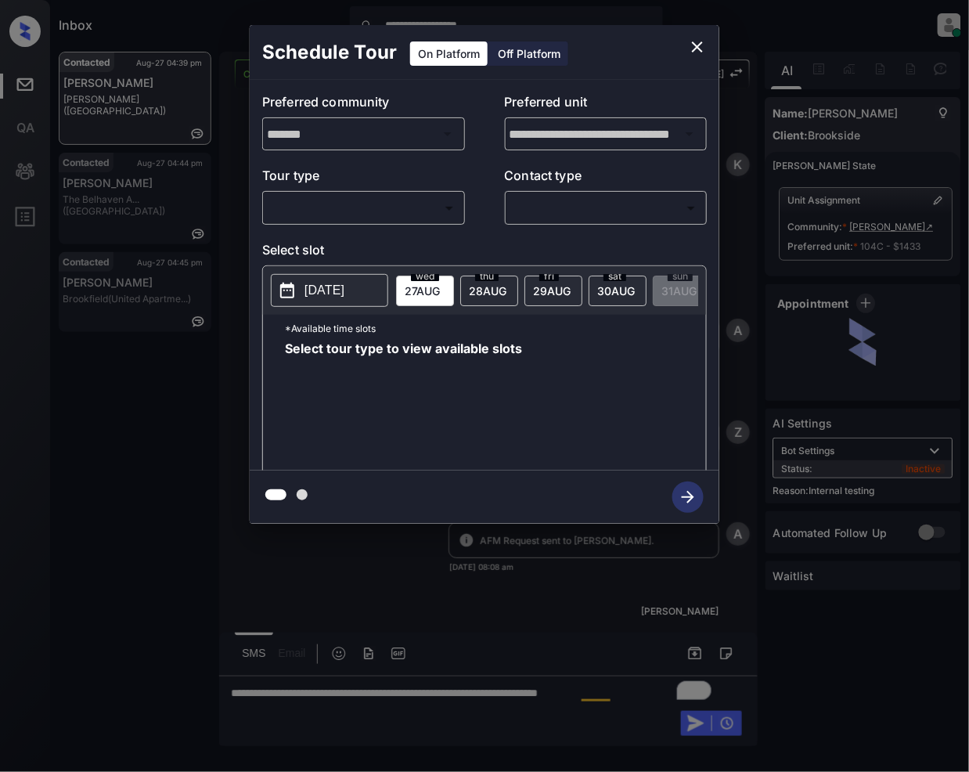
scroll to position [3425, 0]
click at [348, 211] on body "**********" at bounding box center [484, 386] width 969 height 772
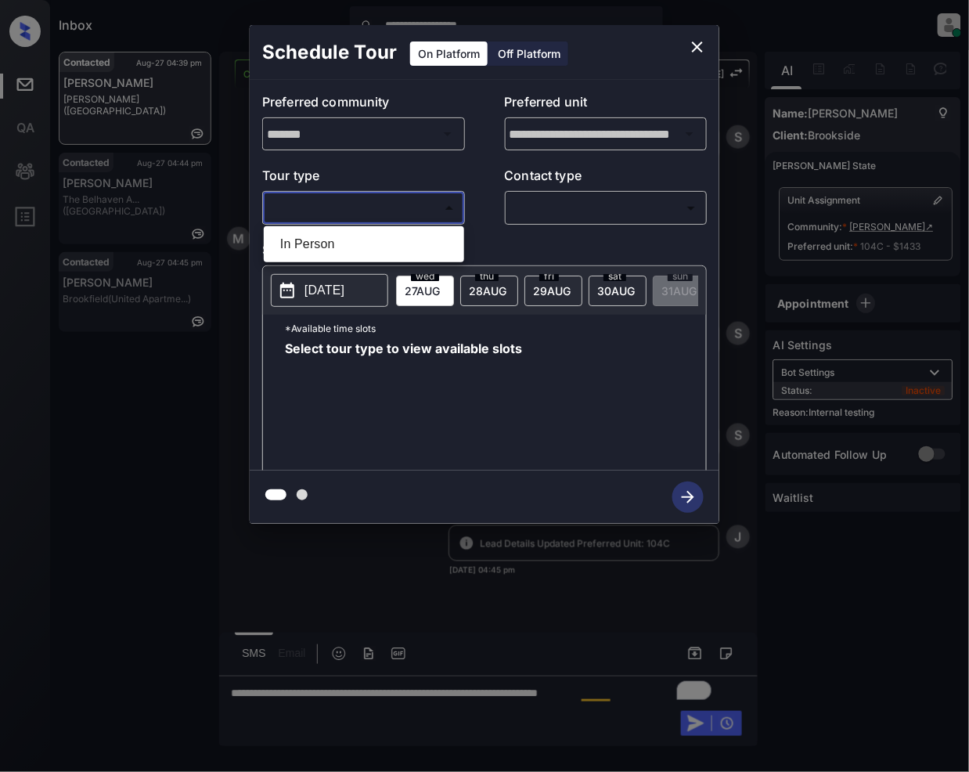
click at [693, 51] on div at bounding box center [484, 386] width 969 height 772
click at [535, 730] on div at bounding box center [484, 386] width 969 height 772
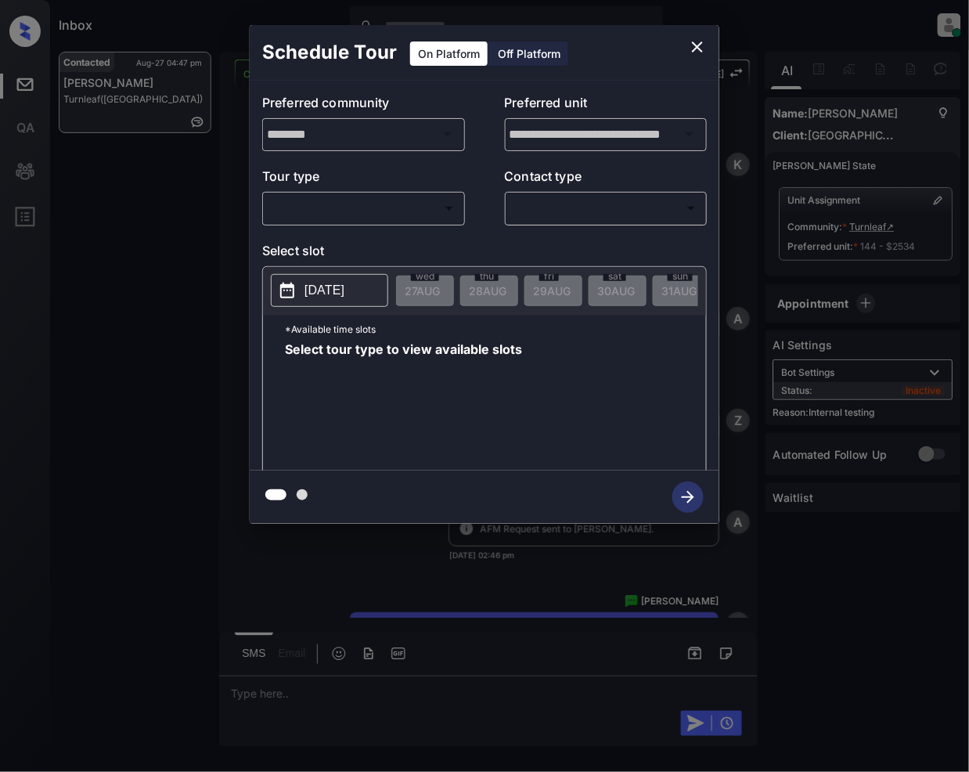
scroll to position [5653, 0]
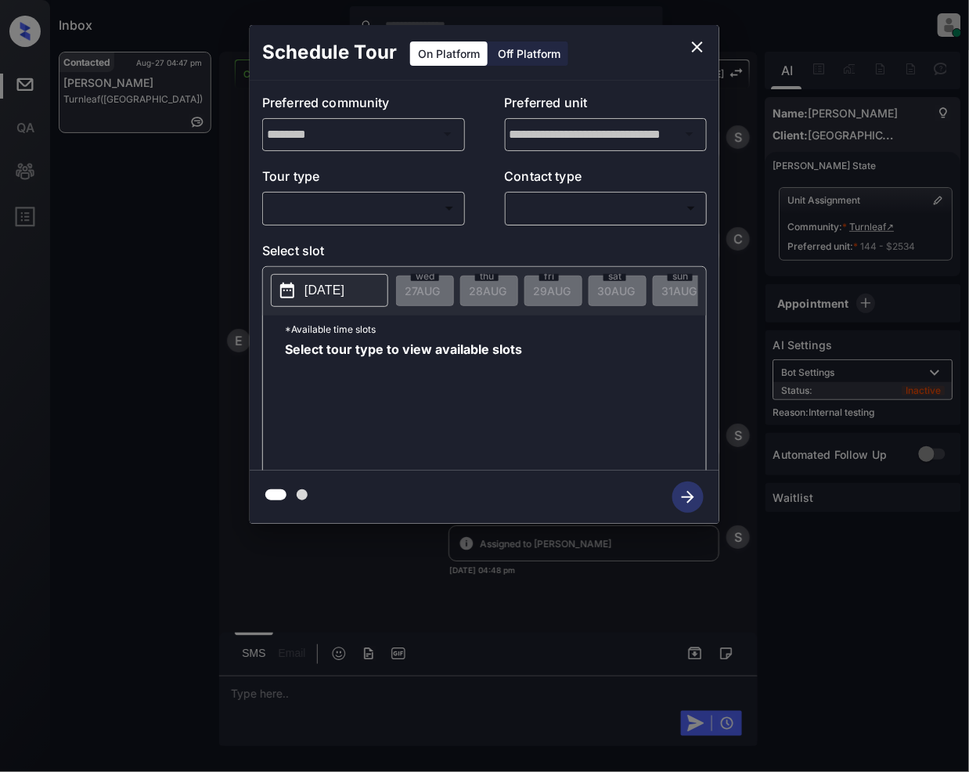
click at [374, 213] on body "Inbox Jeramie Castro Online Set yourself offline Set yourself on break Profile …" at bounding box center [484, 386] width 969 height 772
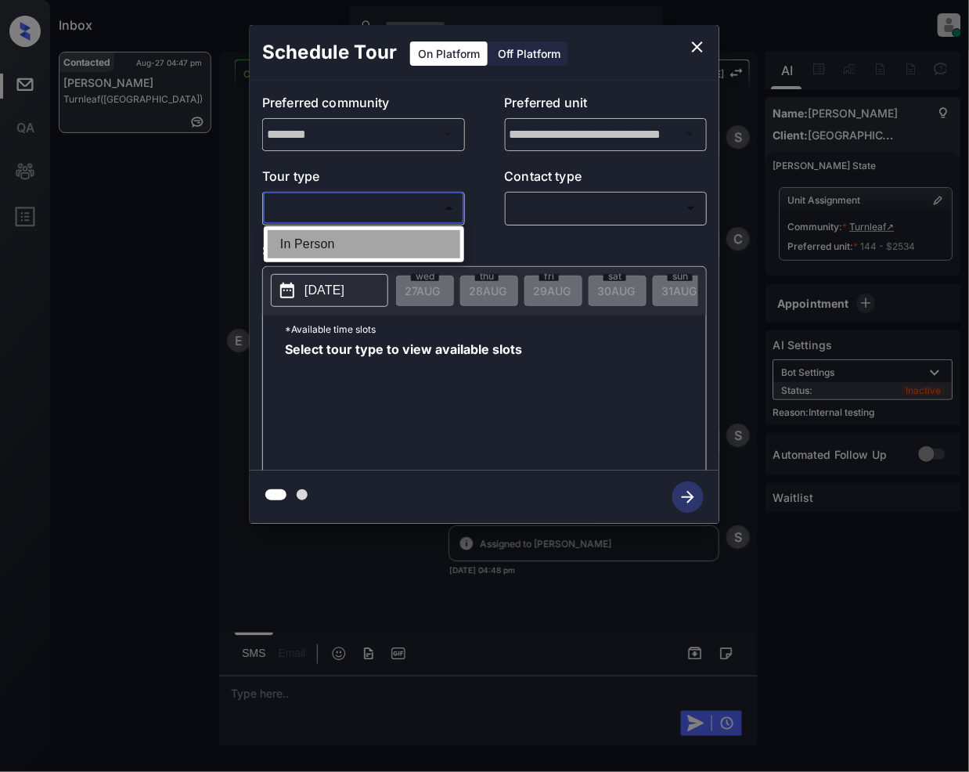
click at [355, 243] on li "In Person" at bounding box center [364, 244] width 193 height 28
type input "********"
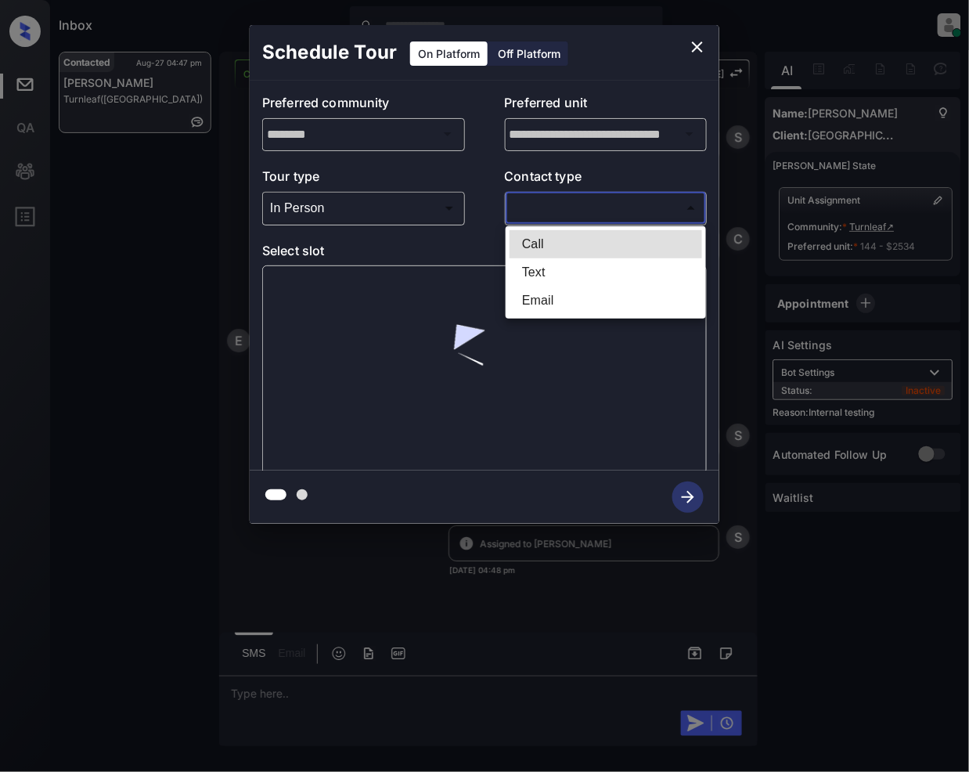
click at [556, 217] on body "Inbox Jeramie Castro Online Set yourself offline Set yourself on break Profile …" at bounding box center [484, 386] width 969 height 772
click at [540, 273] on li "Text" at bounding box center [606, 272] width 193 height 28
type input "****"
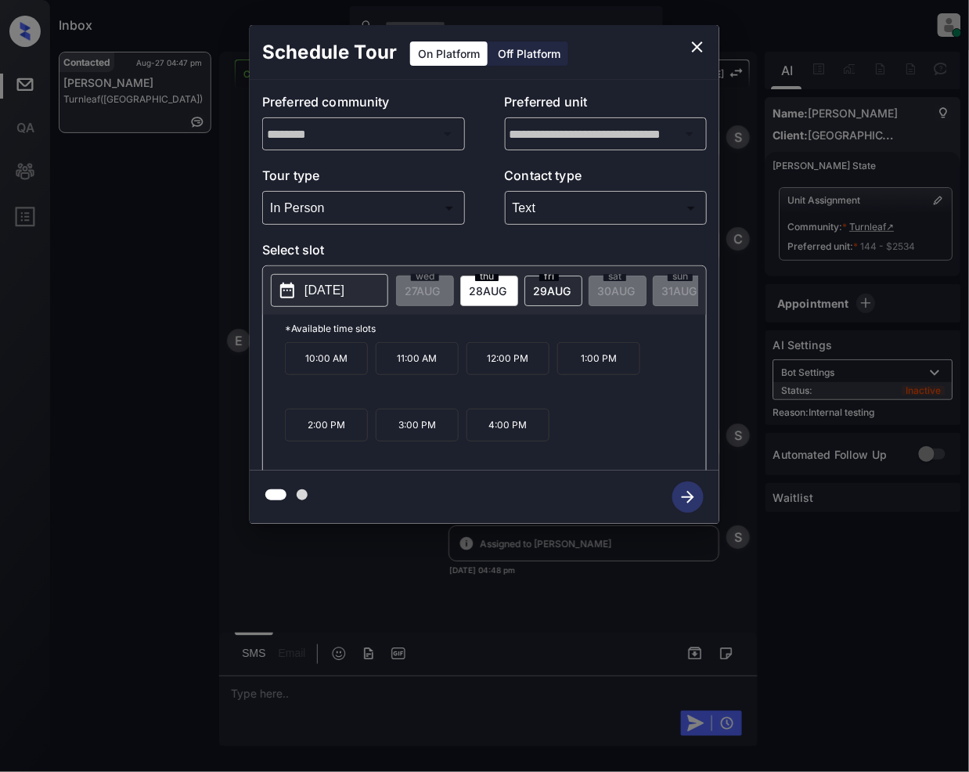
click at [557, 288] on span "29 AUG" at bounding box center [552, 290] width 38 height 13
click at [696, 45] on icon "close" at bounding box center [697, 46] width 11 height 11
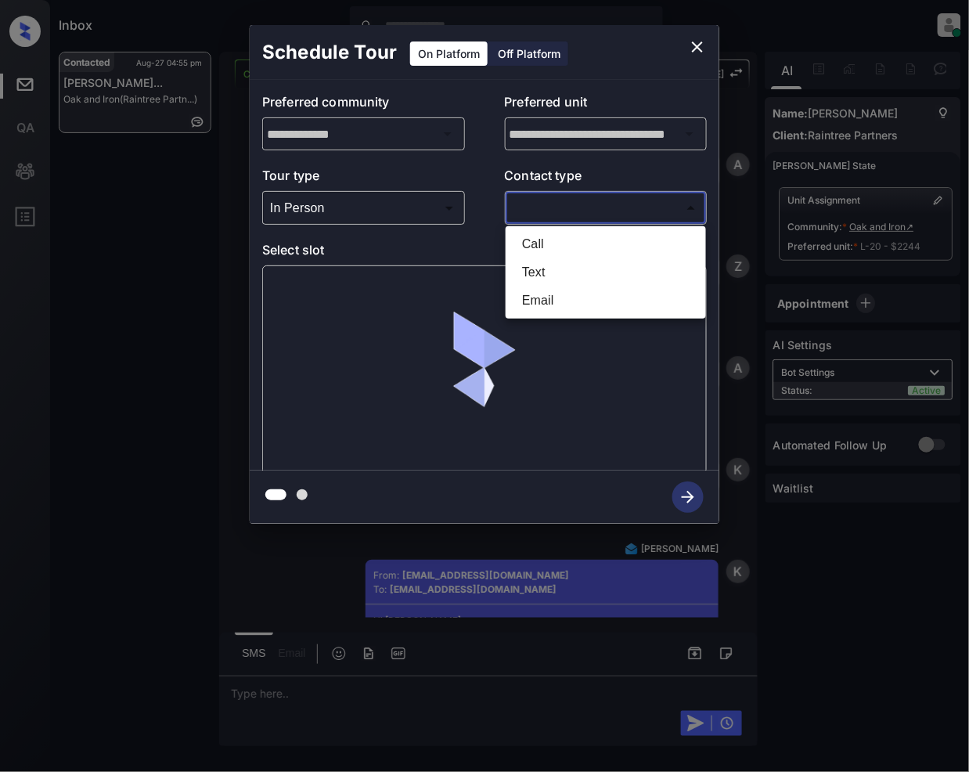
click at [539, 304] on li "Email" at bounding box center [606, 300] width 193 height 28
type input "*****"
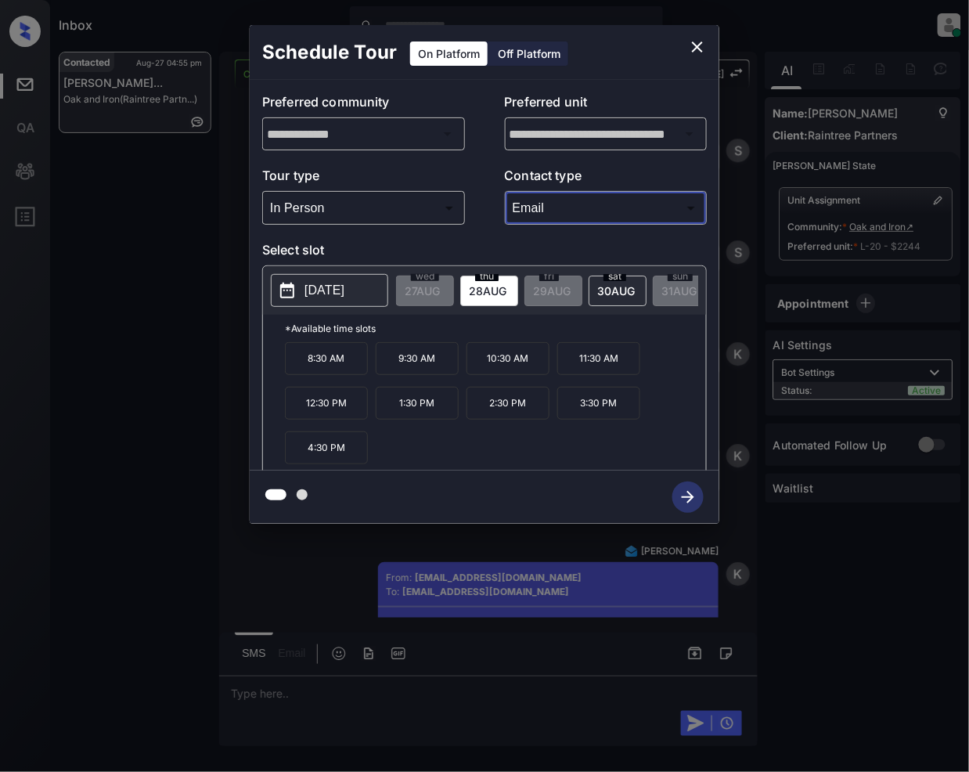
click at [697, 49] on icon "close" at bounding box center [697, 47] width 19 height 19
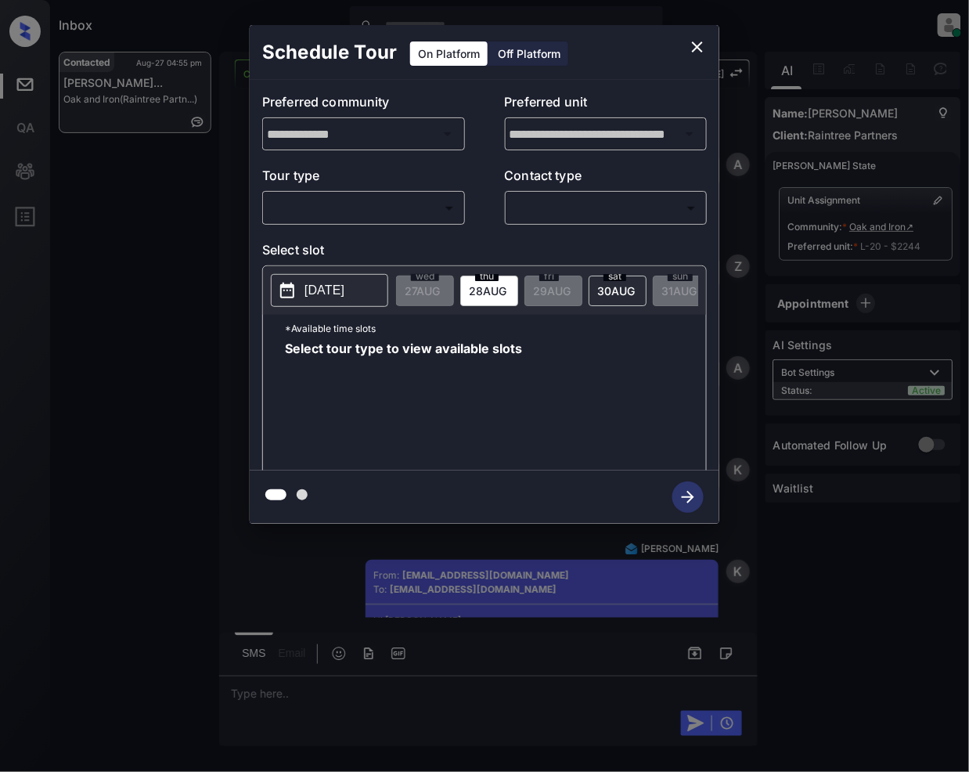
scroll to position [7250, 0]
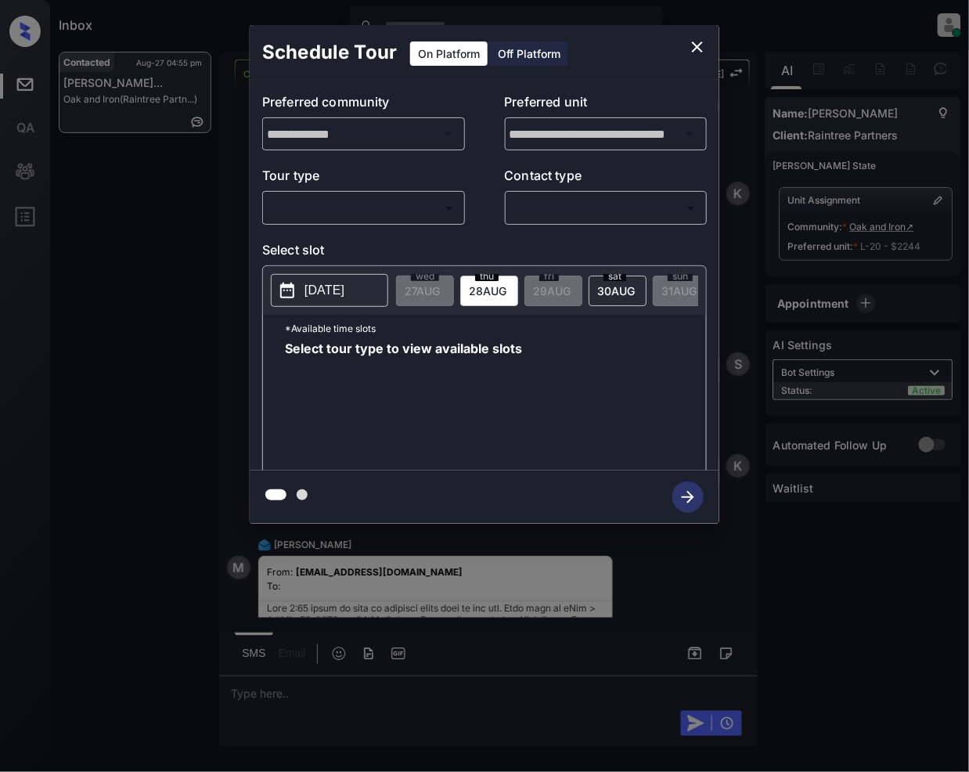
click at [363, 211] on body "Inbox [PERSON_NAME] Online Set yourself offline Set yourself on break Profile S…" at bounding box center [484, 386] width 969 height 772
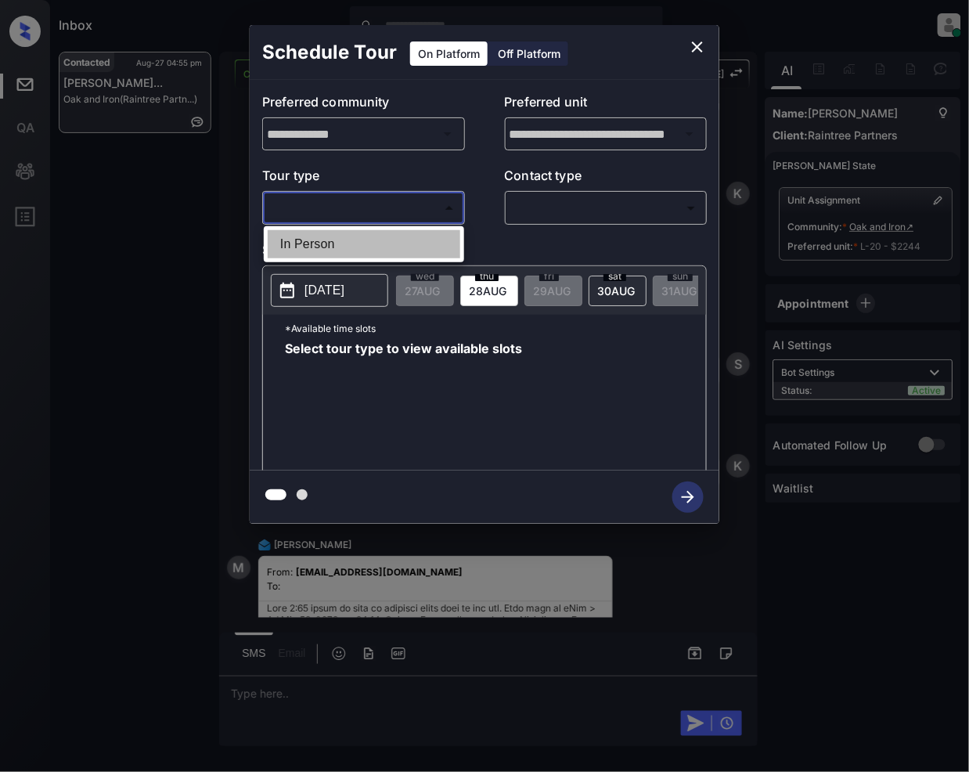
click at [342, 245] on li "In Person" at bounding box center [364, 244] width 193 height 28
type input "********"
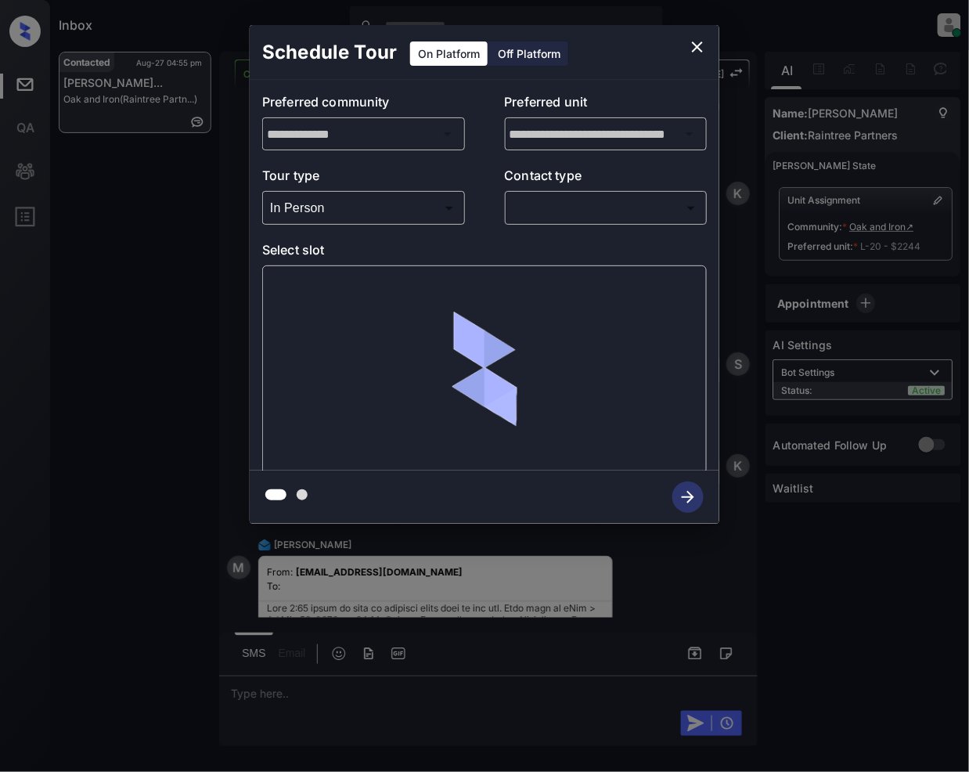
click at [535, 49] on div "Off Platform" at bounding box center [529, 53] width 78 height 24
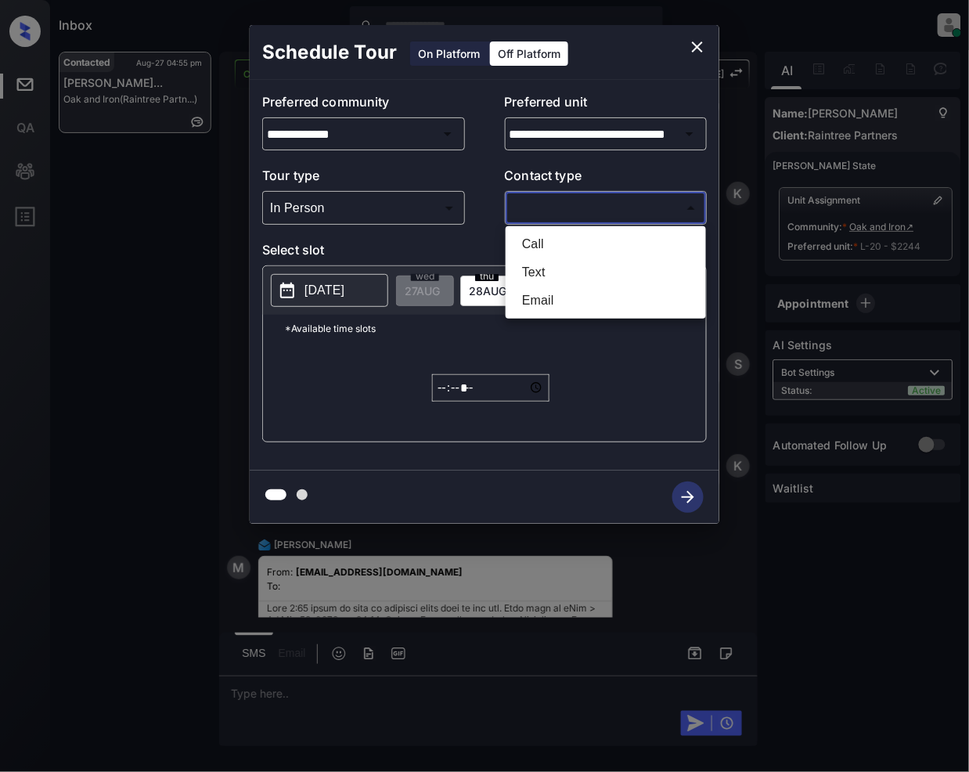
drag, startPoint x: 532, startPoint y: 204, endPoint x: 565, endPoint y: 405, distance: 203.8
click at [533, 207] on body "Inbox [PERSON_NAME] Online Set yourself offline Set yourself on break Profile S…" at bounding box center [484, 386] width 969 height 772
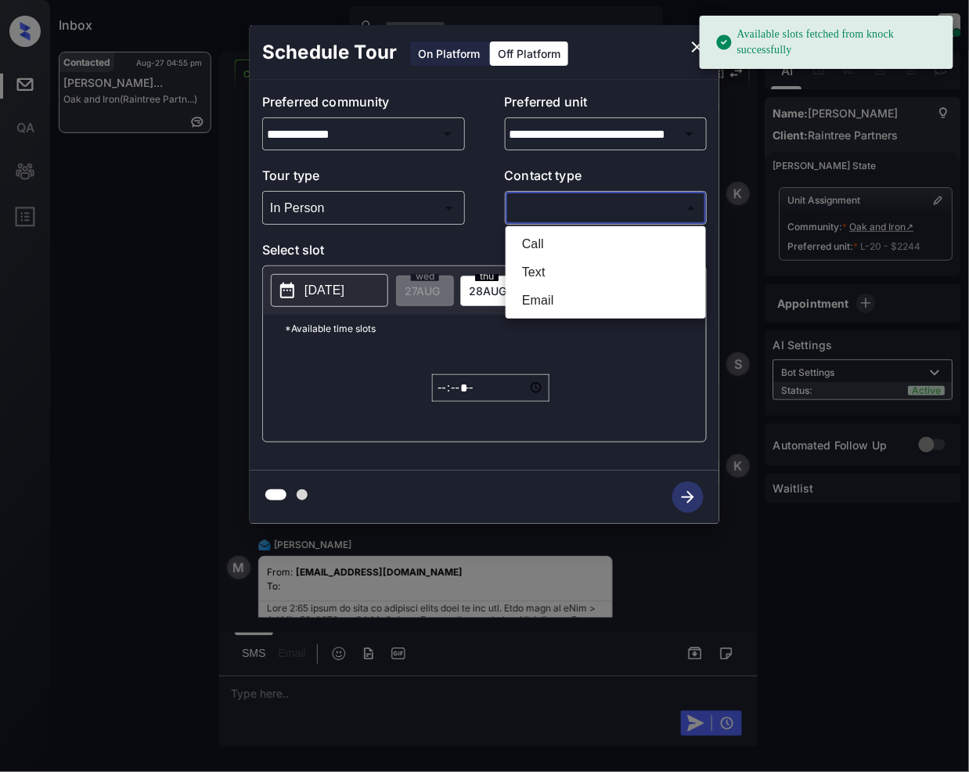
drag, startPoint x: 567, startPoint y: 296, endPoint x: 534, endPoint y: 382, distance: 92.2
click at [565, 297] on li "Email" at bounding box center [606, 300] width 193 height 28
type input "*****"
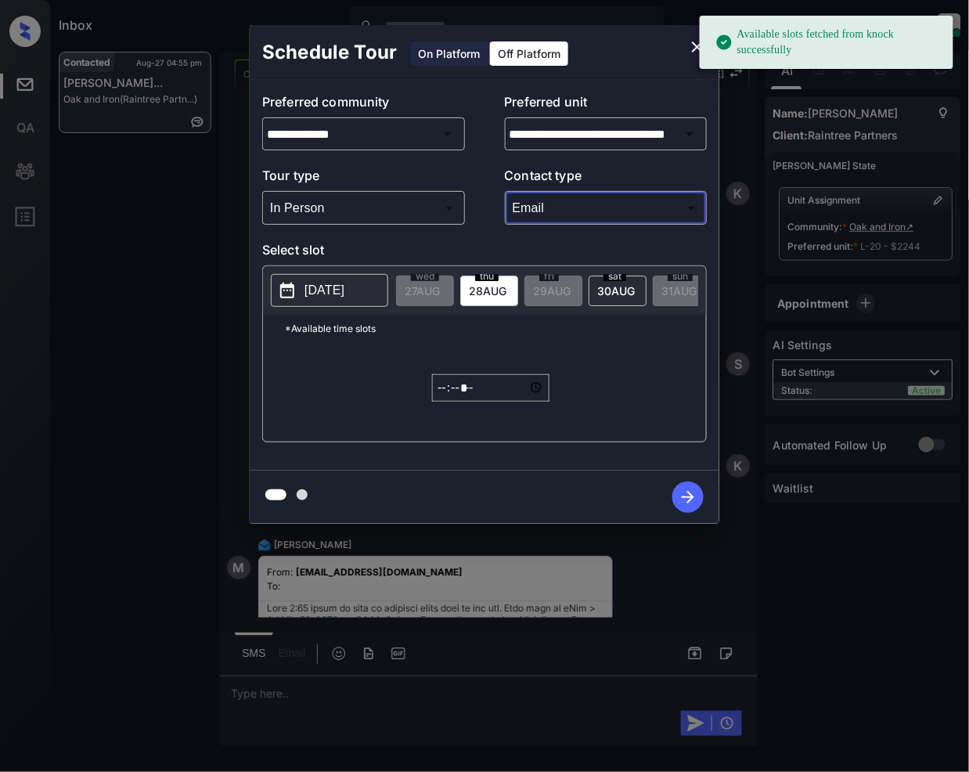
click at [286, 294] on icon at bounding box center [287, 290] width 19 height 19
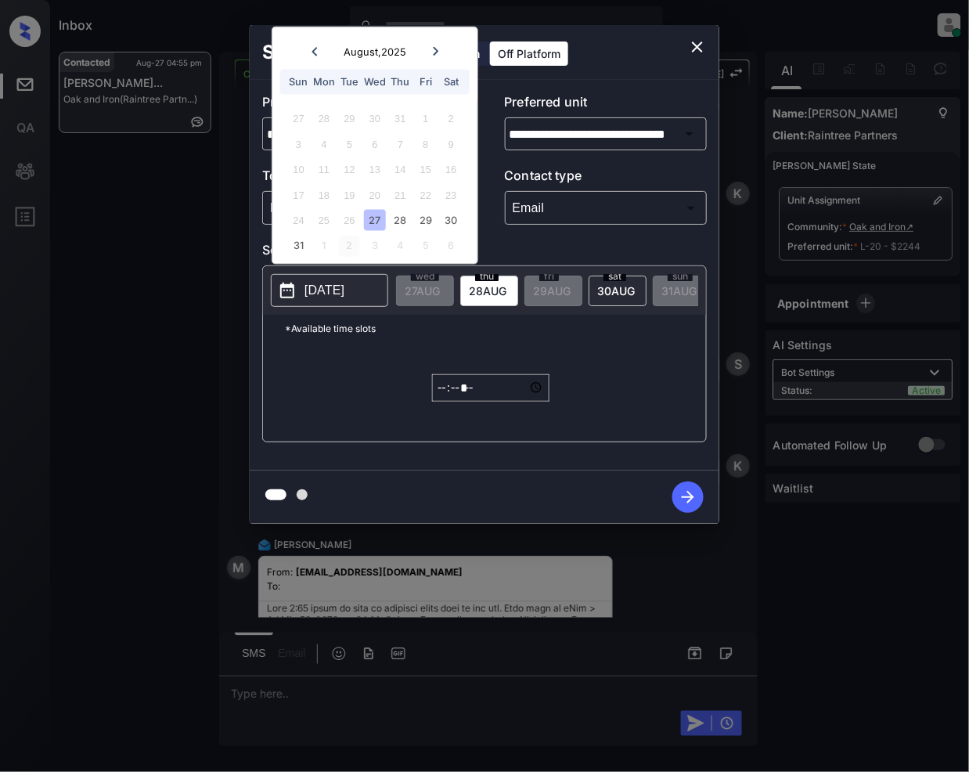
click at [354, 247] on div "2" at bounding box center [349, 245] width 21 height 21
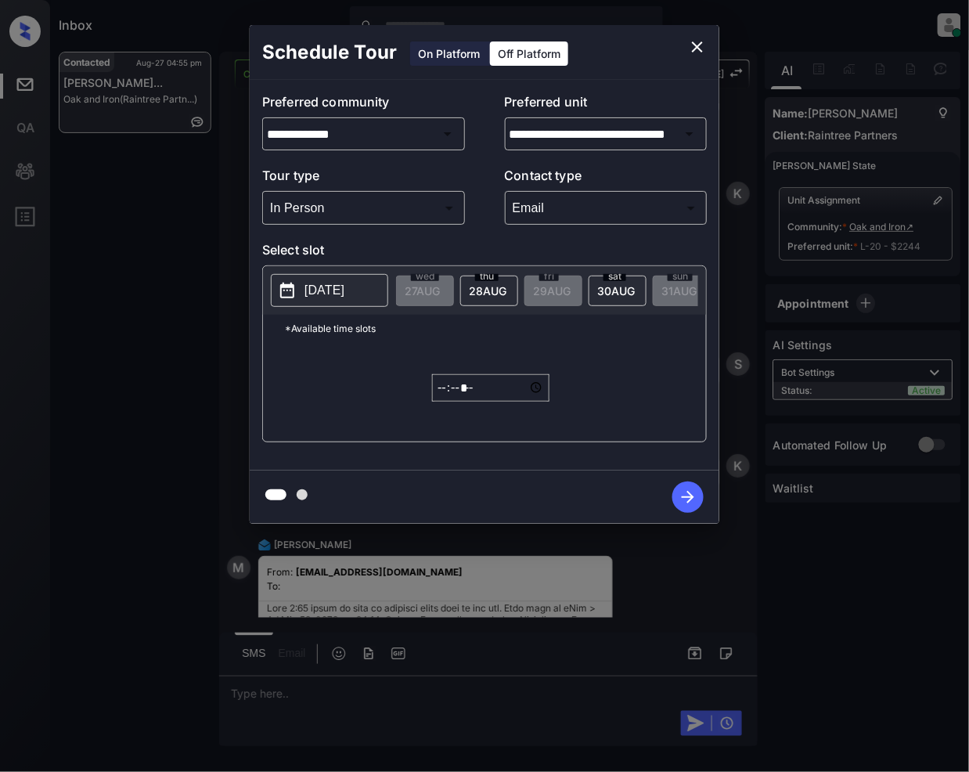
click at [292, 292] on icon at bounding box center [287, 290] width 19 height 19
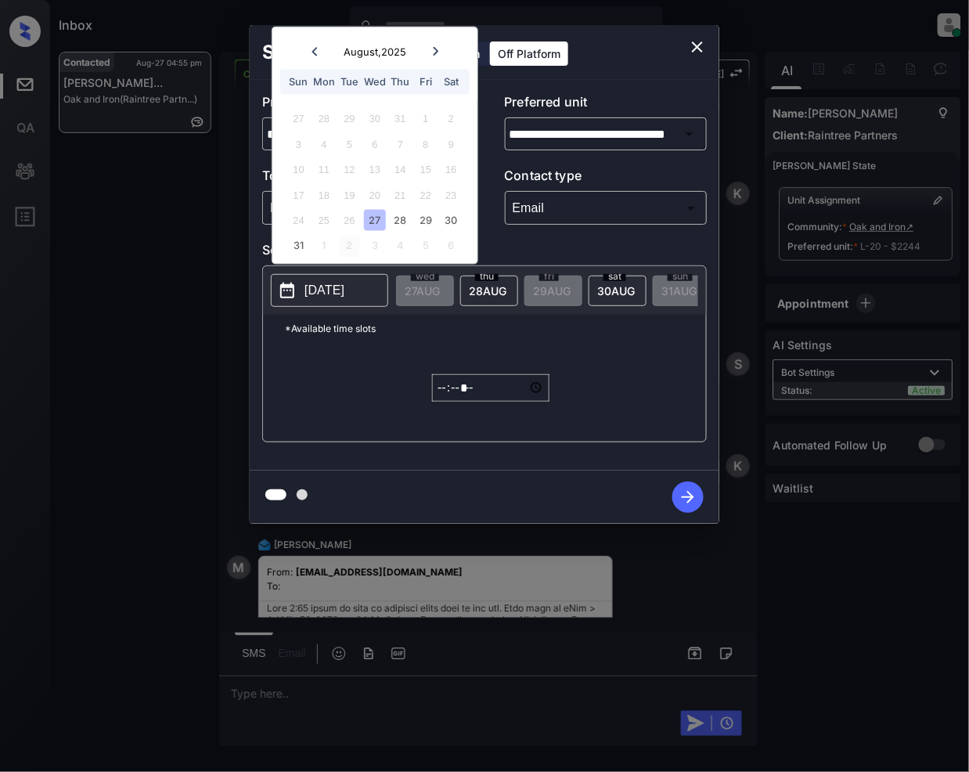
click at [346, 244] on div "2" at bounding box center [349, 245] width 21 height 21
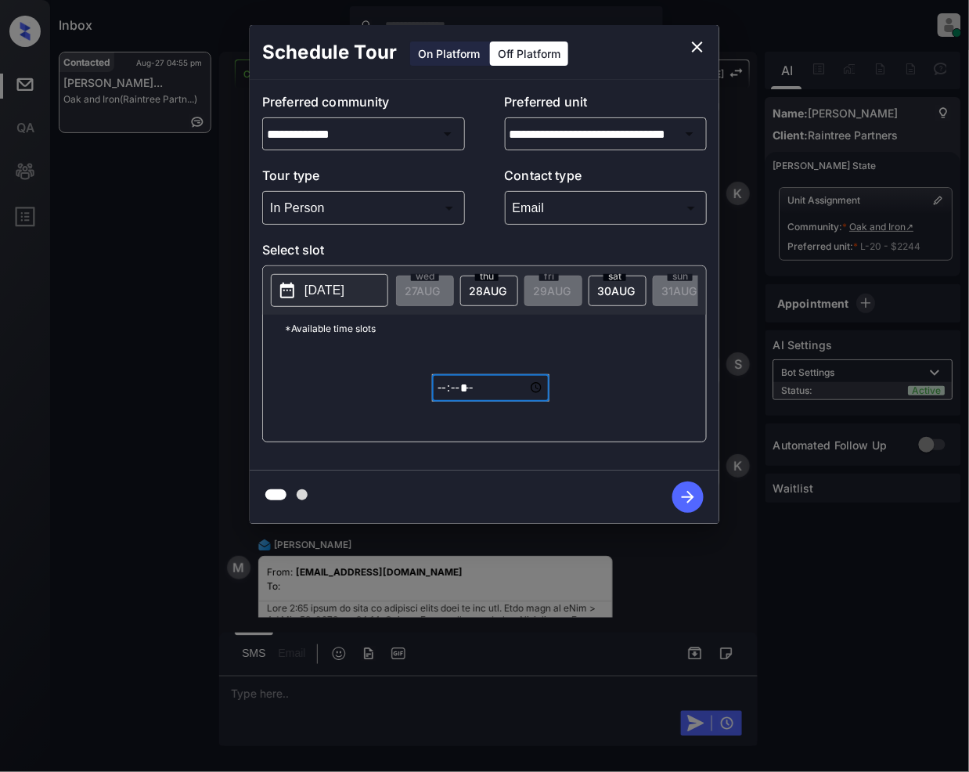
click at [449, 402] on input "*****" at bounding box center [490, 387] width 117 height 27
type input "*****"
click at [448, 393] on input "time" at bounding box center [490, 387] width 117 height 27
click at [445, 402] on input "time" at bounding box center [490, 387] width 117 height 27
type input "*****"
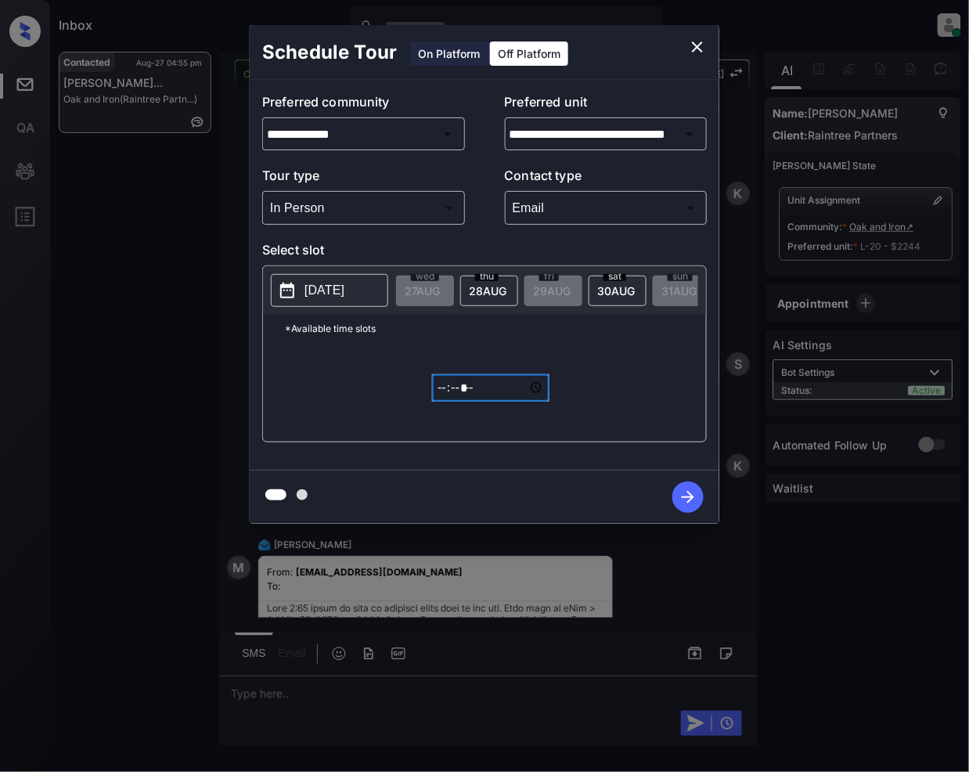
click at [695, 49] on icon "close" at bounding box center [697, 46] width 11 height 11
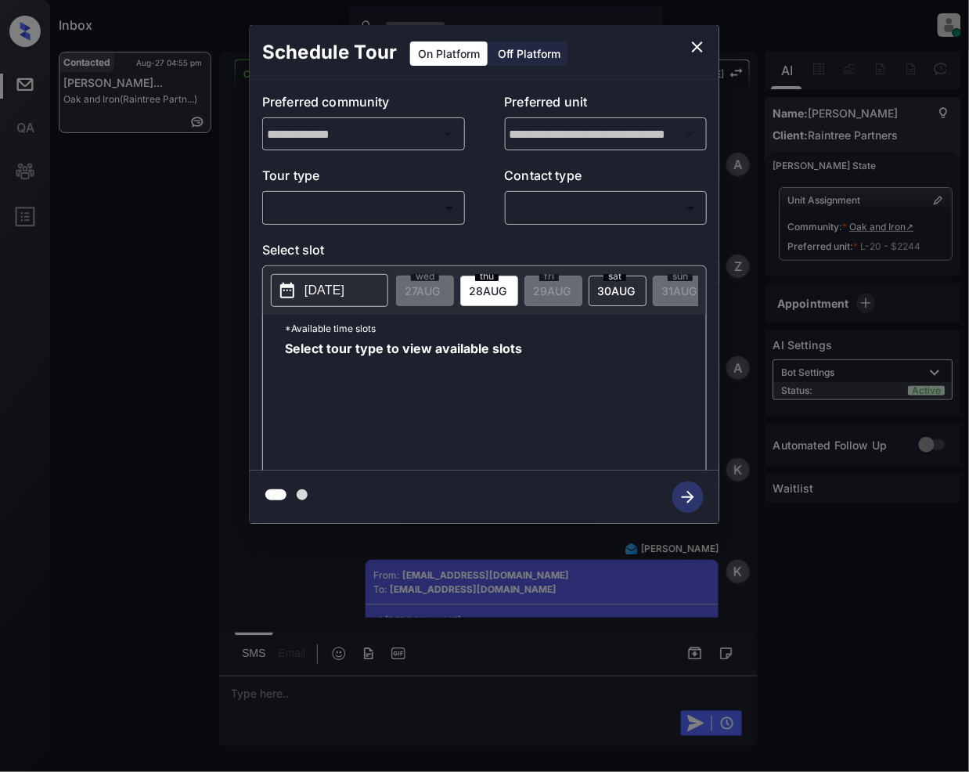
scroll to position [7308, 0]
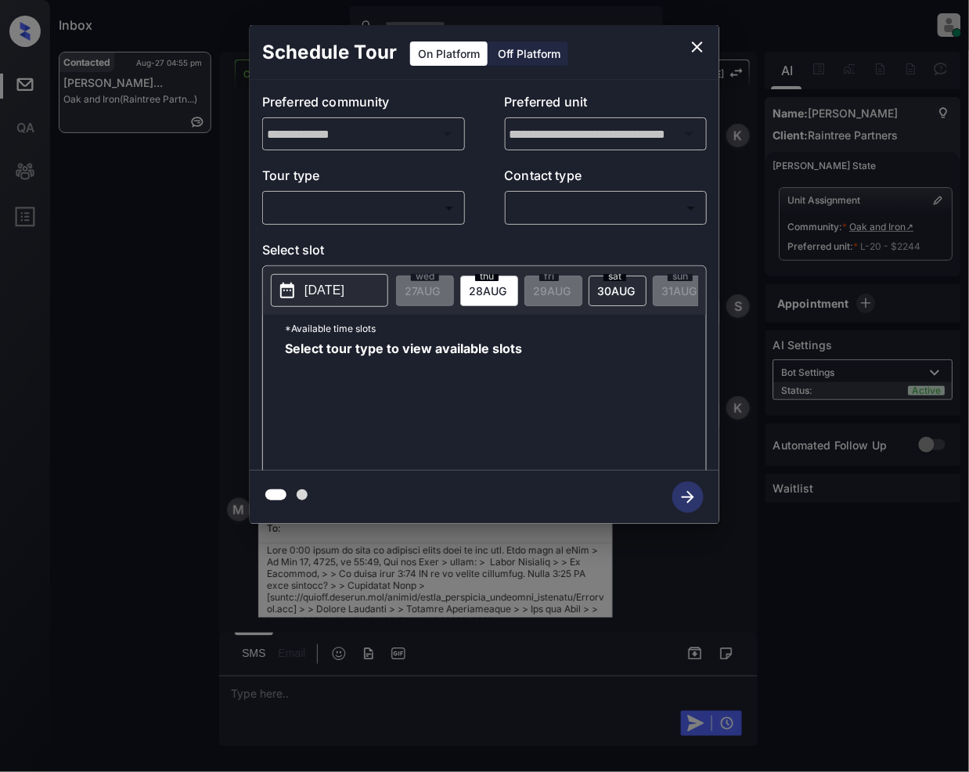
click at [520, 59] on div "Off Platform" at bounding box center [529, 53] width 78 height 24
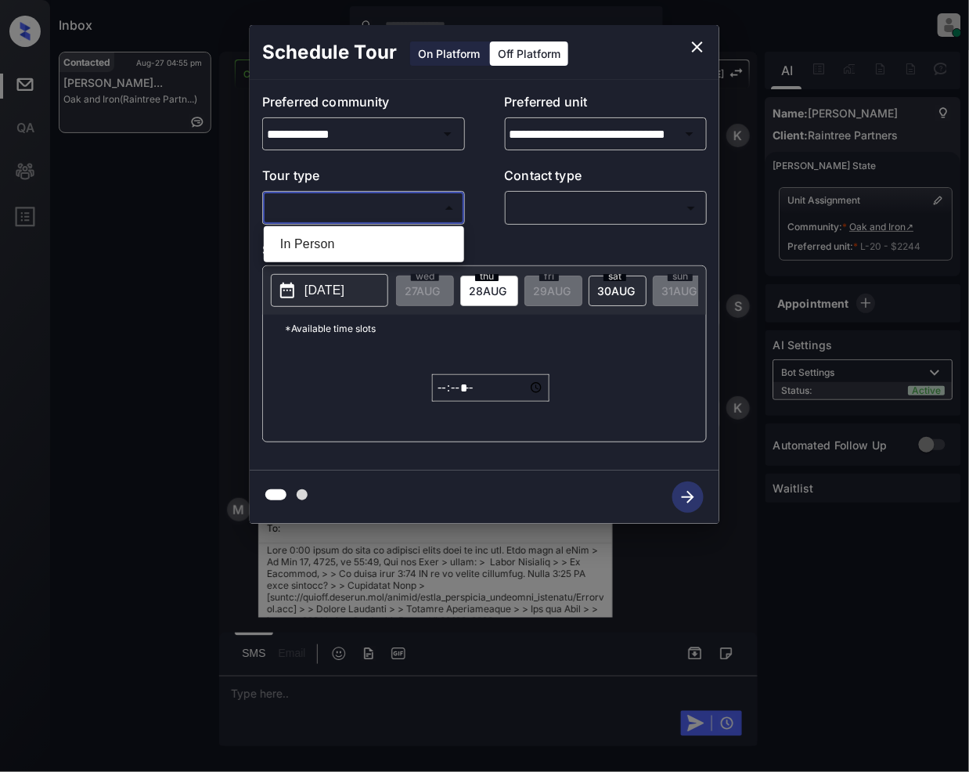
click at [373, 210] on body "Inbox [PERSON_NAME] Online Set yourself offline Set yourself on break Profile S…" at bounding box center [484, 386] width 969 height 772
click at [323, 251] on li "In Person" at bounding box center [364, 244] width 193 height 28
type input "********"
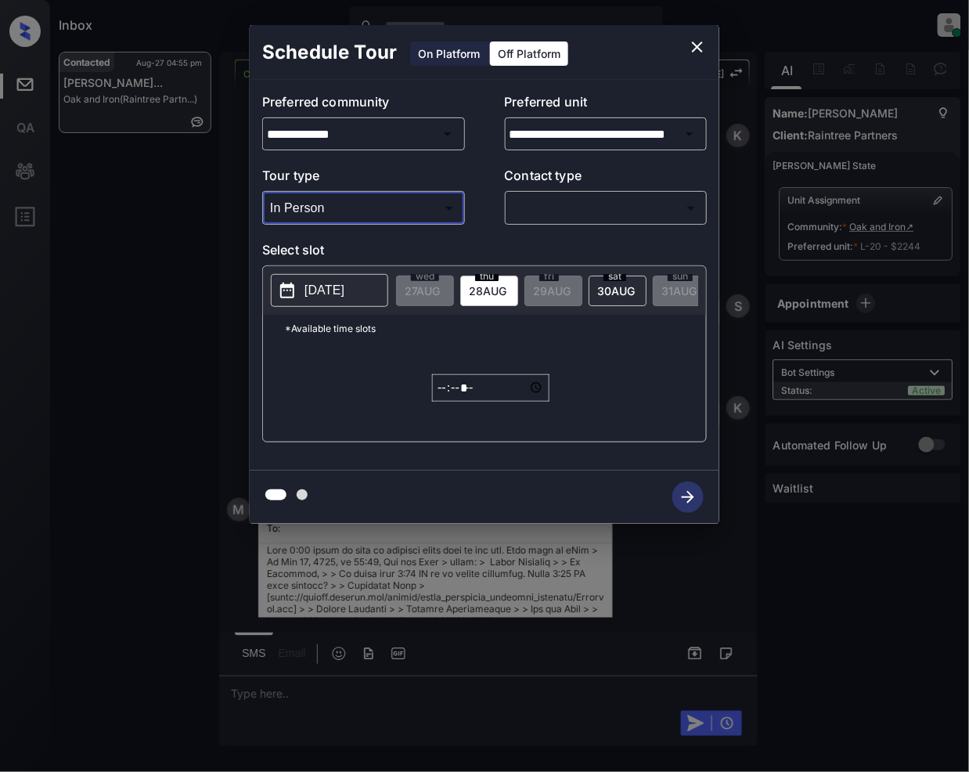
click at [573, 201] on body "Inbox Jeramie Castro Online Set yourself offline Set yourself on break Profile …" at bounding box center [484, 386] width 969 height 772
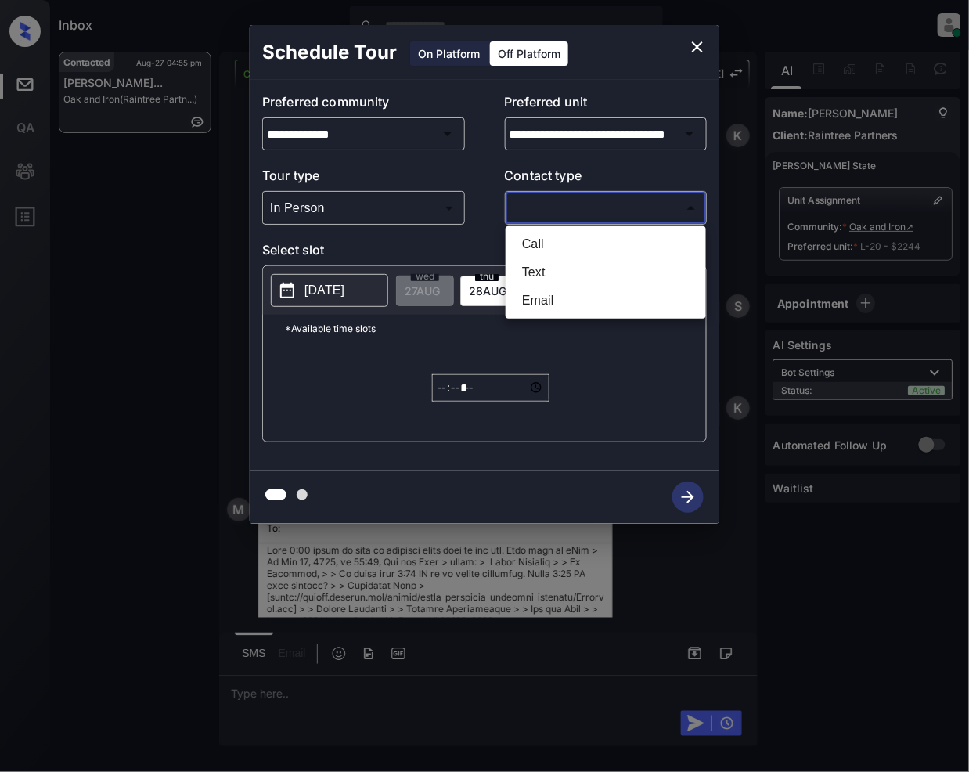
click at [537, 292] on li "Email" at bounding box center [606, 300] width 193 height 28
type input "*****"
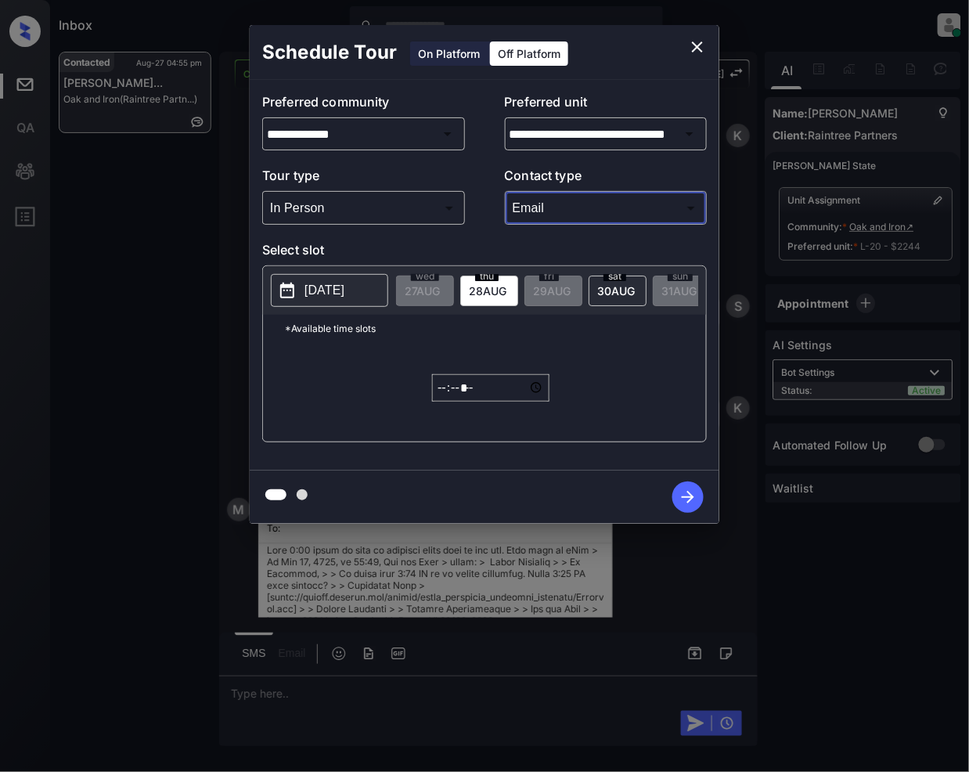
click at [279, 289] on icon at bounding box center [287, 290] width 19 height 19
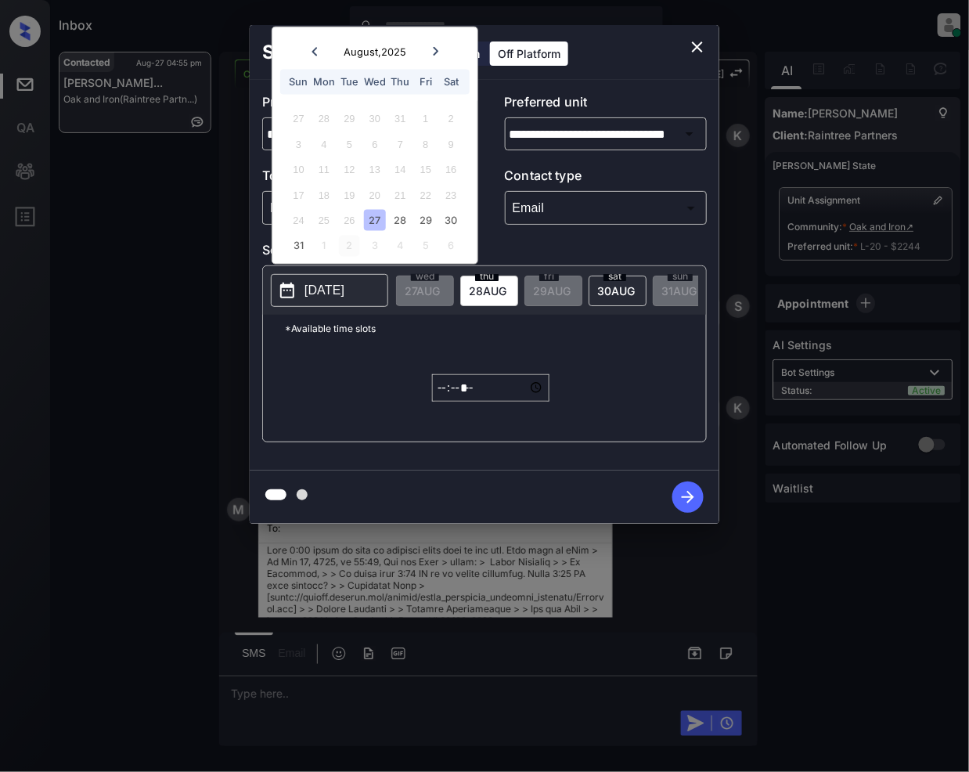
click at [352, 245] on div "2" at bounding box center [349, 245] width 21 height 21
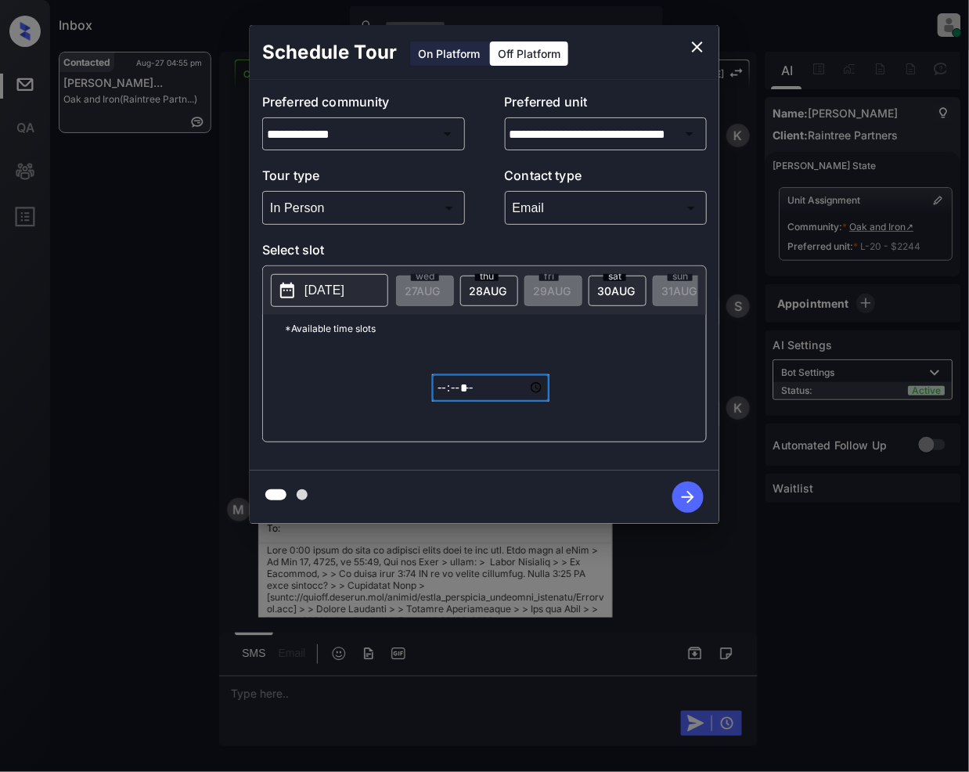
click at [446, 399] on input "*****" at bounding box center [490, 387] width 117 height 27
type input "*****"
click at [686, 504] on icon "button" at bounding box center [687, 496] width 31 height 31
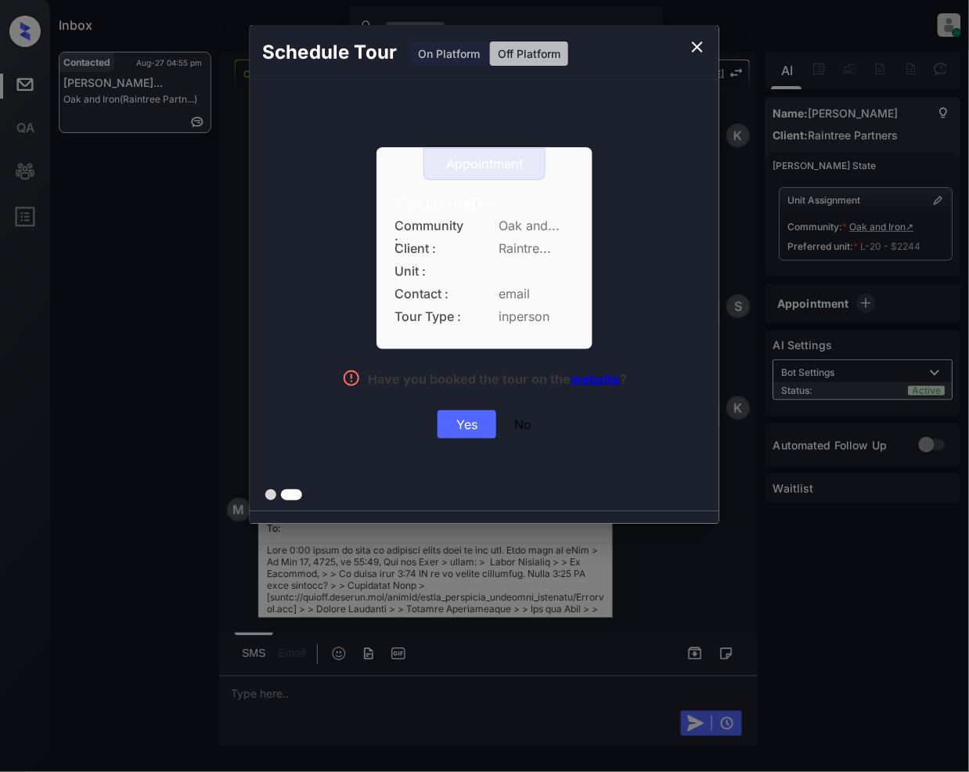
click at [471, 429] on div "Yes" at bounding box center [467, 424] width 59 height 28
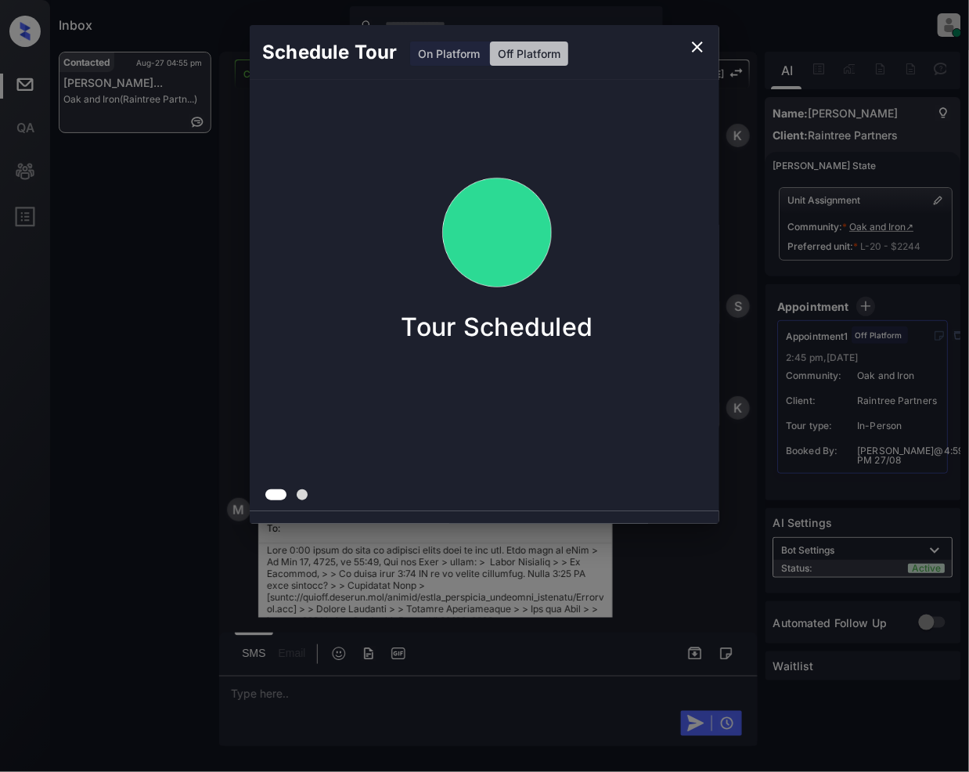
click at [705, 45] on icon "close" at bounding box center [697, 47] width 19 height 19
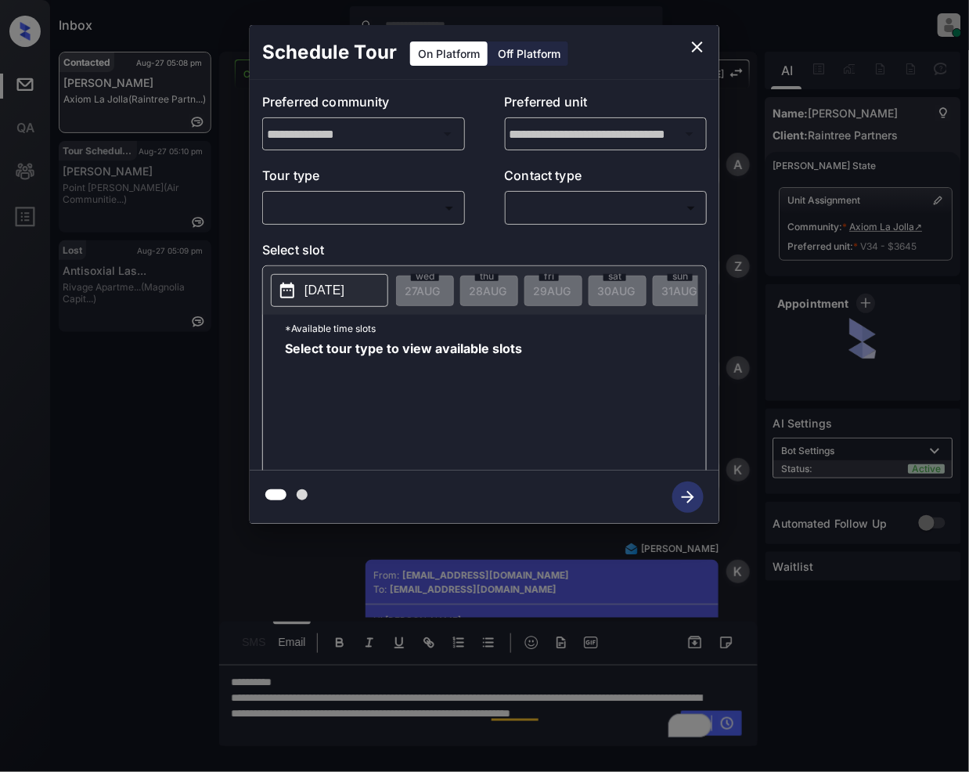
scroll to position [2295, 0]
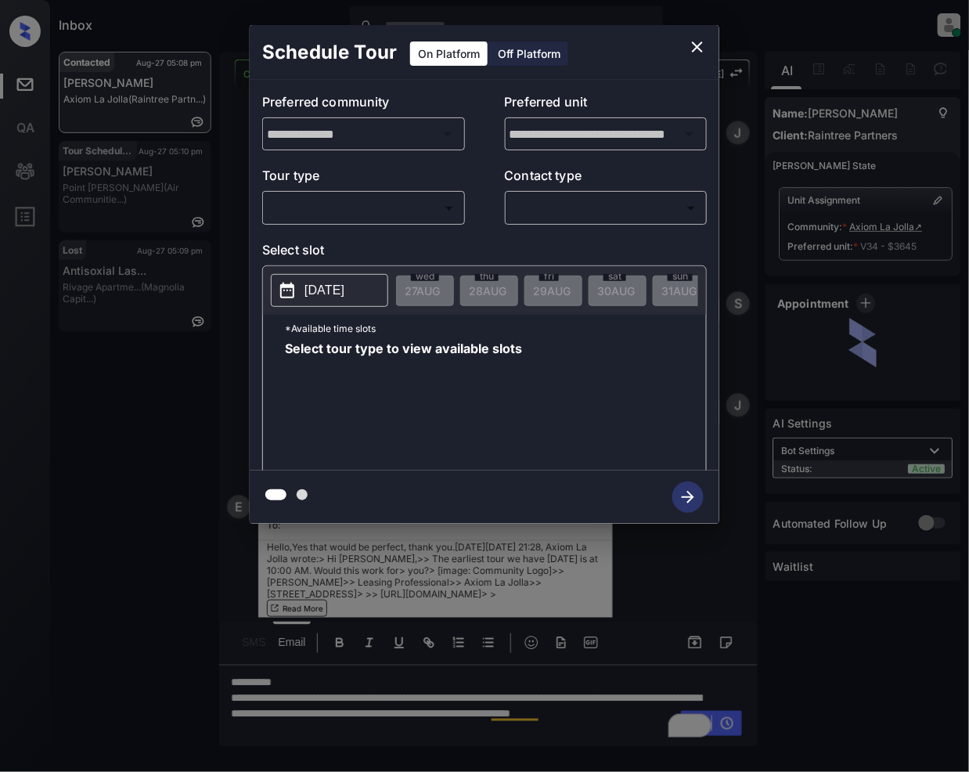
click at [424, 216] on body "Inbox [PERSON_NAME] Online Set yourself offline Set yourself on break Profile S…" at bounding box center [484, 386] width 969 height 772
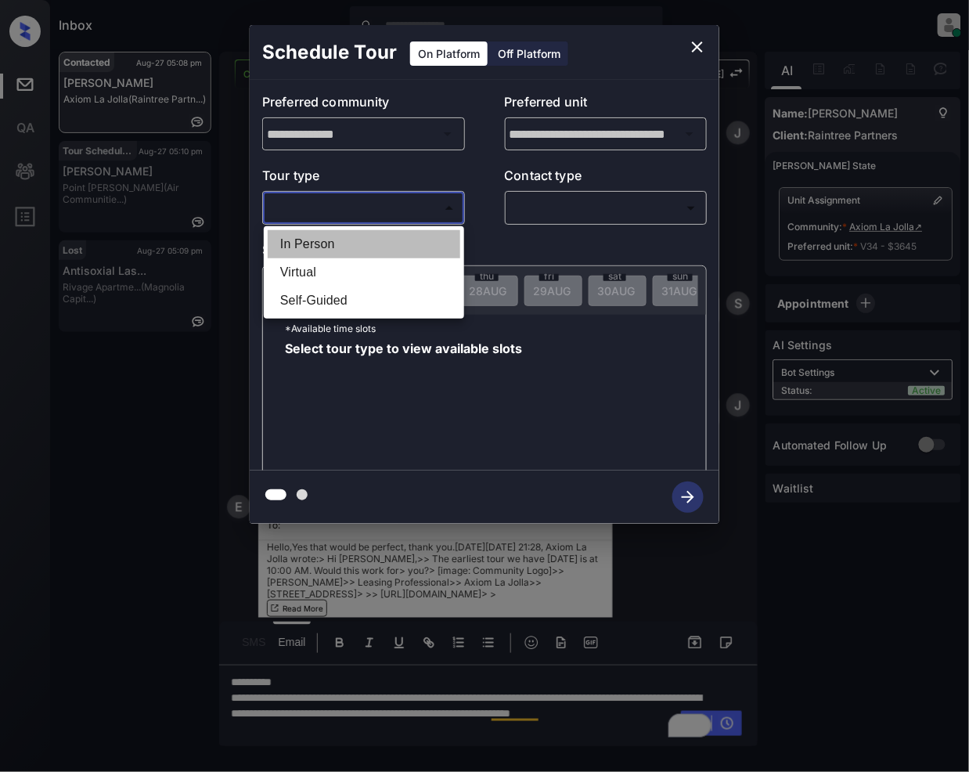
drag, startPoint x: 329, startPoint y: 242, endPoint x: 598, endPoint y: 220, distance: 270.2
click at [332, 243] on li "In Person" at bounding box center [364, 244] width 193 height 28
type input "********"
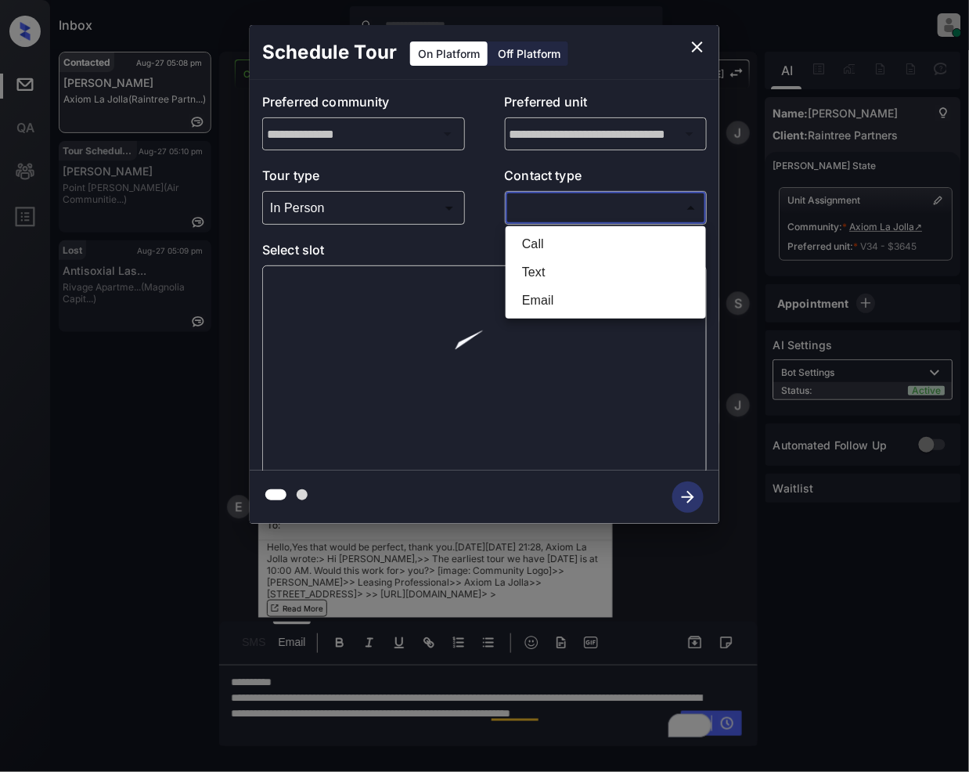
click at [577, 205] on body "Inbox Jeramie Castro Online Set yourself offline Set yourself on break Profile …" at bounding box center [484, 386] width 969 height 772
click at [537, 295] on li "Email" at bounding box center [606, 300] width 193 height 28
type input "*****"
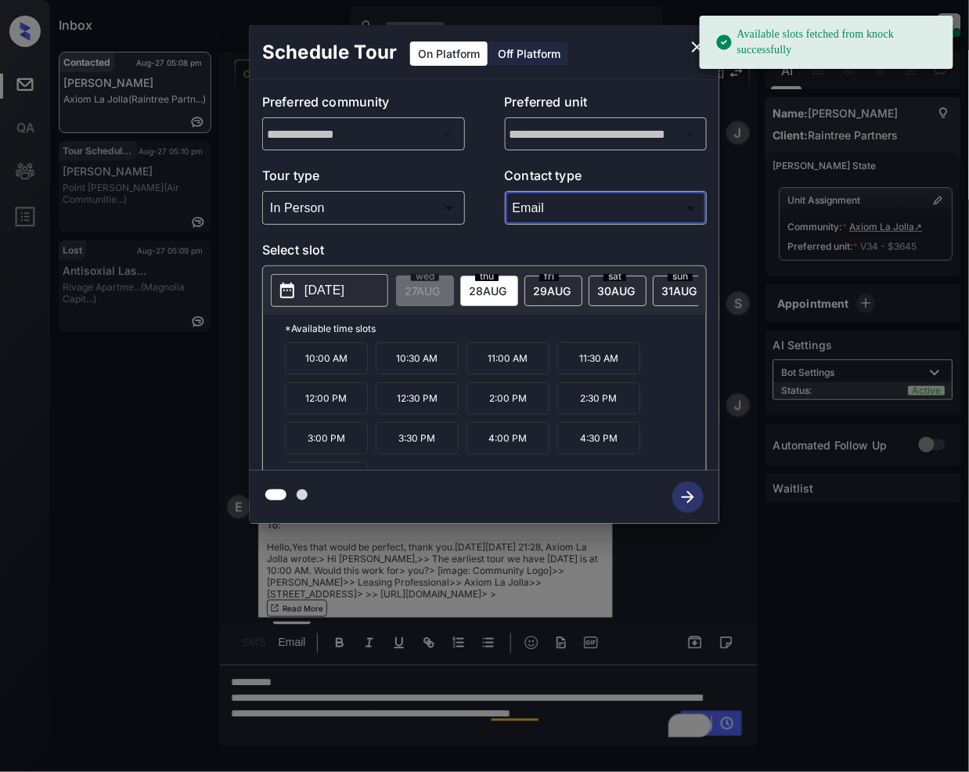
click at [482, 289] on span "[DATE]" at bounding box center [488, 290] width 38 height 13
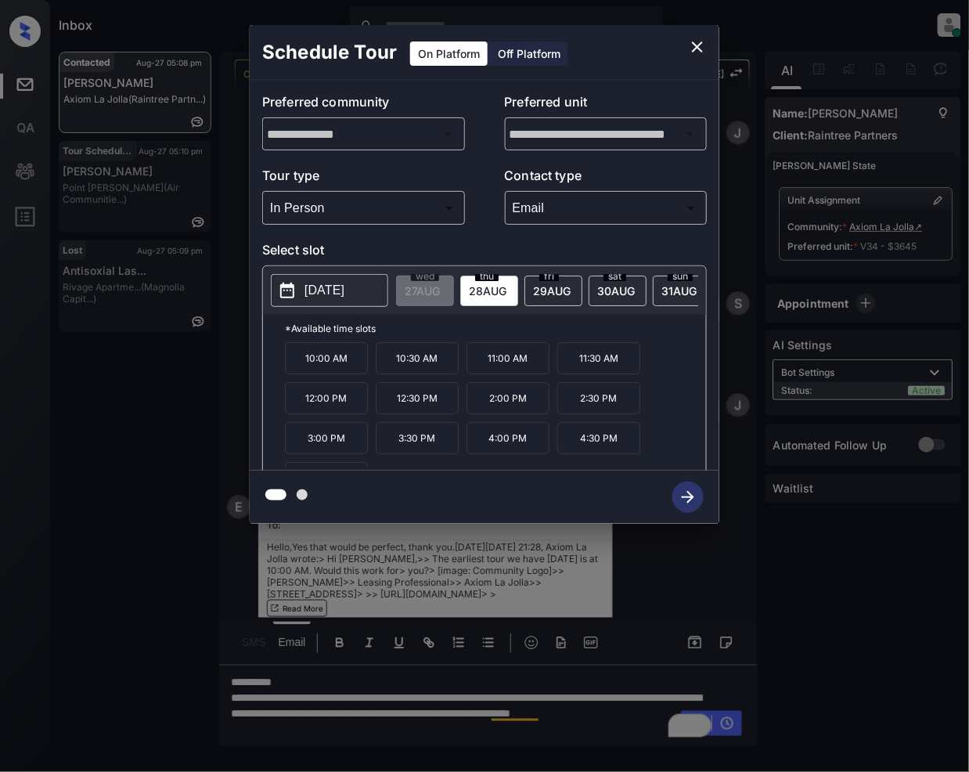
click at [693, 42] on icon "close" at bounding box center [697, 47] width 19 height 19
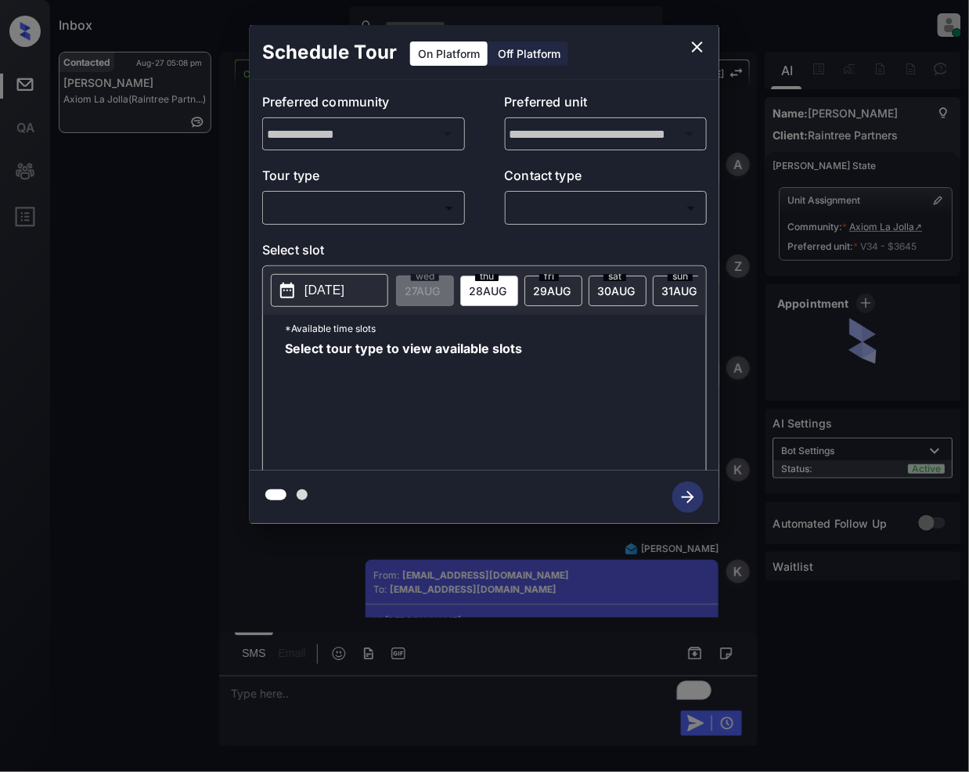
scroll to position [4684, 0]
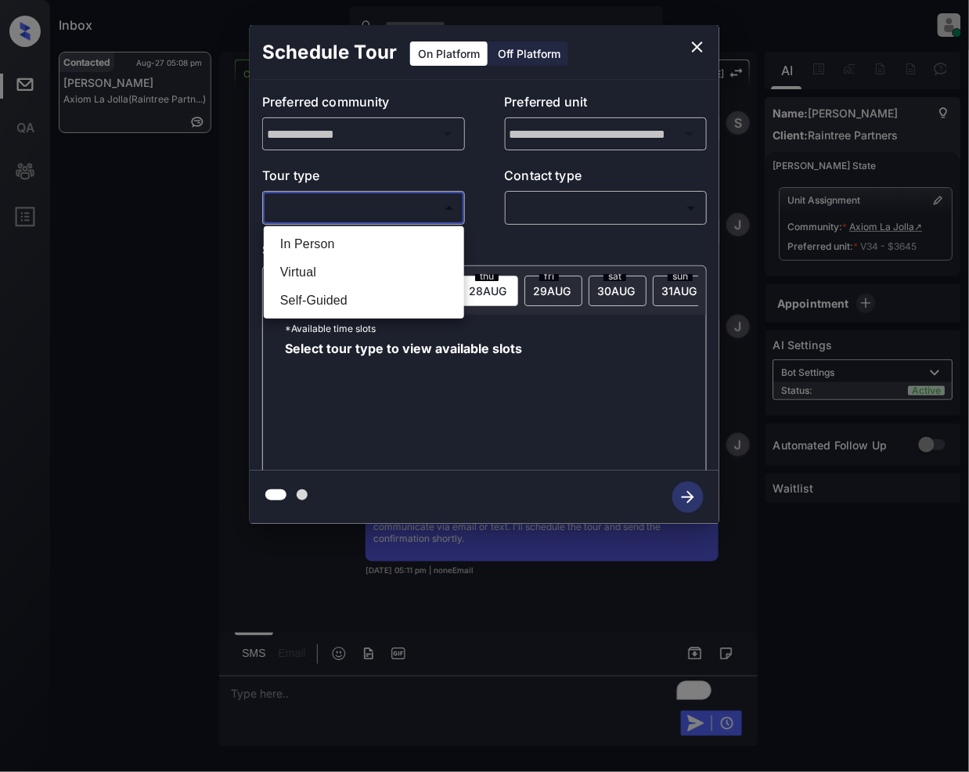
click at [352, 204] on body "Inbox [PERSON_NAME] Online Set yourself offline Set yourself on break Profile S…" at bounding box center [484, 386] width 969 height 772
drag, startPoint x: 326, startPoint y: 266, endPoint x: 427, endPoint y: 299, distance: 106.9
click at [324, 267] on li "Virtual" at bounding box center [364, 272] width 193 height 28
type input "*******"
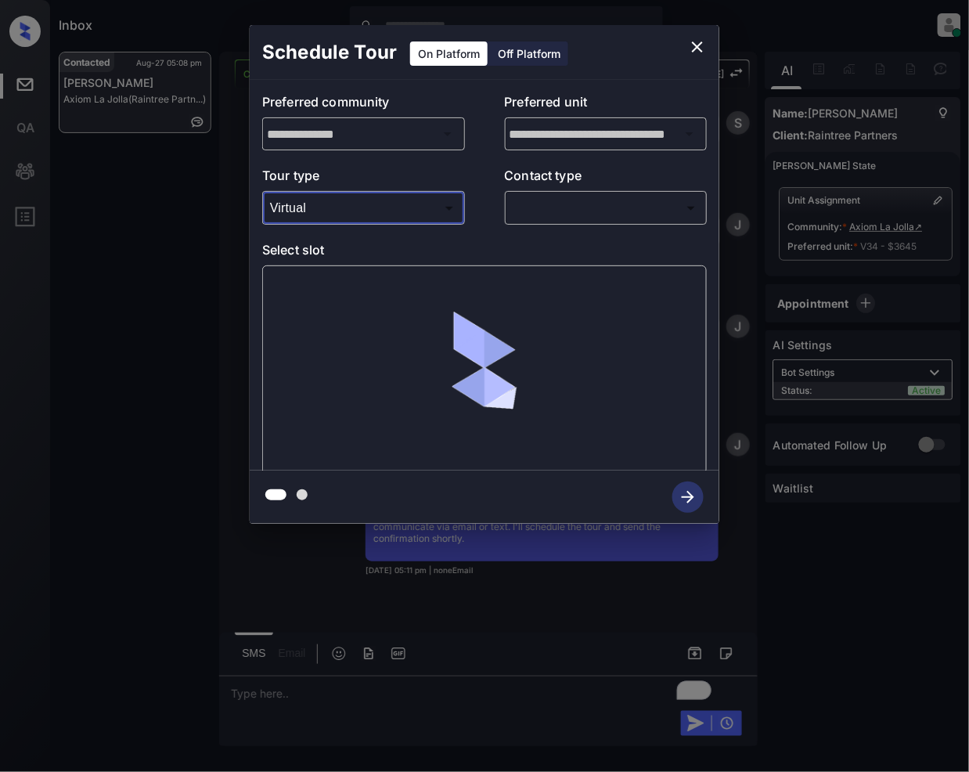
click at [564, 196] on body "Inbox [PERSON_NAME] Online Set yourself offline Set yourself on break Profile S…" at bounding box center [484, 386] width 969 height 772
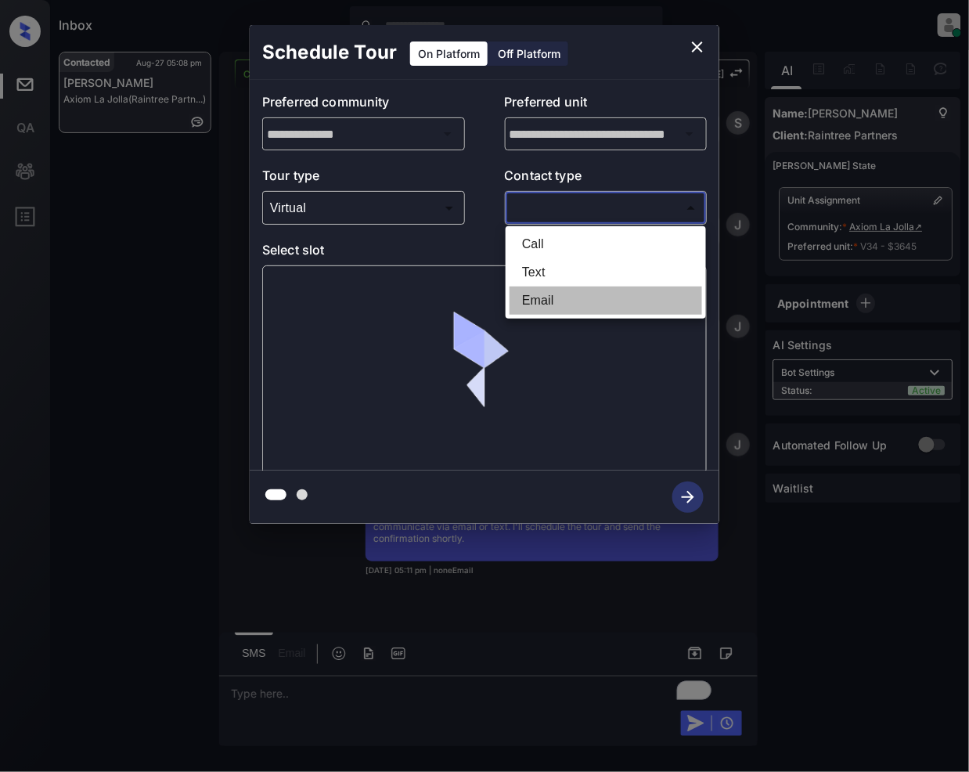
click at [549, 290] on li "Email" at bounding box center [606, 300] width 193 height 28
type input "*****"
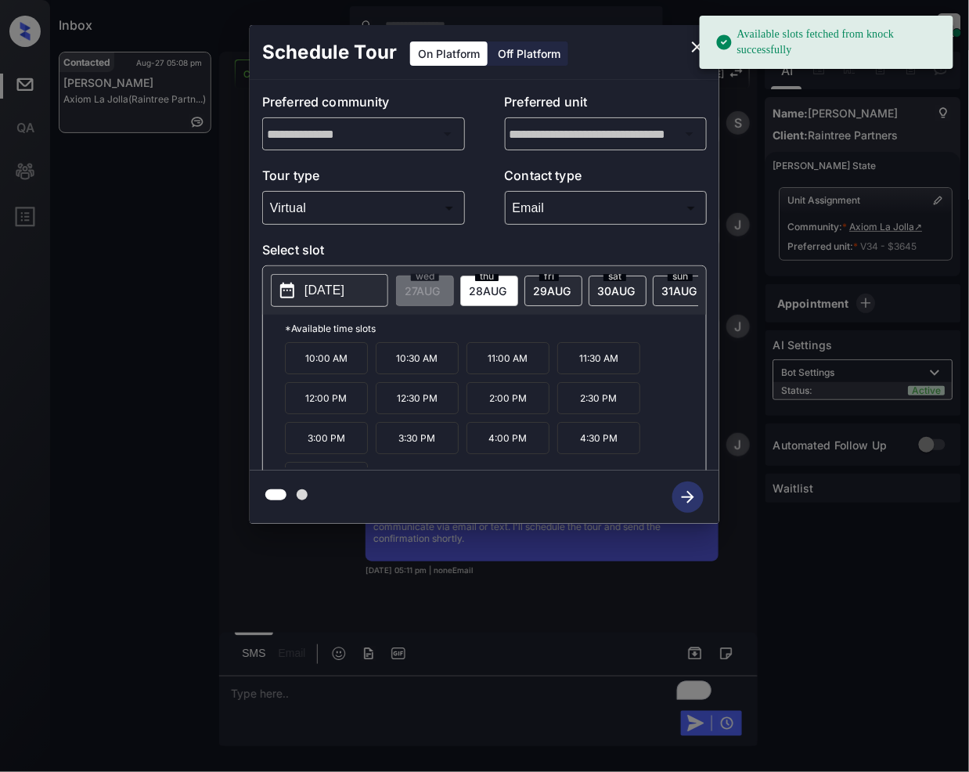
click at [487, 289] on span "[DATE]" at bounding box center [488, 290] width 38 height 13
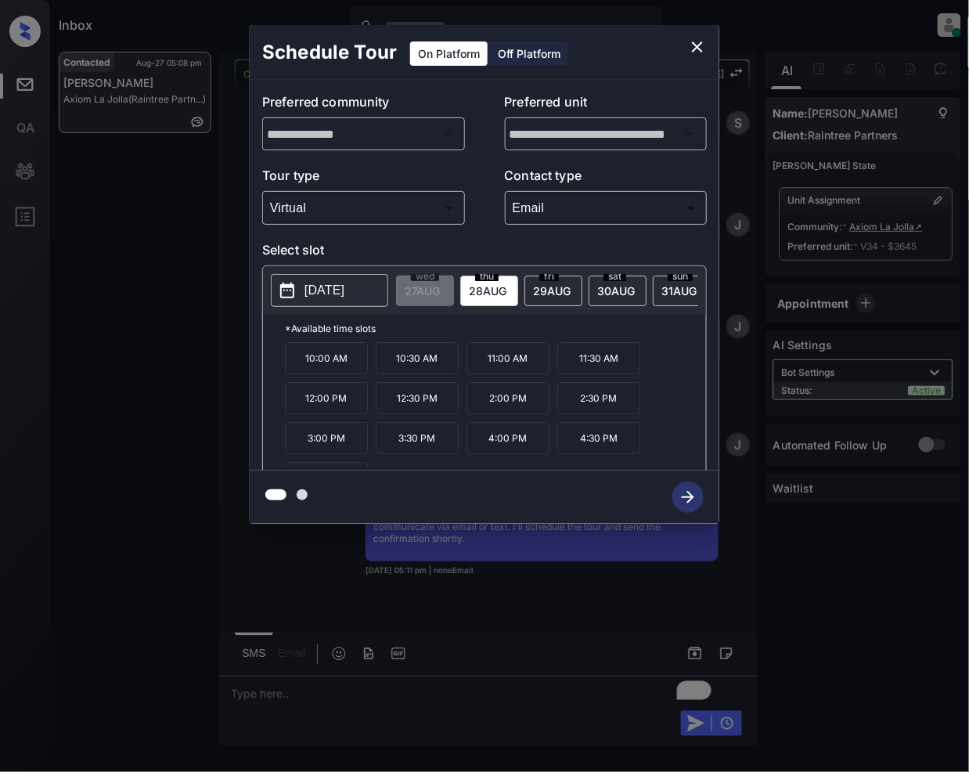
drag, startPoint x: 307, startPoint y: 377, endPoint x: 417, endPoint y: 614, distance: 261.6
click at [308, 374] on p "10:00 AM" at bounding box center [326, 358] width 83 height 32
drag, startPoint x: 690, startPoint y: 495, endPoint x: 749, endPoint y: 733, distance: 244.5
click at [690, 503] on icon "button" at bounding box center [687, 496] width 31 height 31
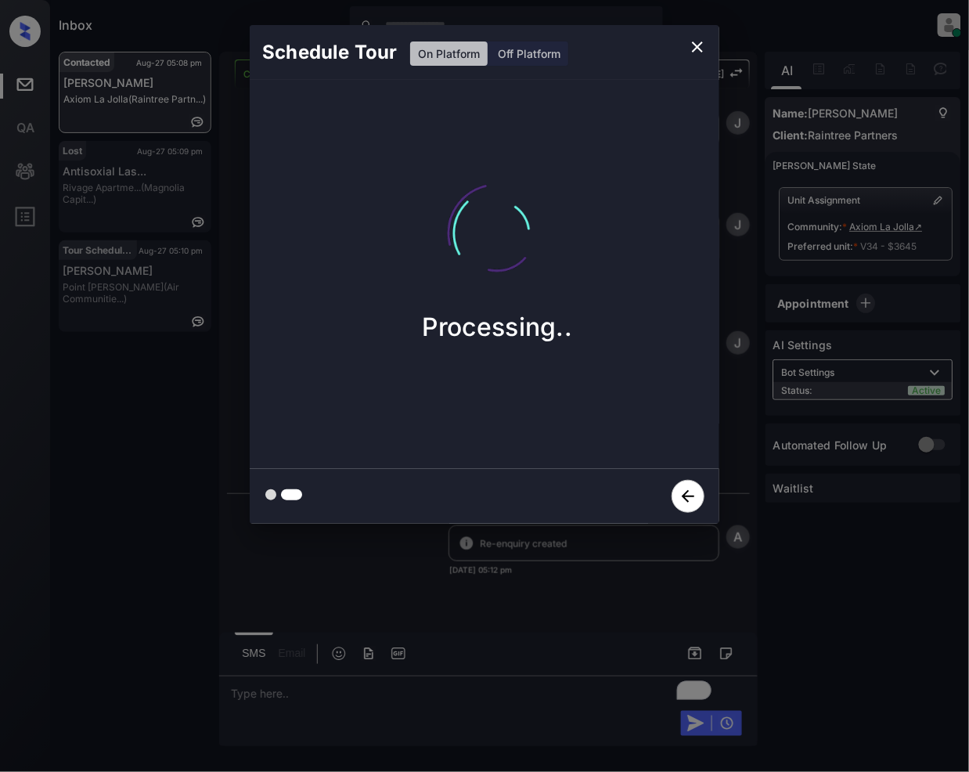
scroll to position [4786, 0]
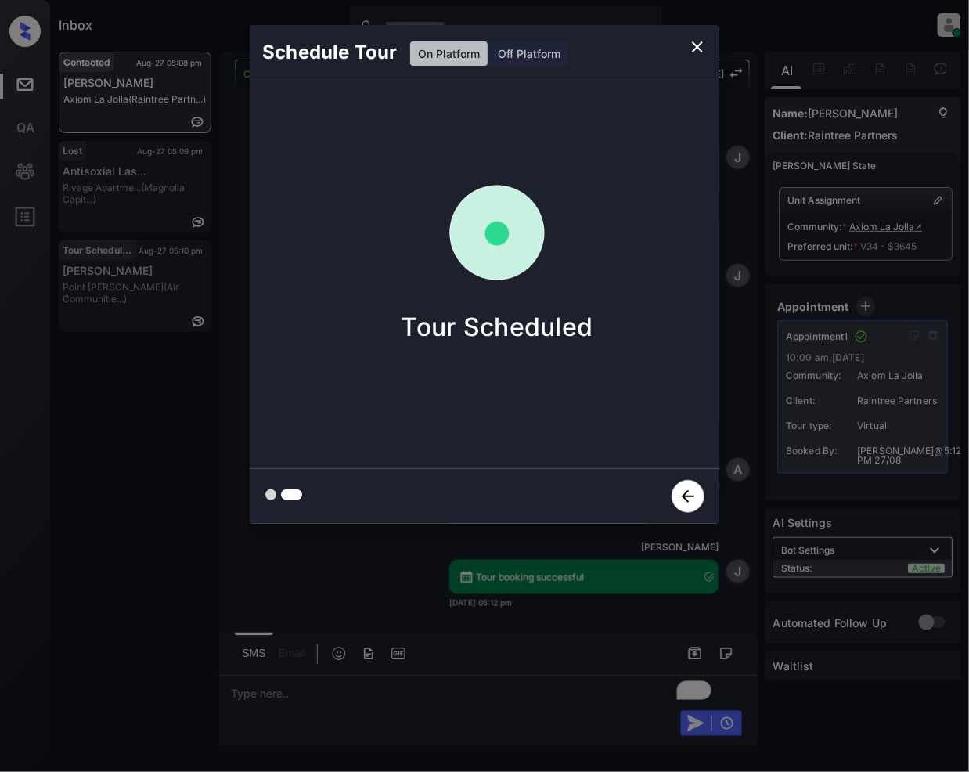
click at [698, 50] on icon "close" at bounding box center [697, 47] width 19 height 19
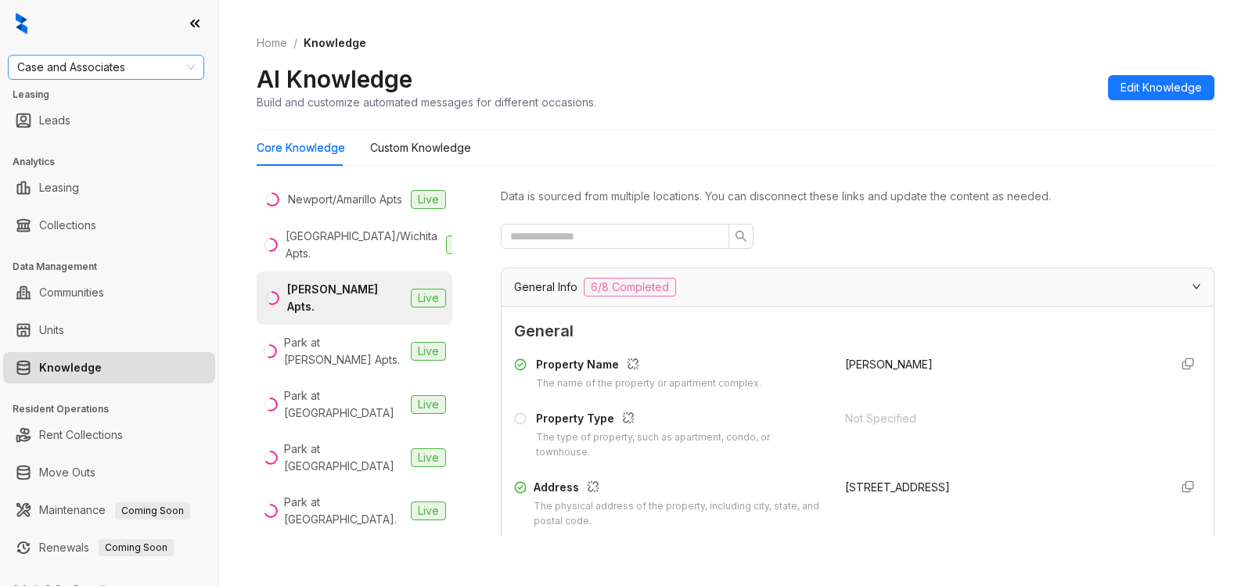
scroll to position [229, 0]
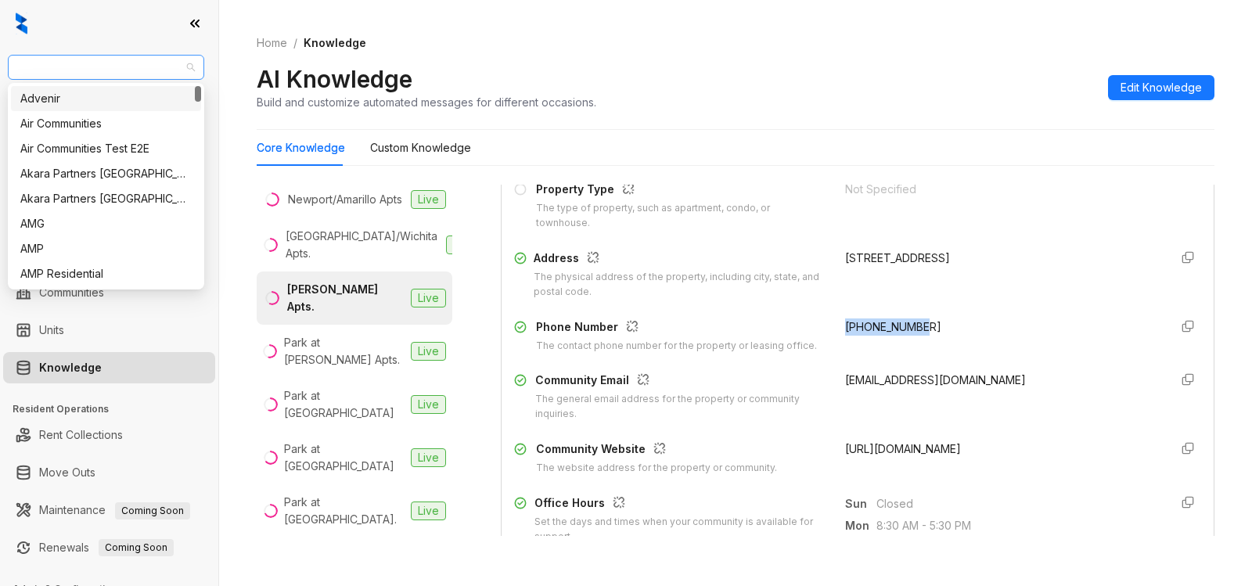
click at [137, 70] on span "Case and Associates" at bounding box center [106, 67] width 178 height 23
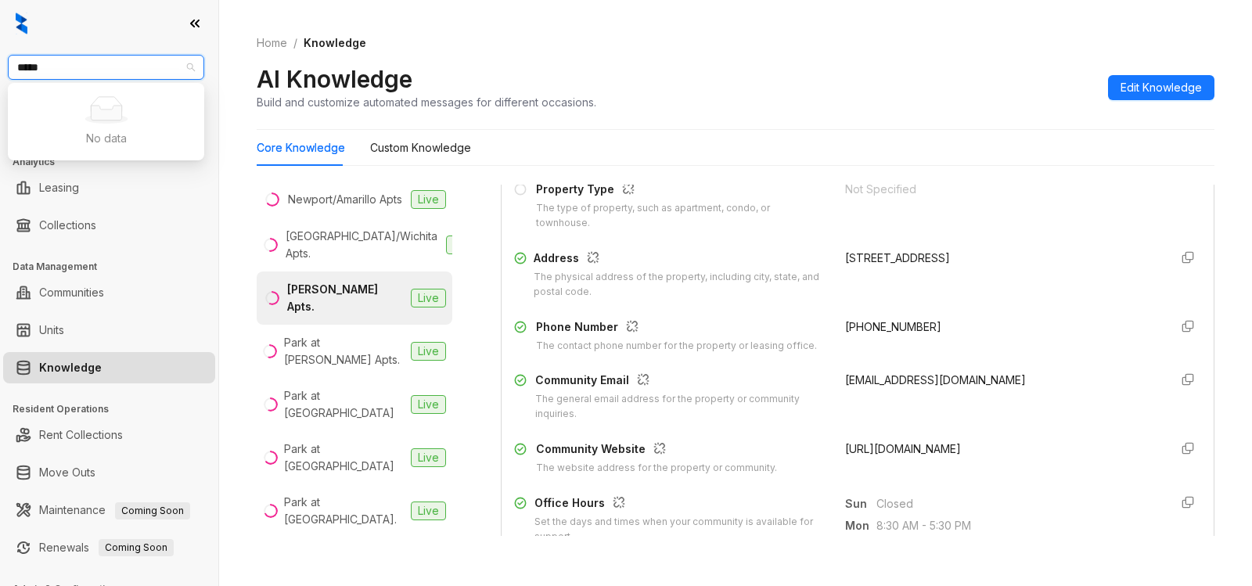
type input "****"
click at [103, 128] on div "Raintree Partners" at bounding box center [105, 123] width 171 height 17
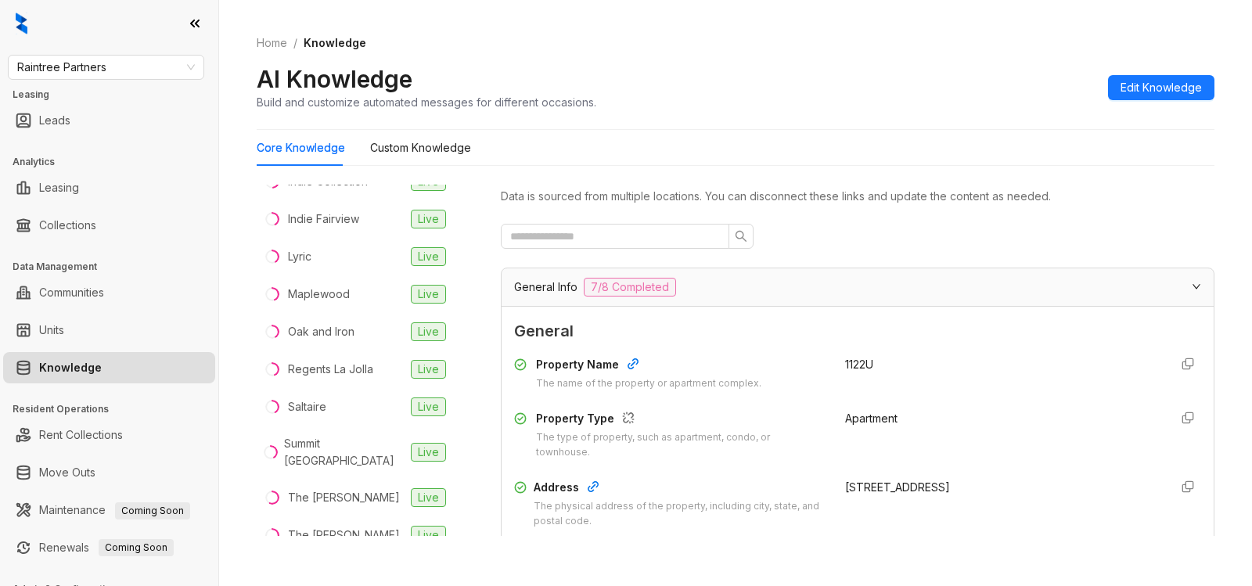
scroll to position [511, 0]
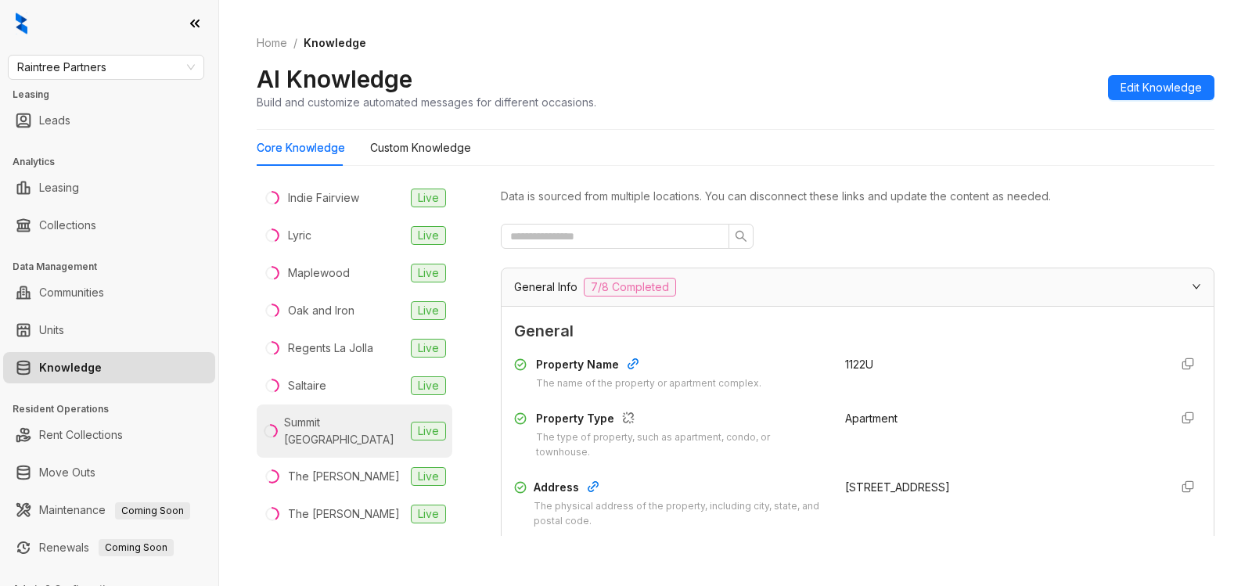
click at [323, 414] on div "Summit [GEOGRAPHIC_DATA]" at bounding box center [344, 431] width 121 height 34
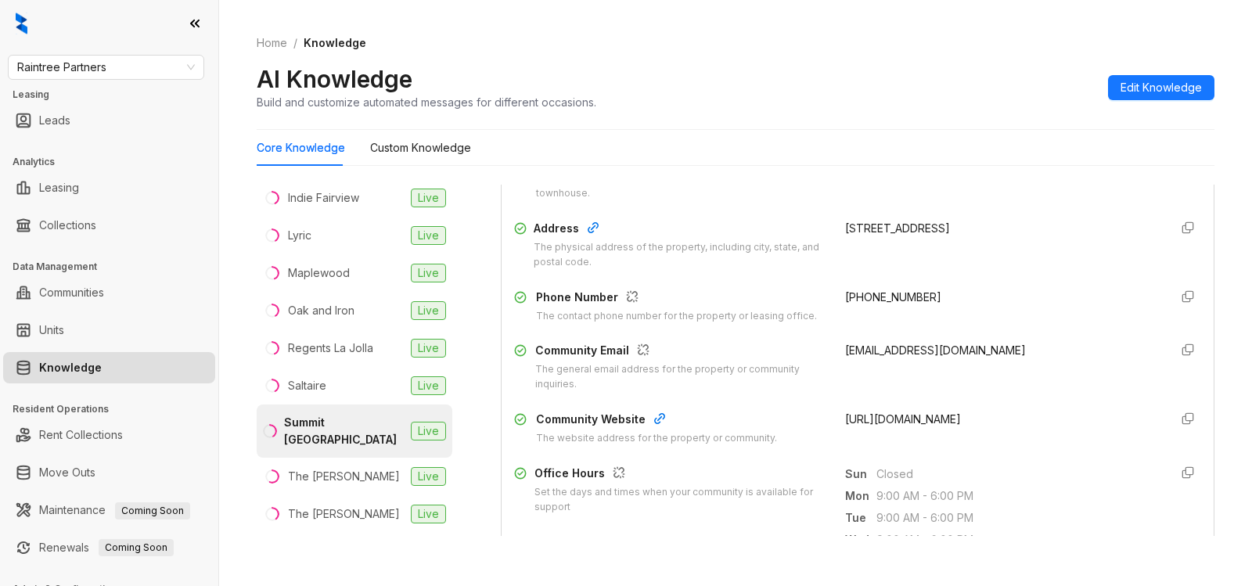
scroll to position [276, 0]
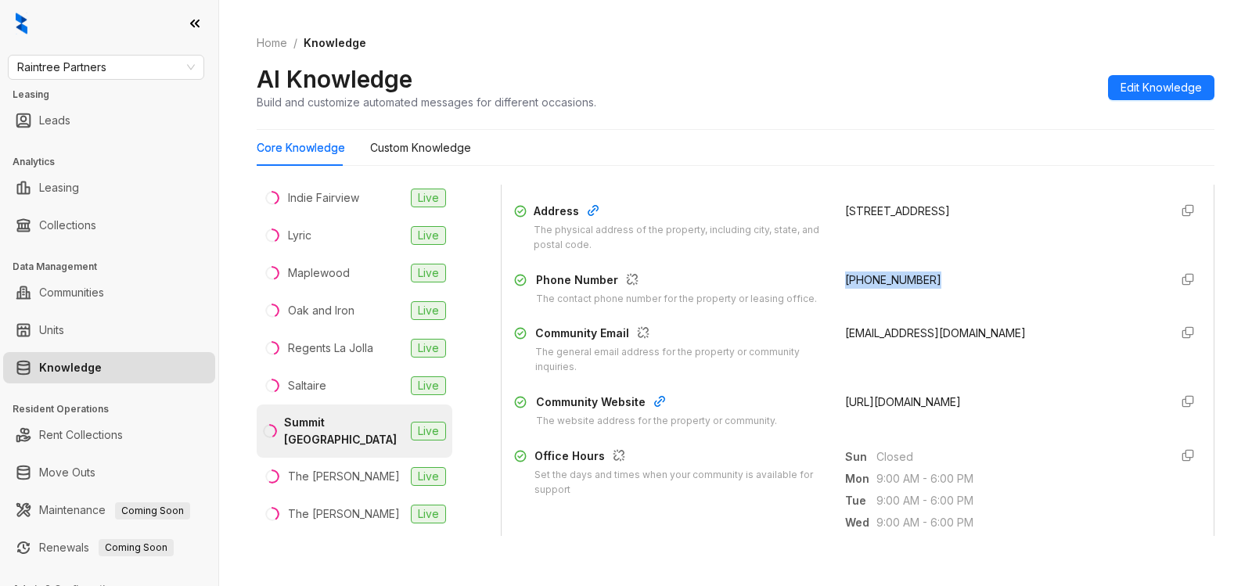
drag, startPoint x: 843, startPoint y: 280, endPoint x: 932, endPoint y: 283, distance: 88.5
click at [932, 283] on div "Phone Number The contact phone number for the property or leasing office. [PHON…" at bounding box center [857, 289] width 687 height 35
click at [137, 66] on span "Raintree Partners" at bounding box center [106, 67] width 178 height 23
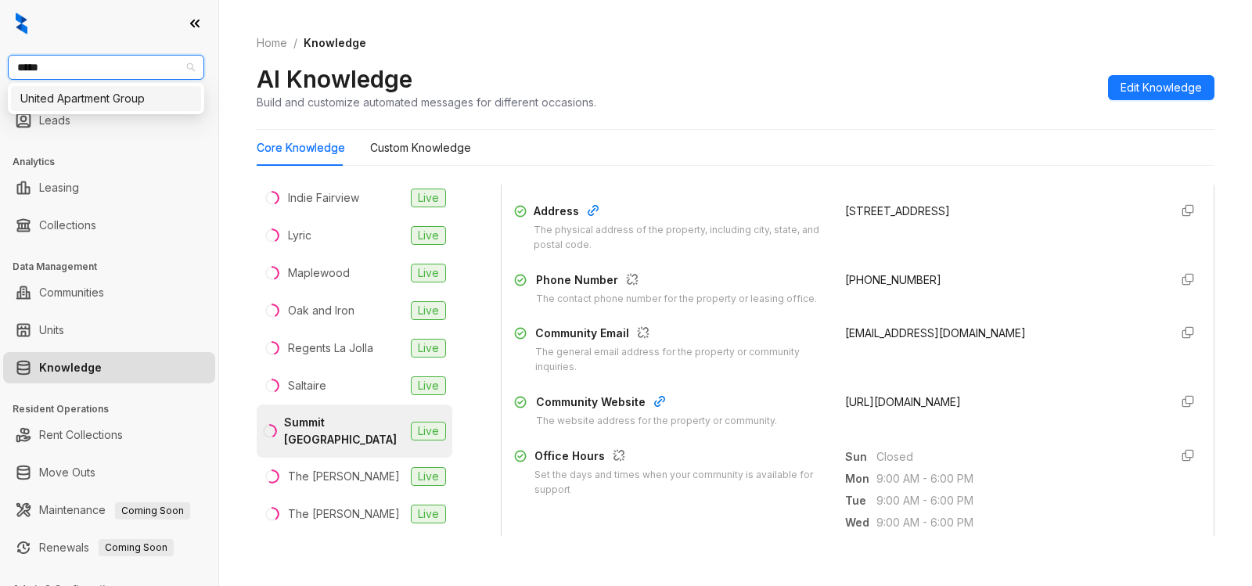
type input "******"
click at [148, 99] on div "United Apartment Group" at bounding box center [105, 98] width 171 height 17
